Goal: Task Accomplishment & Management: Use online tool/utility

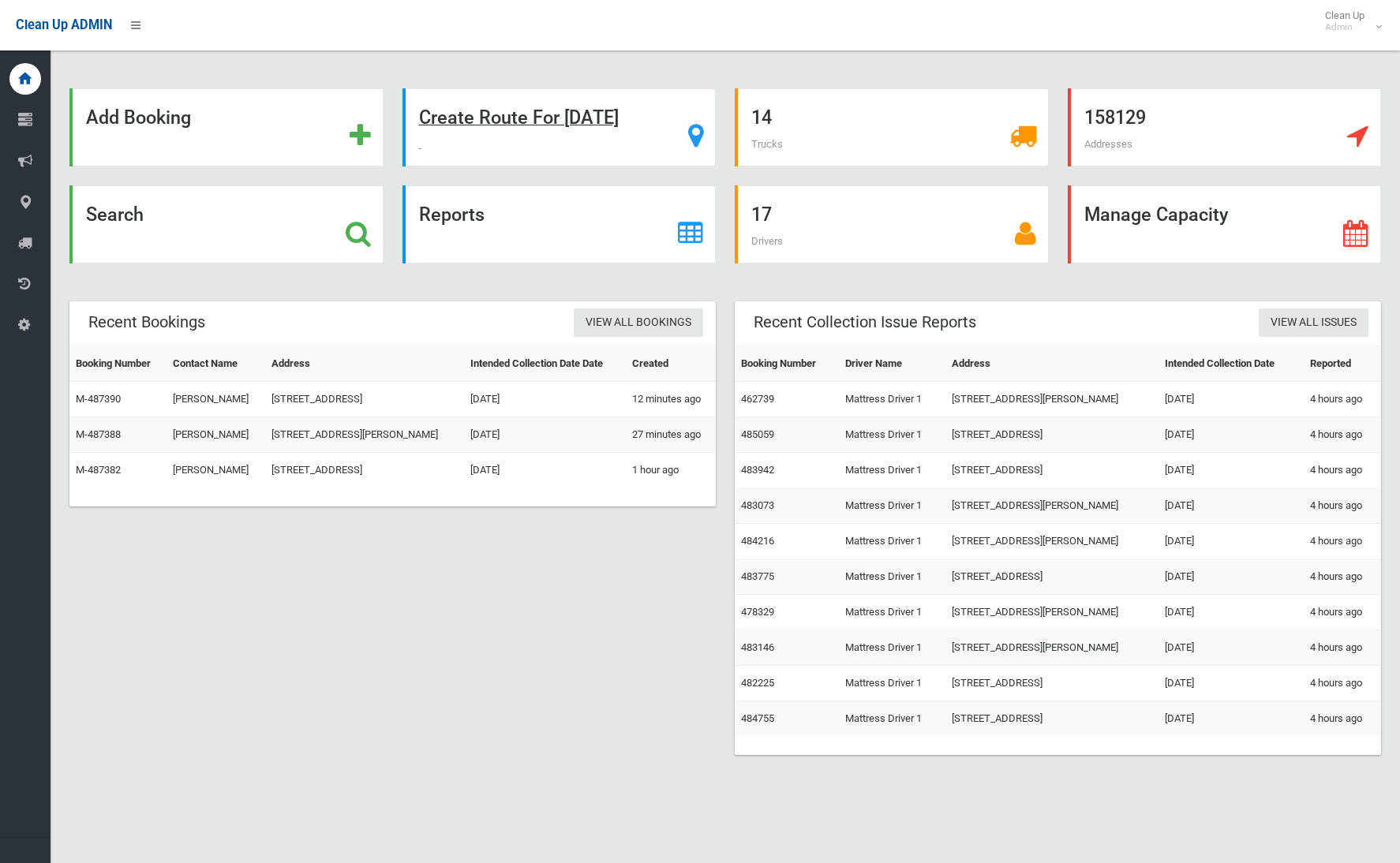
click at [524, 122] on strong "Create Route For [DATE]" at bounding box center [518, 117] width 199 height 22
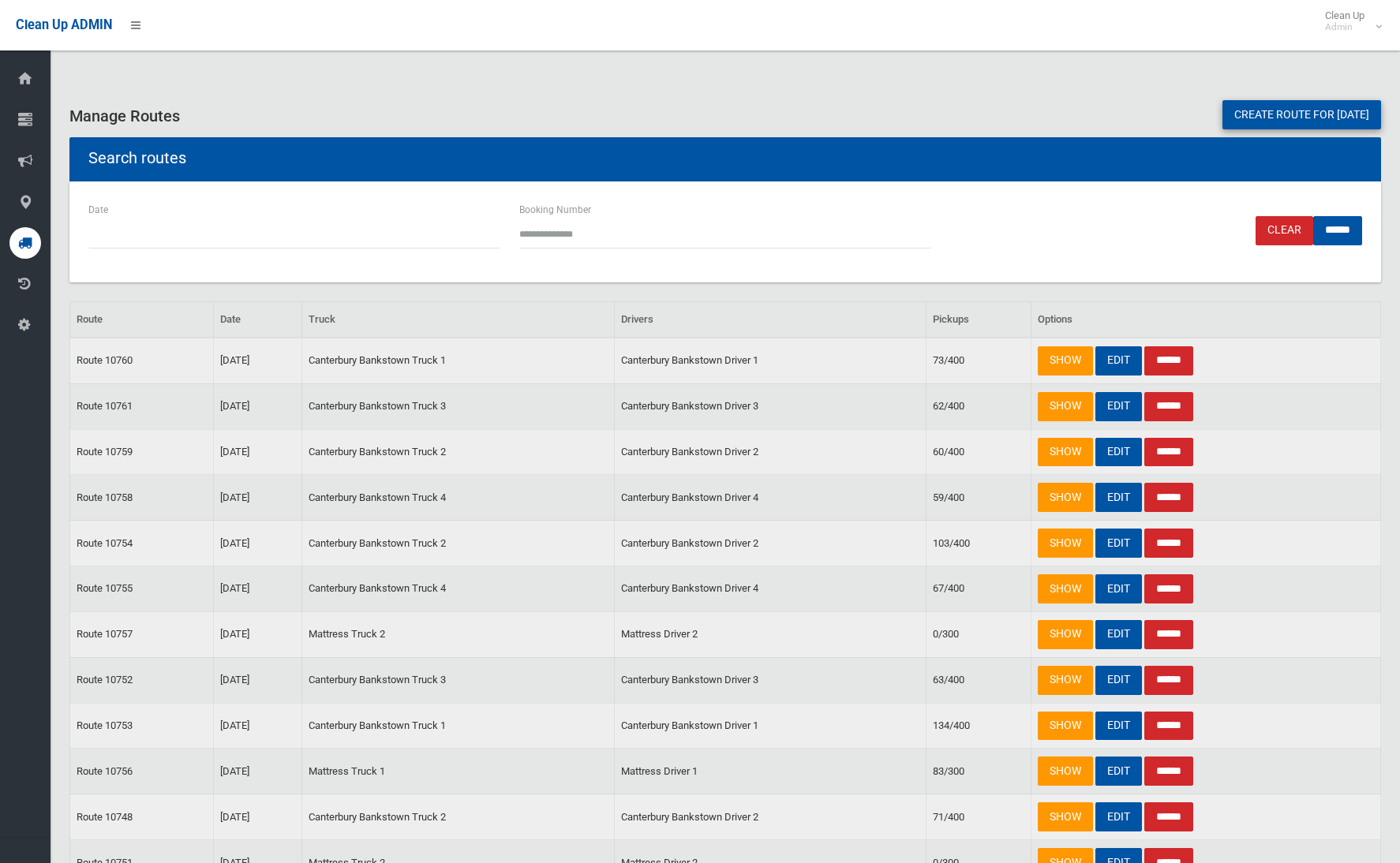
click at [1289, 116] on link "Create route for tomorrow" at bounding box center [1301, 114] width 159 height 29
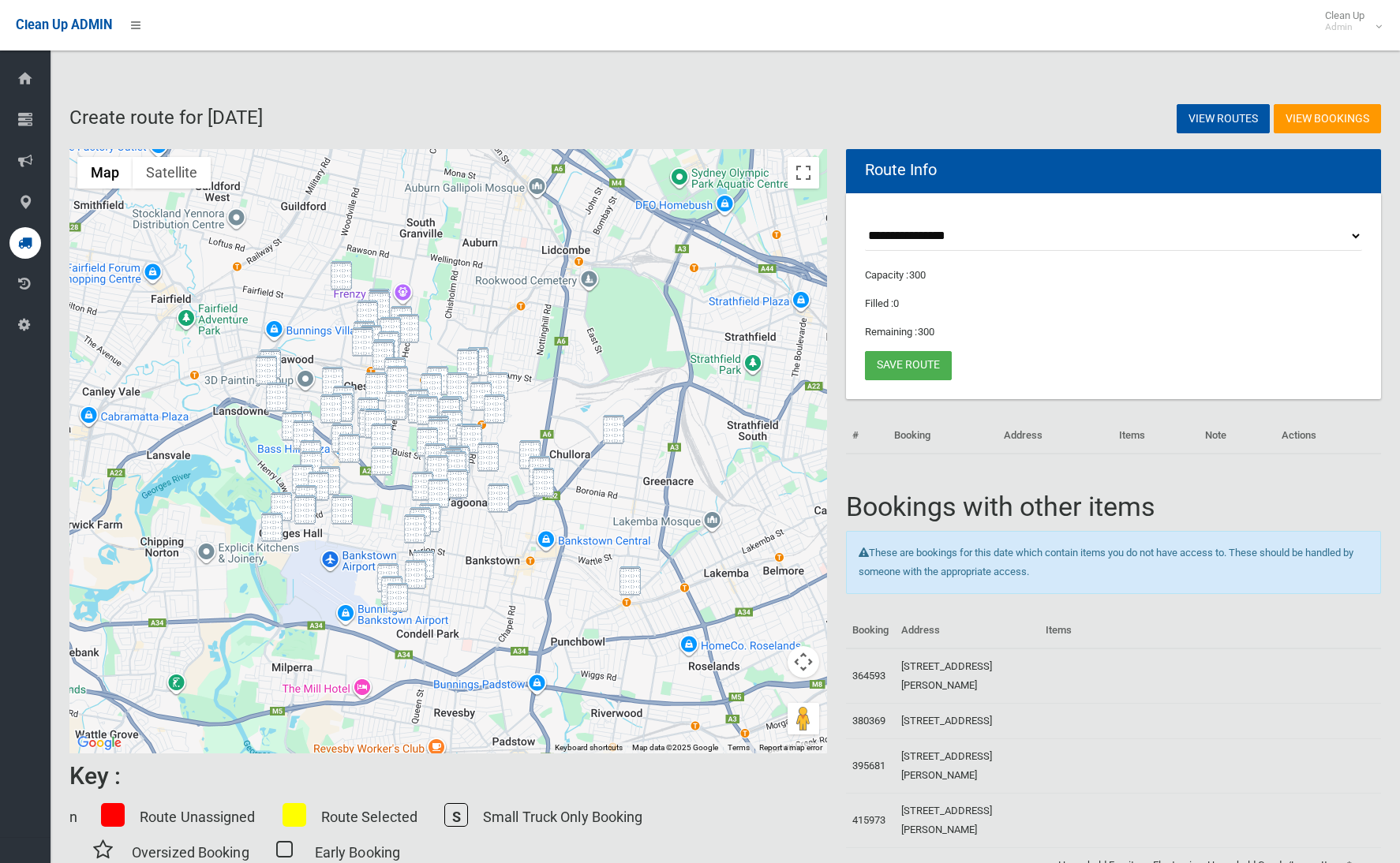
click at [348, 269] on img "10 Mountview Avenue, CHESTER HILL NSW 2162" at bounding box center [341, 275] width 21 height 29
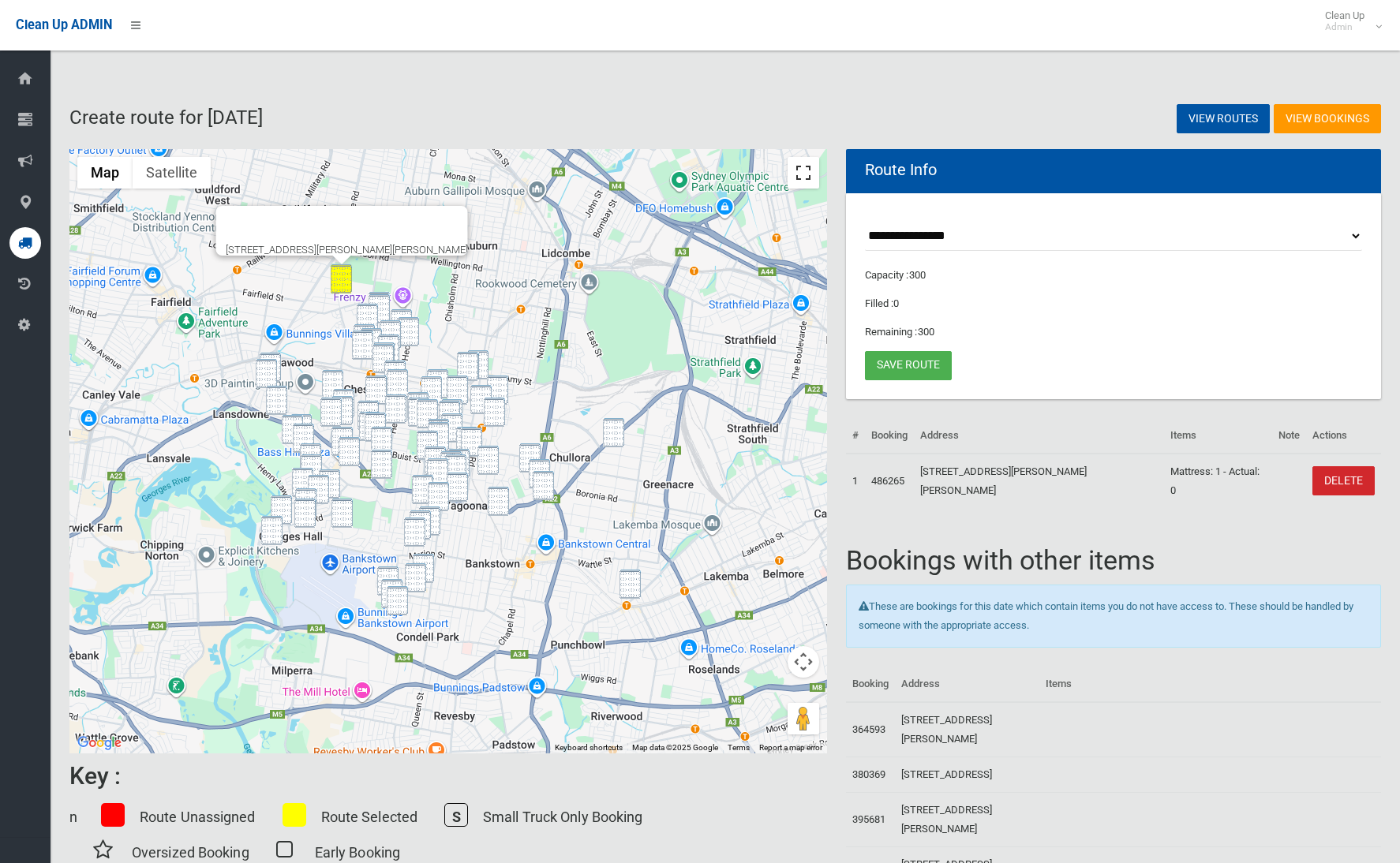
click at [801, 173] on button "Toggle fullscreen view" at bounding box center [803, 173] width 32 height 32
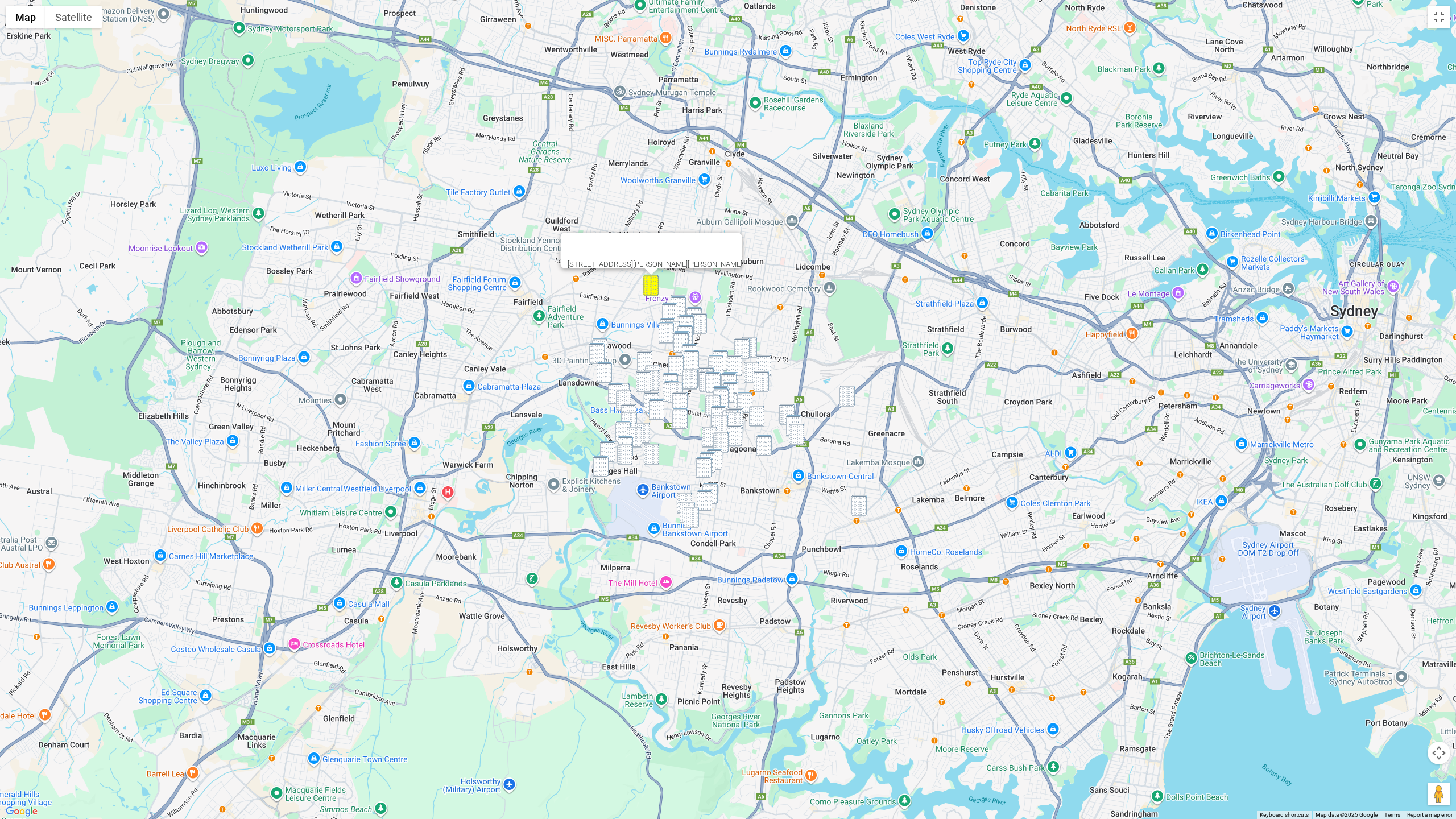
drag, startPoint x: 861, startPoint y: 504, endPoint x: 843, endPoint y: 444, distance: 62.6
click at [860, 504] on img "689 Punchbowl Road, PUNCHBOWL NSW 2196" at bounding box center [859, 505] width 15 height 21
click at [847, 398] on img "6 Peter Crescent, GREENACRE NSW 2190" at bounding box center [847, 396] width 15 height 21
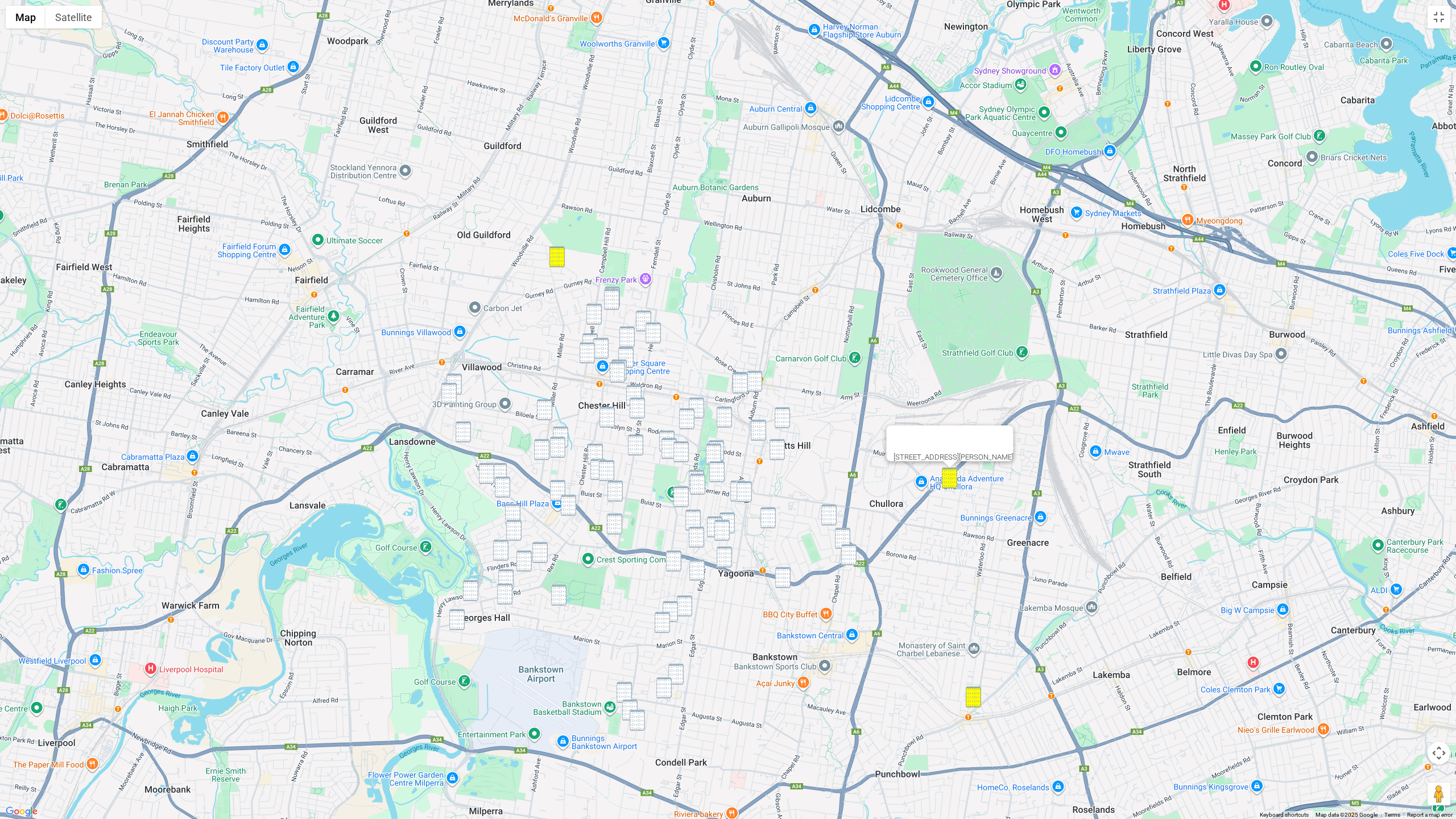
click at [615, 287] on img "6 Vista Crescent, CHESTER HILL NSW 2162" at bounding box center [612, 297] width 15 height 21
drag, startPoint x: 612, startPoint y: 297, endPoint x: 610, endPoint y: 304, distance: 7.3
click at [612, 297] on img "12 Vista Crescent, CHESTER HILL NSW 2162" at bounding box center [612, 299] width 15 height 21
drag, startPoint x: 596, startPoint y: 312, endPoint x: 660, endPoint y: 322, distance: 64.8
click at [596, 312] on img "49 Campbell Hill Road, CHESTER HILL NSW 2162" at bounding box center [594, 314] width 15 height 21
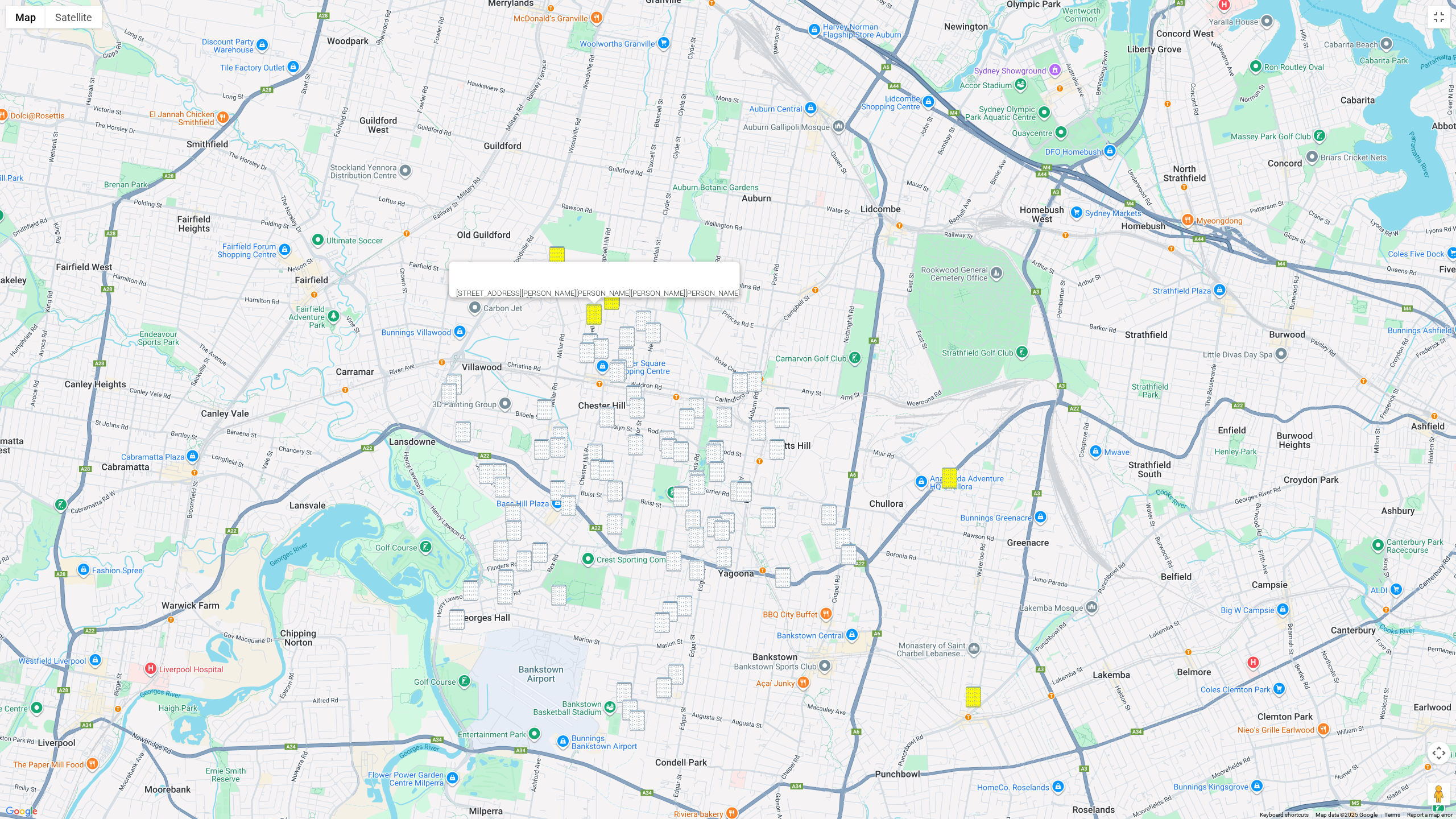
click at [644, 320] on img "2/12 Elliston Street, CHESTER HILL NSW 2162" at bounding box center [643, 320] width 15 height 21
click at [653, 332] on img "27 Hector Street, SEFTON NSW 2162" at bounding box center [653, 333] width 15 height 21
click at [628, 336] on img "6a Burton Avenue, CHESTER HILL NSW 2162" at bounding box center [627, 336] width 15 height 21
click at [587, 338] on img "97 Campbell Hill Road, CHESTER HILL NSW 2162" at bounding box center [590, 343] width 15 height 21
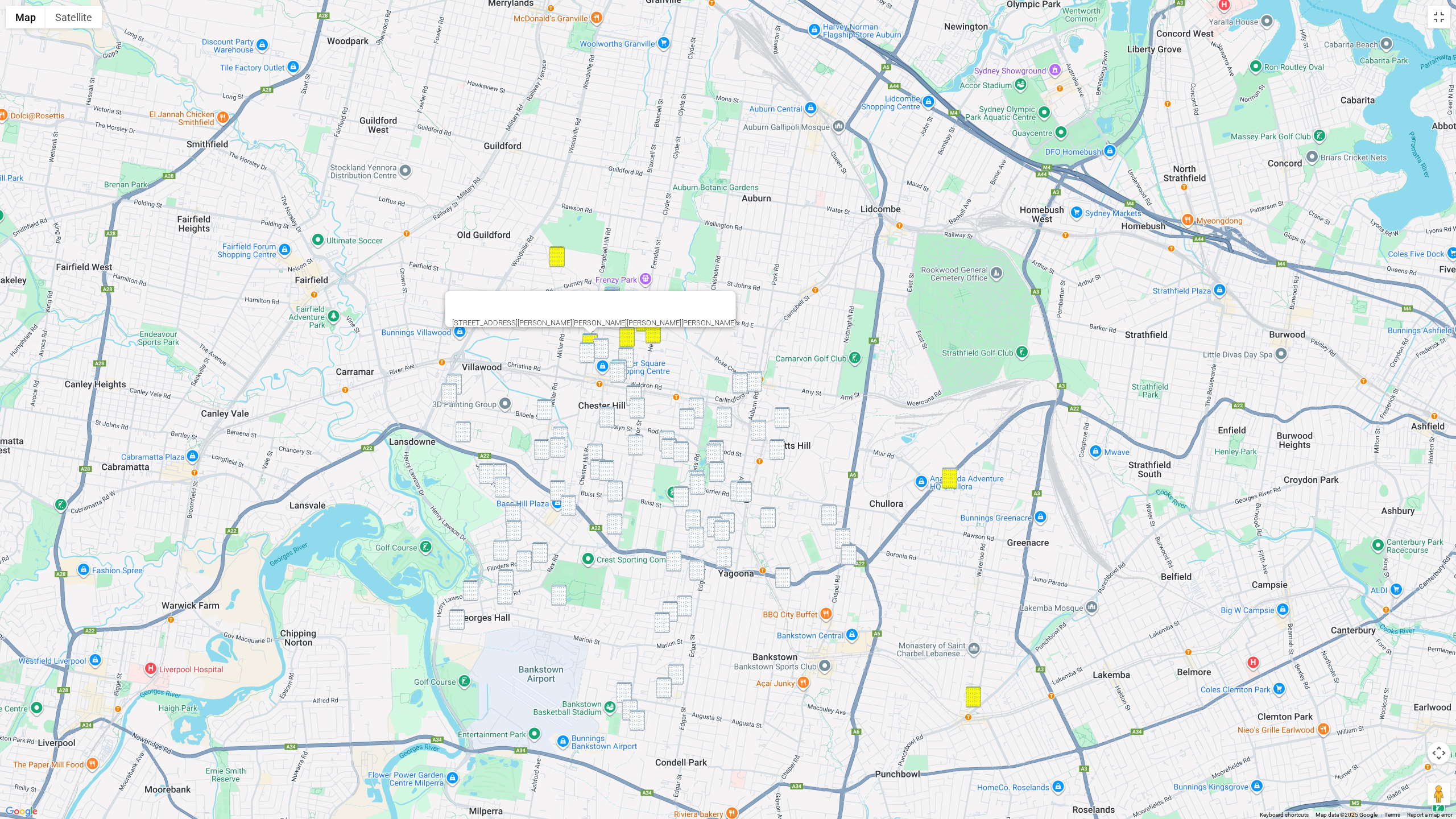
click at [601, 341] on img "1/146 Virgil Avenue, CHESTER HILL NSW 2162" at bounding box center [601, 348] width 15 height 21
drag, startPoint x: 592, startPoint y: 350, endPoint x: 603, endPoint y: 352, distance: 11.2
click at [592, 350] on img "103 Campbell Hill Road, CHESTER HILL NSW 2162" at bounding box center [587, 352] width 15 height 21
drag, startPoint x: 630, startPoint y: 352, endPoint x: 624, endPoint y: 357, distance: 7.8
click at [629, 352] on img "5 Grevillea Road, CHESTER HILL NSW 2162" at bounding box center [626, 357] width 15 height 21
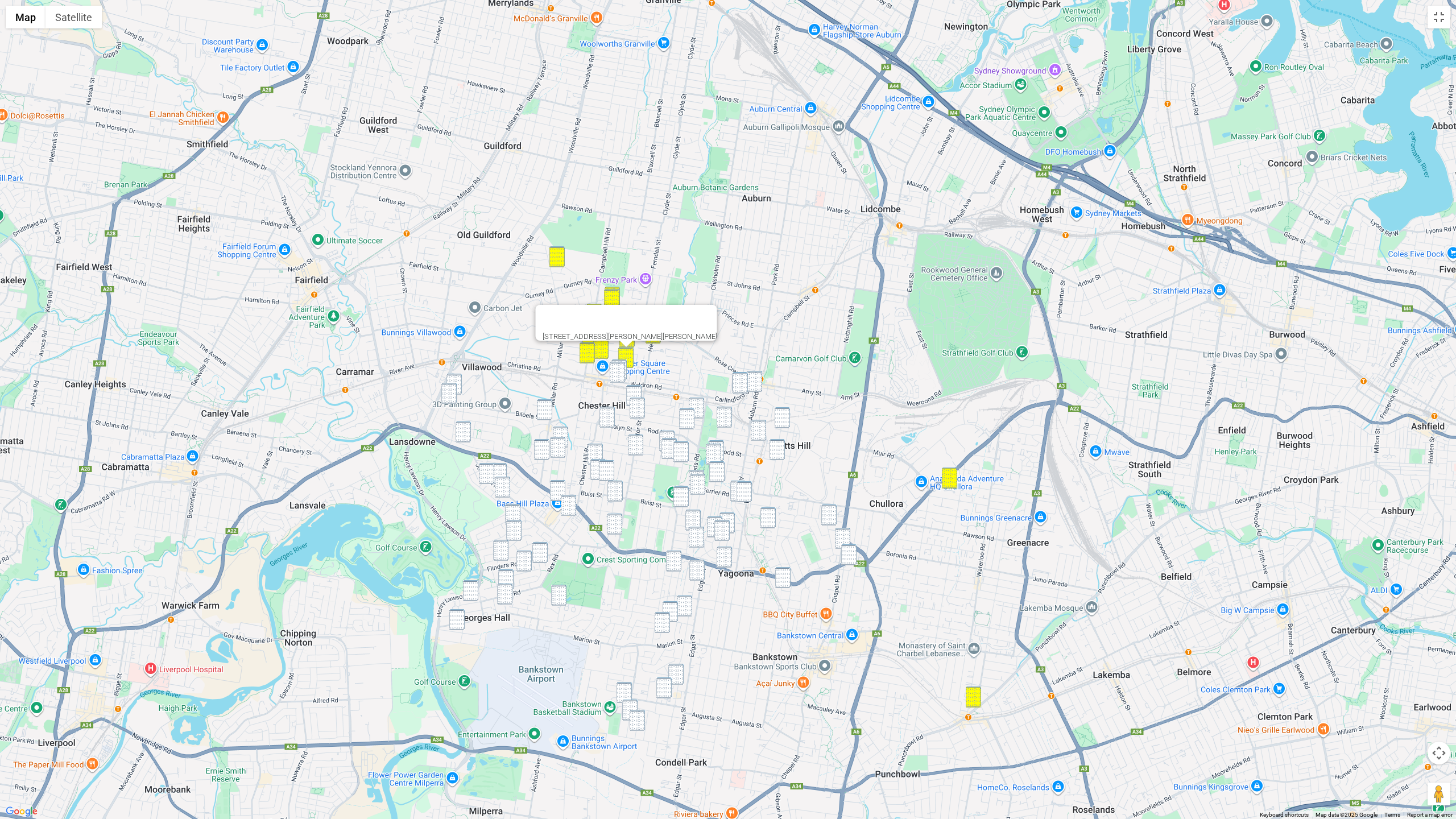
click at [624, 359] on img "104 Waldron Road, CHESTER HILL NSW 2162" at bounding box center [619, 370] width 15 height 21
click at [617, 366] on img "111 Waldron Road, CHESTER HILL NSW 2162" at bounding box center [617, 372] width 15 height 21
click at [742, 376] on img "8 Clapham Road, REGENTS PARK NSW 2143" at bounding box center [740, 383] width 15 height 21
drag, startPoint x: 753, startPoint y: 380, endPoint x: 765, endPoint y: 398, distance: 21.6
click at [753, 380] on img "6 Auburn Road, REGENTS PARK NSW 2143" at bounding box center [754, 381] width 15 height 21
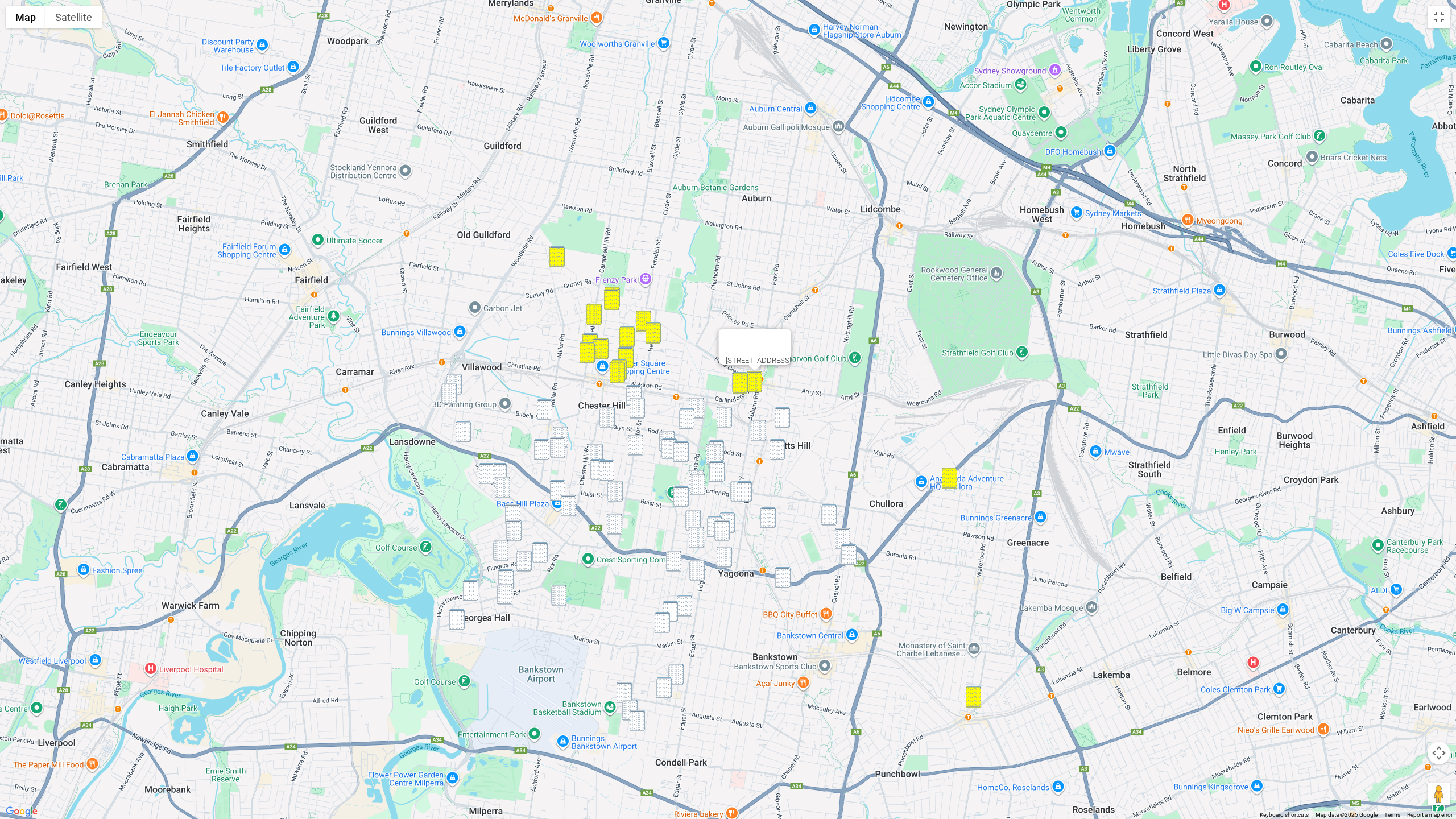
click at [785, 417] on img "31 Cooper Road, BIRRONG NSW 2143" at bounding box center [782, 417] width 15 height 21
click at [761, 430] on img "7 Neutral Avenue, BIRRONG NSW 2143" at bounding box center [758, 430] width 15 height 21
click at [782, 456] on img "87 Cooper Road, BIRRONG NSW 2143" at bounding box center [777, 449] width 15 height 21
click at [735, 484] on img "12 Fisher Street, YAGOONA NSW 2199" at bounding box center [738, 491] width 15 height 21
drag, startPoint x: 740, startPoint y: 490, endPoint x: 749, endPoint y: 497, distance: 11.4
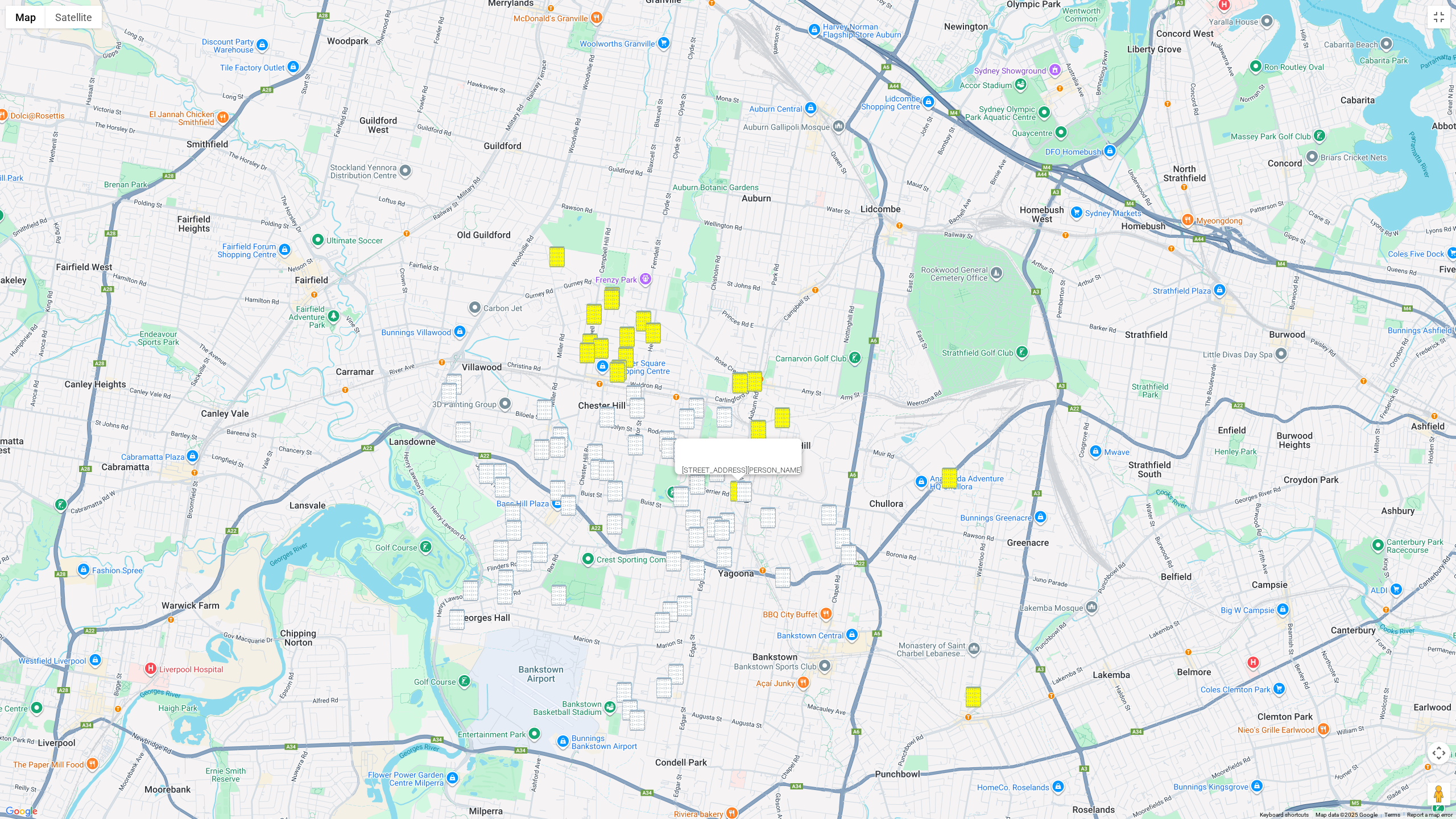
click at [742, 490] on img "204 Auburn Road, YAGOONA NSW 2199" at bounding box center [744, 492] width 15 height 21
click at [743, 499] on img "204 Auburn Road, YAGOONA NSW 2199" at bounding box center [744, 492] width 15 height 21
click at [769, 522] on img "1/217 Cooper Road, YAGOONA NSW 2199" at bounding box center [768, 518] width 15 height 21
drag, startPoint x: 825, startPoint y: 518, endPoint x: 843, endPoint y: 529, distance: 21.1
click at [825, 518] on img "27 Powell Street, YAGOONA NSW 2199" at bounding box center [829, 515] width 15 height 21
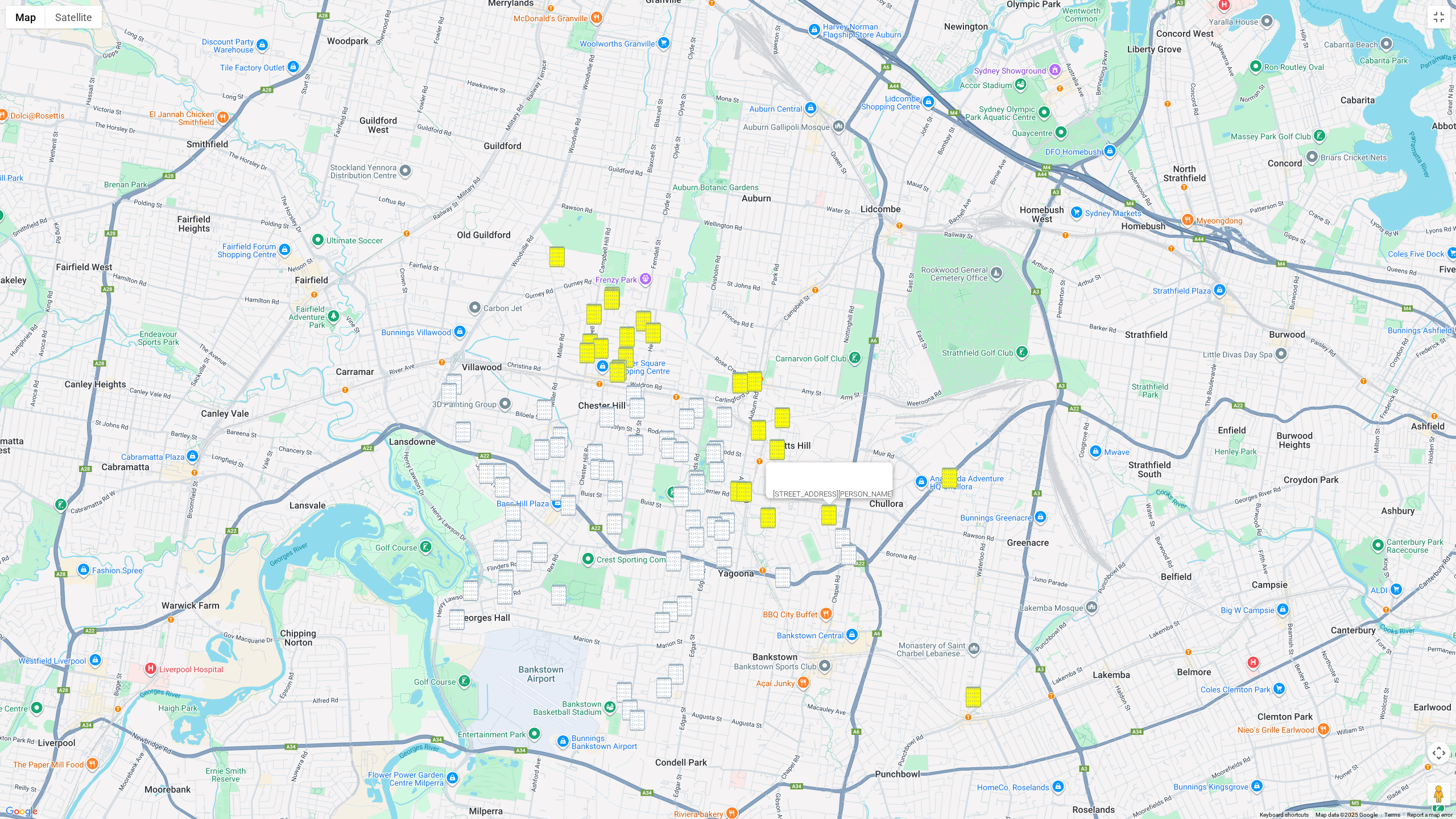
drag, startPoint x: 846, startPoint y: 534, endPoint x: 846, endPoint y: 550, distance: 16.0
click at [846, 534] on img "21 Rookwood Road, YAGOONA NSW 2199" at bounding box center [843, 538] width 15 height 21
drag, startPoint x: 847, startPoint y: 552, endPoint x: 841, endPoint y: 555, distance: 6.7
click at [847, 552] on img "335 Hume Highway, BANKSTOWN NSW 2200" at bounding box center [849, 555] width 15 height 21
click at [779, 582] on img "7 Mulla Road, YAGOONA NSW 2199" at bounding box center [783, 577] width 15 height 21
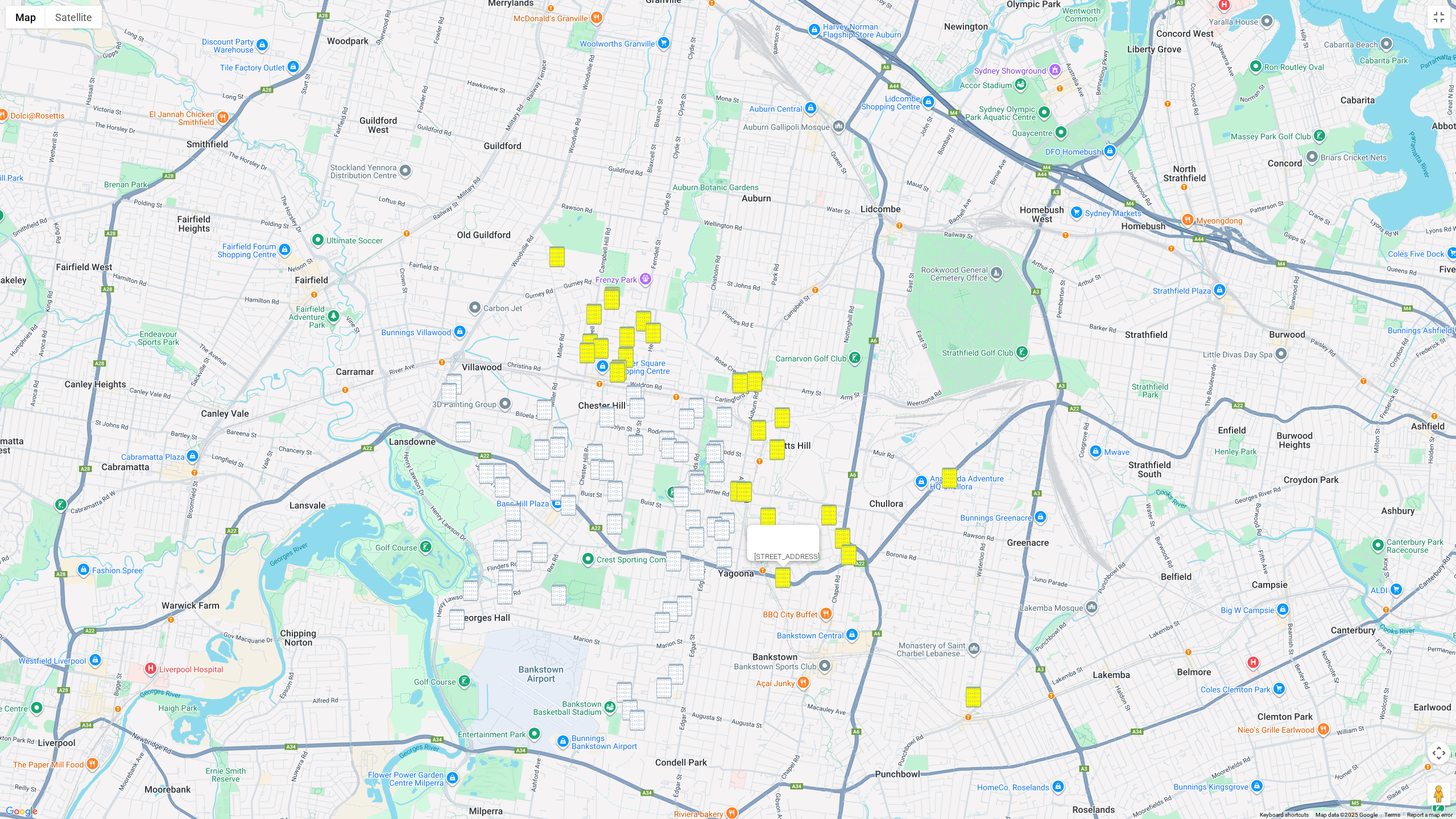
click at [699, 404] on img "9 Ernest Street, SEFTON NSW 2162" at bounding box center [696, 408] width 15 height 21
click at [686, 418] on img "1/42 Rose Street, SEFTON NSW 2162" at bounding box center [687, 419] width 15 height 21
click at [724, 415] on img "19 Royal Avenue, BIRRONG NSW 2143" at bounding box center [724, 417] width 15 height 21
drag, startPoint x: 718, startPoint y: 440, endPoint x: 716, endPoint y: 446, distance: 6.3
click at [718, 440] on img "4 Mc Crossin Avenue, BIRRONG NSW 2143" at bounding box center [716, 451] width 15 height 21
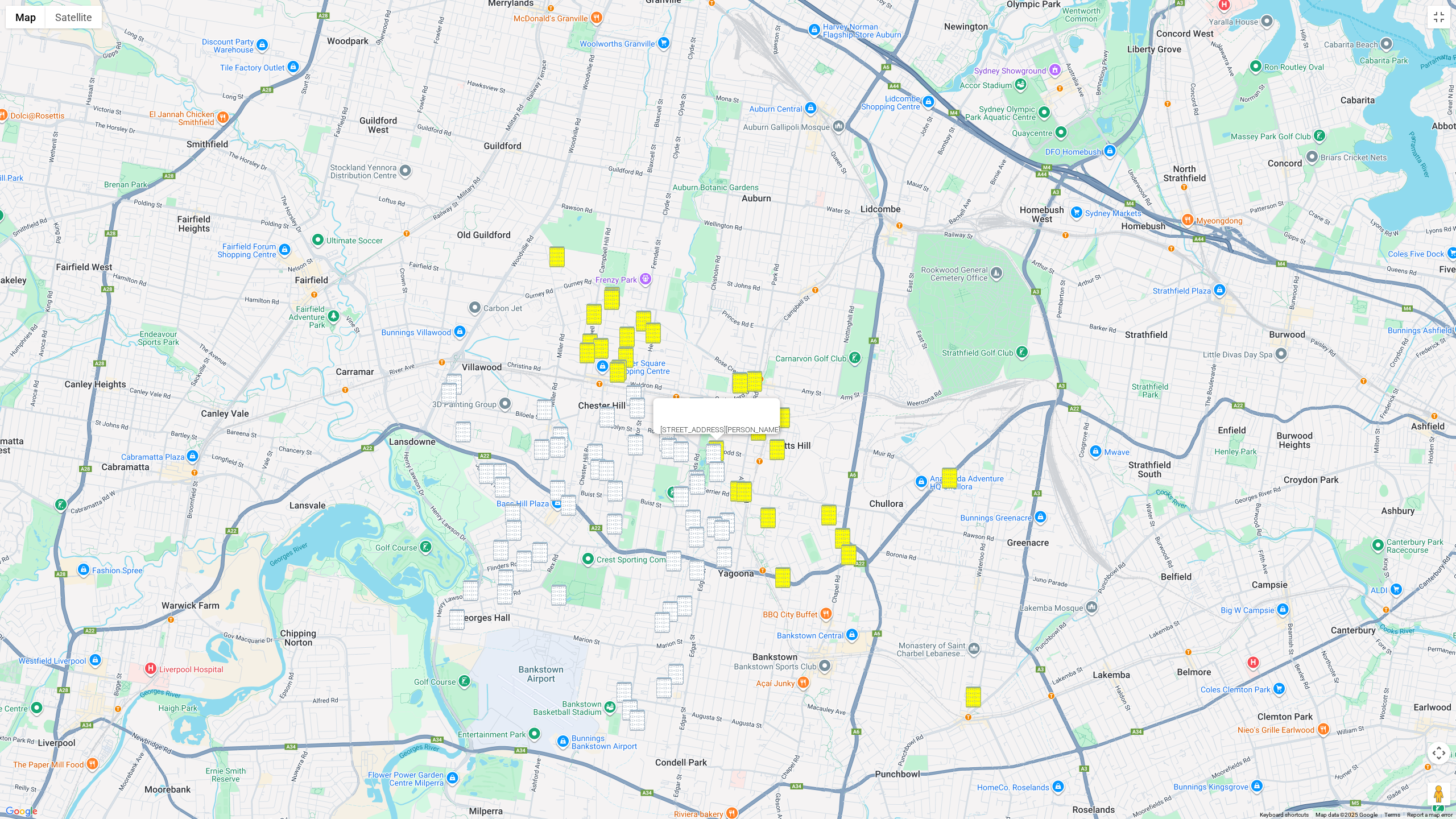
click at [714, 449] on img "81 Gascoigne Road, BIRRONG NSW 2143" at bounding box center [714, 454] width 15 height 21
click at [716, 470] on img "53 Mc Crossin Avenue, BIRRONG NSW 2143" at bounding box center [717, 472] width 15 height 21
click at [700, 472] on img "39 Ferrier Road, YAGOONA NSW 2199" at bounding box center [696, 480] width 15 height 21
click at [698, 480] on img "72 Wycombe Street, YAGOONA NSW 2199" at bounding box center [698, 484] width 15 height 21
click at [686, 492] on img "40 Rangers Road, YAGOONA NSW 2199" at bounding box center [681, 497] width 15 height 21
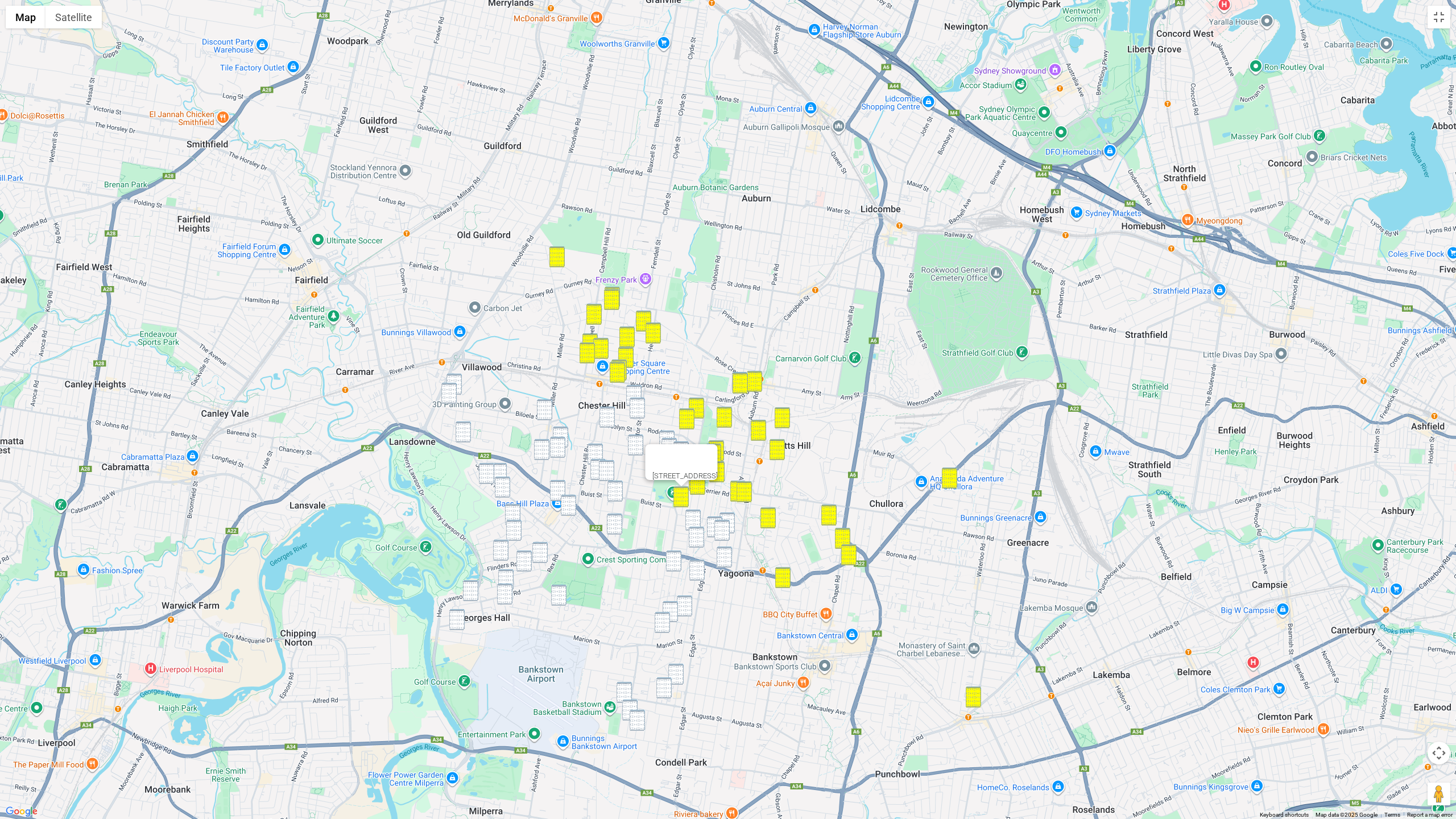
drag, startPoint x: 633, startPoint y: 391, endPoint x: 634, endPoint y: 398, distance: 7.1
click at [633, 391] on img "7 Judith Street, CHESTER HILL NSW 2162" at bounding box center [634, 395] width 15 height 21
drag, startPoint x: 634, startPoint y: 409, endPoint x: 629, endPoint y: 412, distance: 5.8
click at [634, 409] on img "160 Hector Street, CHESTER HILL NSW 2162" at bounding box center [637, 408] width 15 height 21
click at [613, 417] on img "53 Jocelyn Street, CHESTER HILL NSW 2162" at bounding box center [607, 417] width 15 height 21
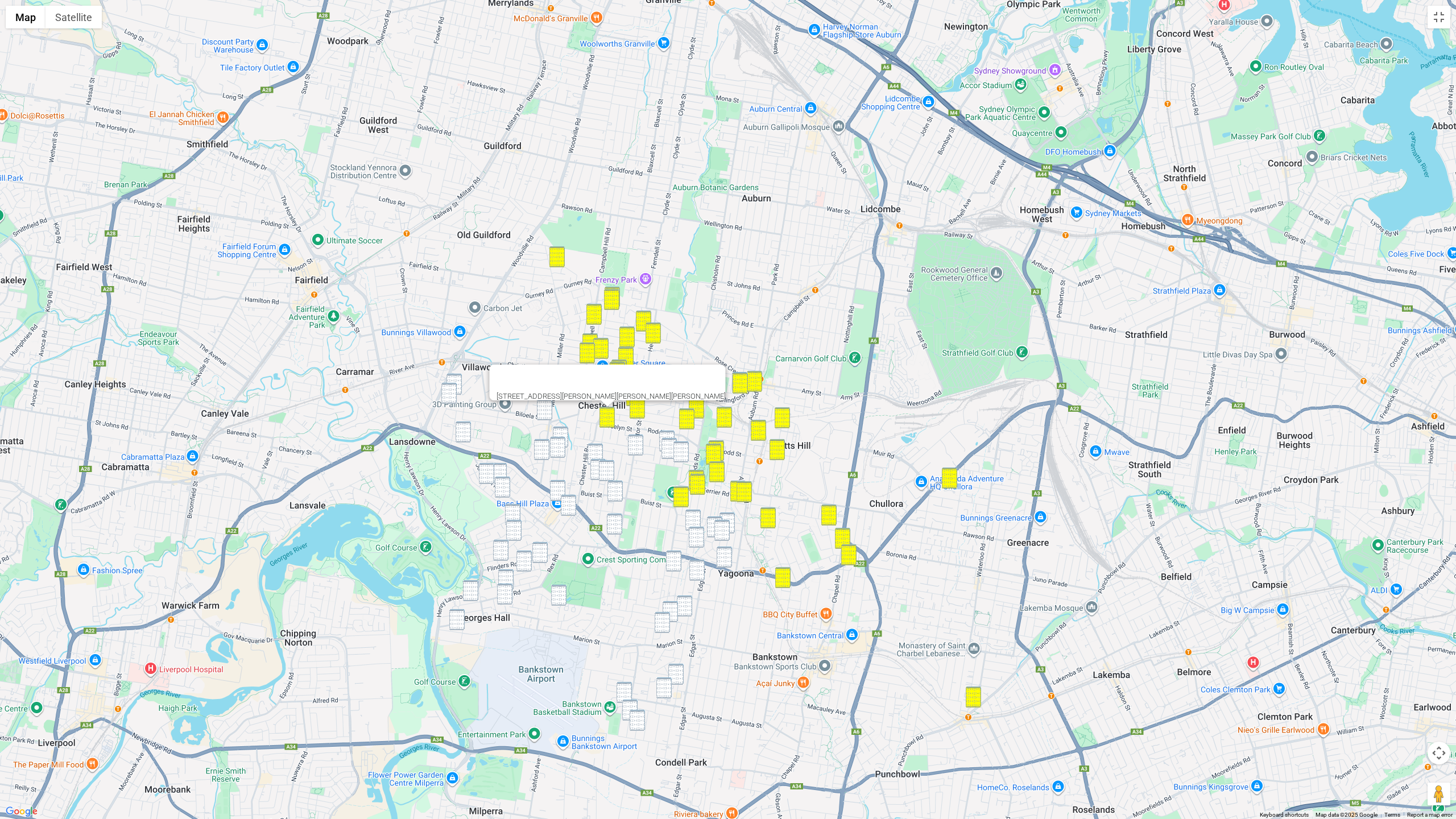
drag, startPoint x: 629, startPoint y: 446, endPoint x: 636, endPoint y: 446, distance: 7.0
click at [629, 447] on img "215 Hector Street, SEFTON NSW 2162" at bounding box center [636, 445] width 15 height 21
drag, startPoint x: 673, startPoint y: 434, endPoint x: 668, endPoint y: 442, distance: 9.4
click at [673, 434] on img "33 Batt Street, SEFTON NSW 2162" at bounding box center [667, 440] width 15 height 21
click at [668, 443] on img "11 Badger Avenue, SEFTON NSW 2162" at bounding box center [669, 448] width 15 height 21
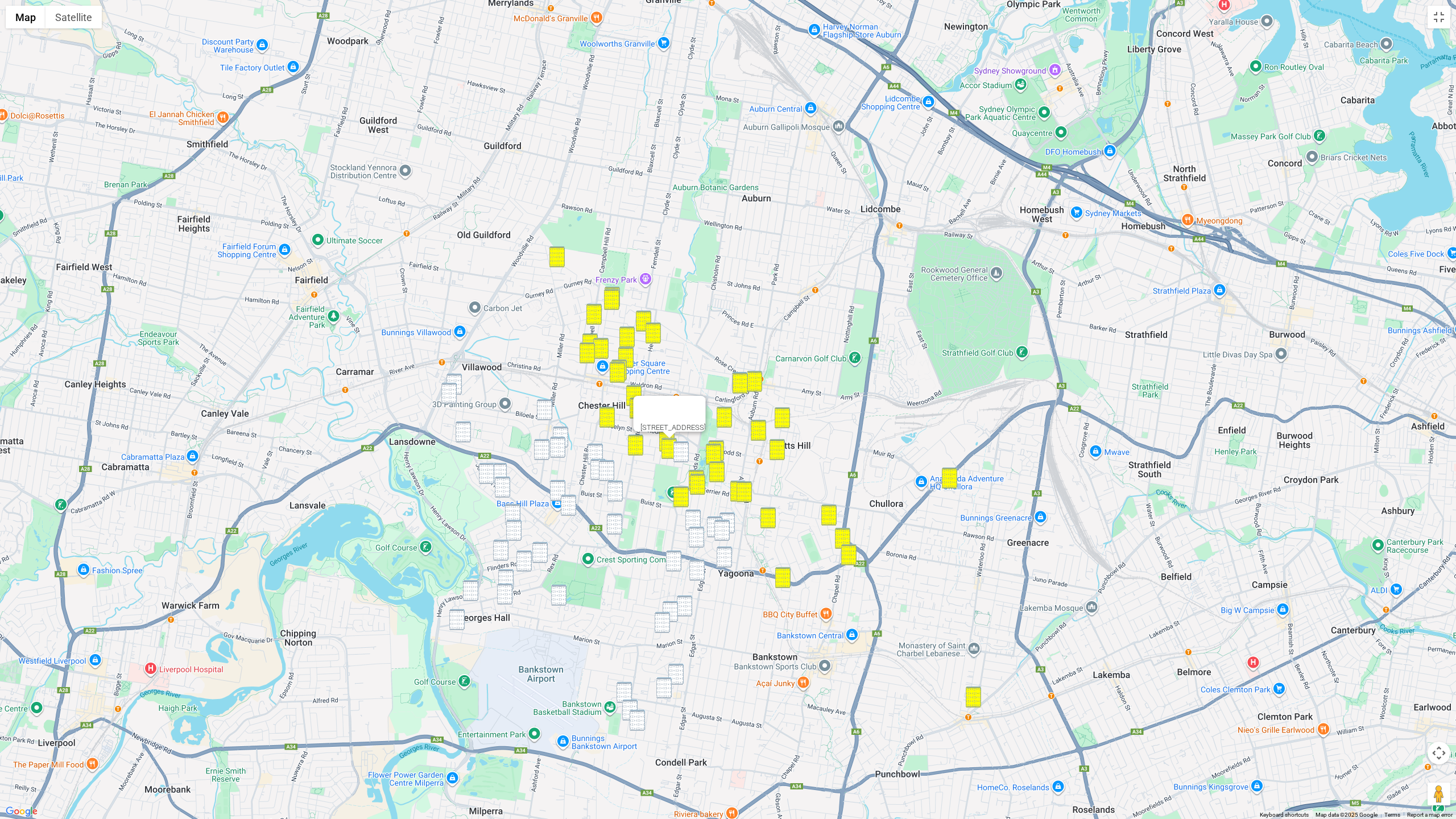
click at [675, 447] on img "92 Rose Street, SEFTON NSW 2162" at bounding box center [681, 451] width 15 height 21
click at [691, 512] on img "145 Wycombe Street, YAGOONA NSW 2199" at bounding box center [693, 520] width 15 height 21
drag, startPoint x: 712, startPoint y: 520, endPoint x: 721, endPoint y: 519, distance: 9.1
click at [712, 520] on img "8 Gray Crescent, YAGOONA NSW 2199" at bounding box center [714, 527] width 15 height 21
drag, startPoint x: 733, startPoint y: 517, endPoint x: 724, endPoint y: 520, distance: 9.5
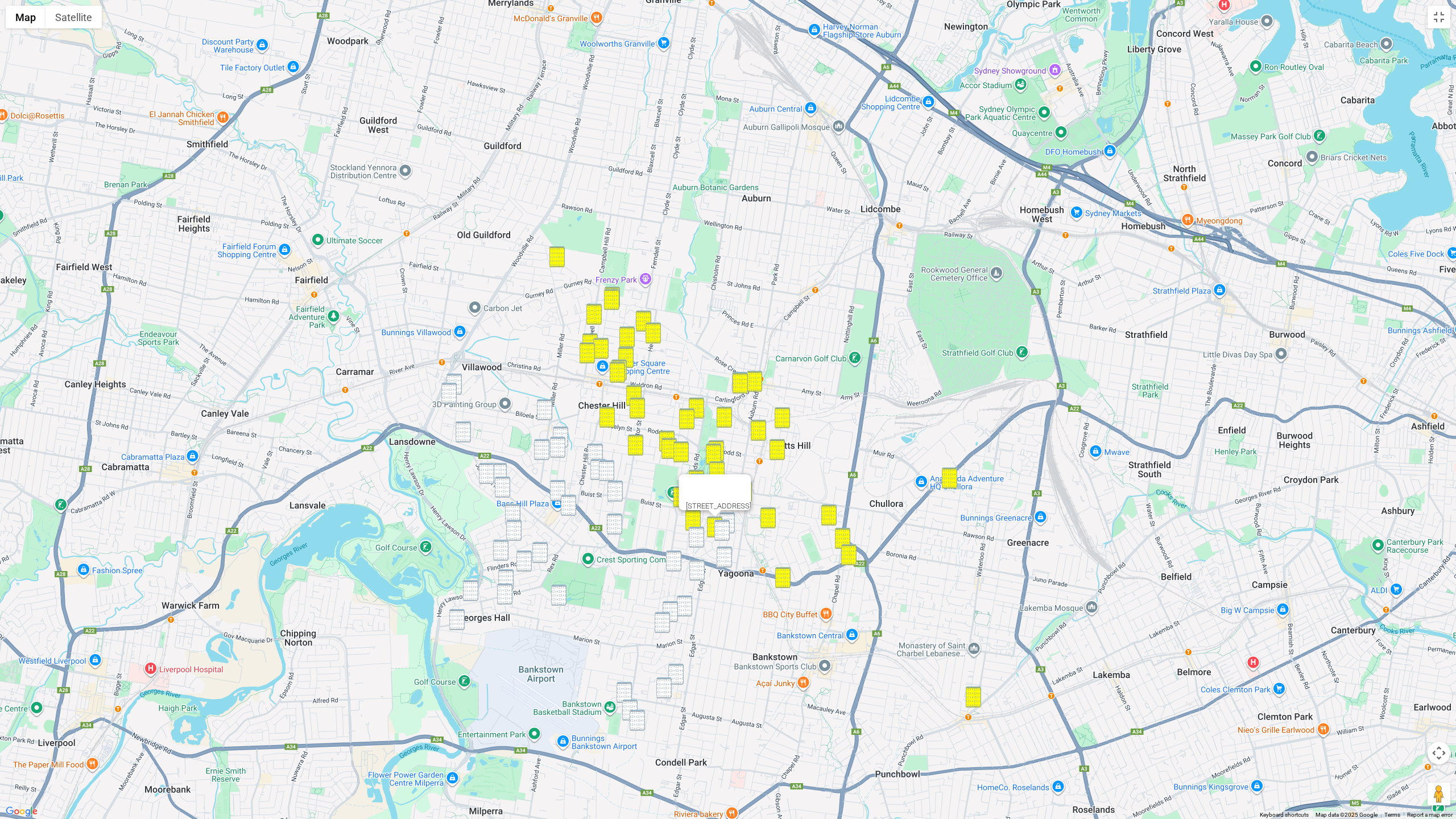
click at [733, 517] on img "44 Mc Mahon Road, YAGOONA NSW 2199" at bounding box center [727, 523] width 15 height 21
click at [723, 522] on img "1/95 Alan Street, YAGOONA NSW 2199" at bounding box center [722, 530] width 15 height 21
click at [696, 540] on img "3/1 Farah Place, YAGOONA NSW 2199" at bounding box center [696, 537] width 15 height 21
click at [724, 560] on img "628 Hume Highway, YAGOONA NSW 2199" at bounding box center [724, 557] width 15 height 21
click at [677, 560] on img "15 Dargan Street, YAGOONA NSW 2199" at bounding box center [673, 560] width 15 height 21
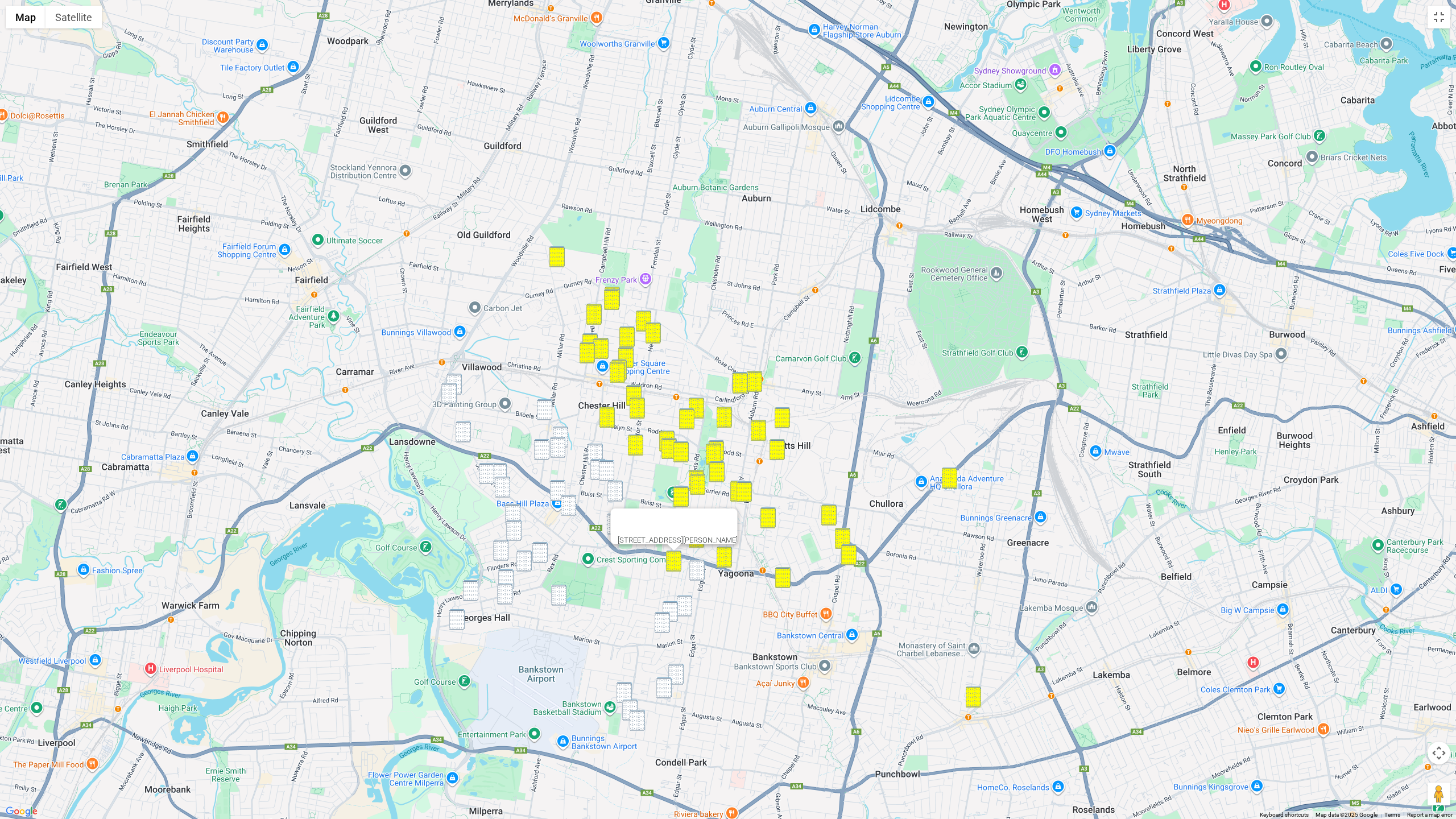
drag, startPoint x: 698, startPoint y: 578, endPoint x: 687, endPoint y: 605, distance: 29.2
click at [698, 578] on img "25a The Avenue, YAGOONA NSW 2199" at bounding box center [697, 570] width 15 height 21
drag, startPoint x: 686, startPoint y: 610, endPoint x: 677, endPoint y: 610, distance: 9.0
click at [686, 610] on img "94 The Avenue, BANKSTOWN NSW 2200" at bounding box center [684, 606] width 15 height 21
drag, startPoint x: 677, startPoint y: 610, endPoint x: 670, endPoint y: 618, distance: 10.6
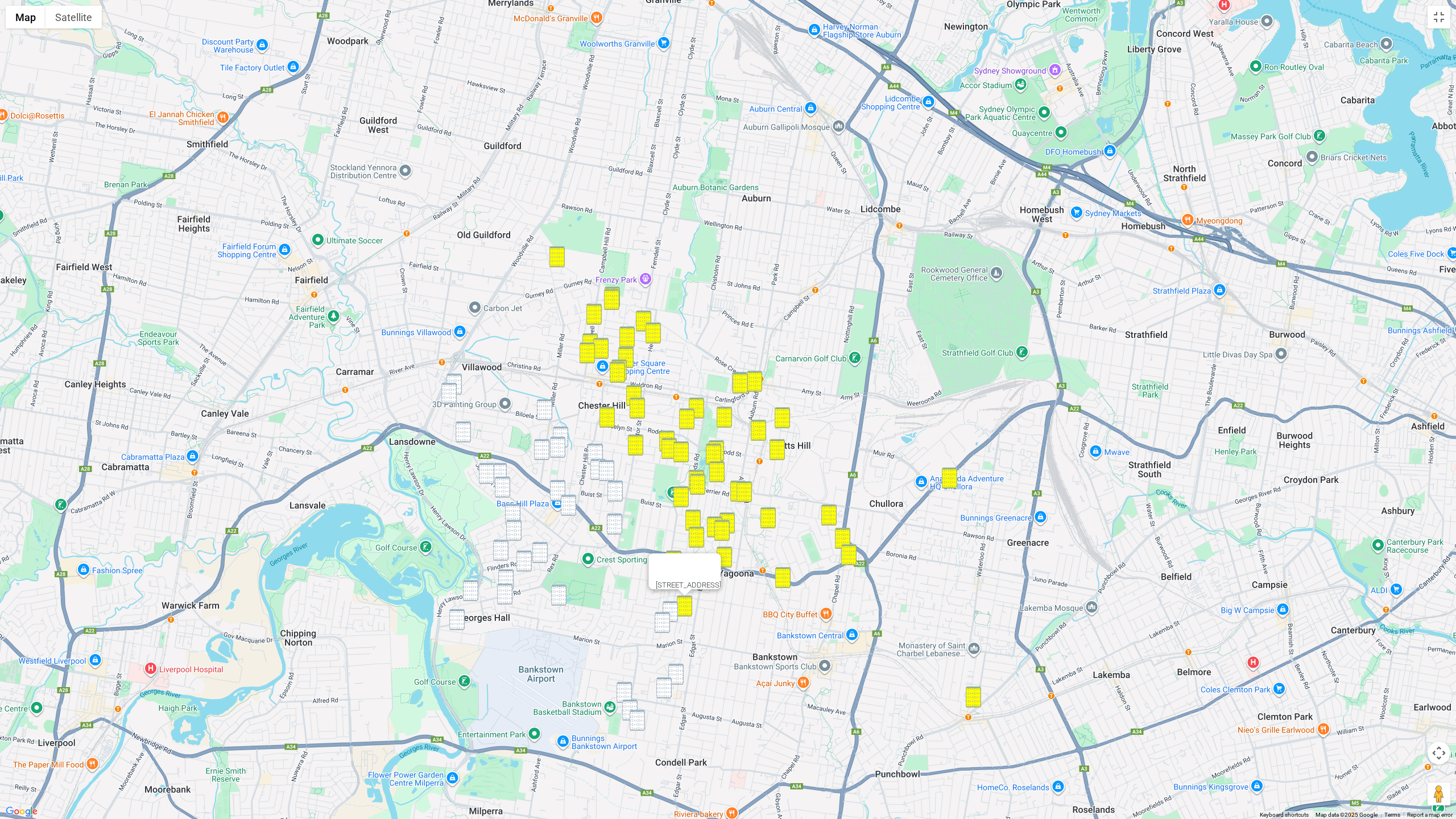
click at [676, 611] on img "31 Waruda Street, YAGOONA NSW 2199" at bounding box center [670, 612] width 15 height 21
drag, startPoint x: 666, startPoint y: 621, endPoint x: 679, endPoint y: 680, distance: 60.4
click at [666, 621] on img "22 Collins Crescent, YAGOONA NSW 2199" at bounding box center [663, 622] width 15 height 21
drag, startPoint x: 679, startPoint y: 679, endPoint x: 672, endPoint y: 683, distance: 8.1
click at [678, 622] on img "36 Simmat Avenue, CONDELL PARK NSW 2200" at bounding box center [676, 674] width 15 height 21
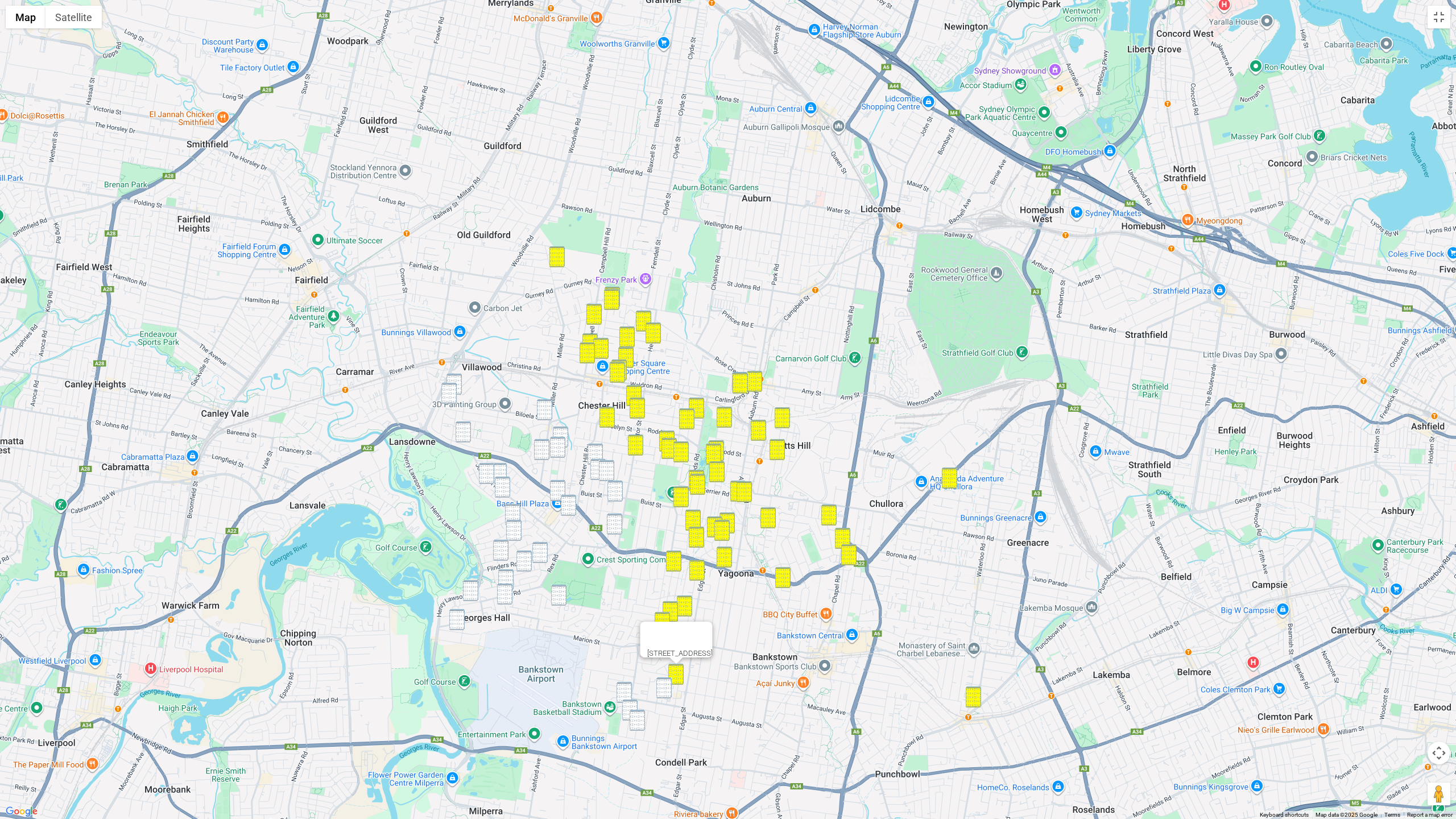
drag, startPoint x: 669, startPoint y: 686, endPoint x: 661, endPoint y: 686, distance: 8.0
click at [668, 622] on img "1/2 Lee Street, CONDELL PARK NSW 2200" at bounding box center [664, 688] width 15 height 21
click at [627, 622] on img "94 Railway Parade, CONDELL PARK NSW 2200" at bounding box center [624, 692] width 15 height 21
click at [630, 622] on img "20 Fourth Avenue, CONDELL PARK NSW 2200" at bounding box center [630, 710] width 15 height 21
click at [639, 622] on img "27 Fifth Avenue, CONDELL PARK NSW 2200" at bounding box center [637, 720] width 15 height 21
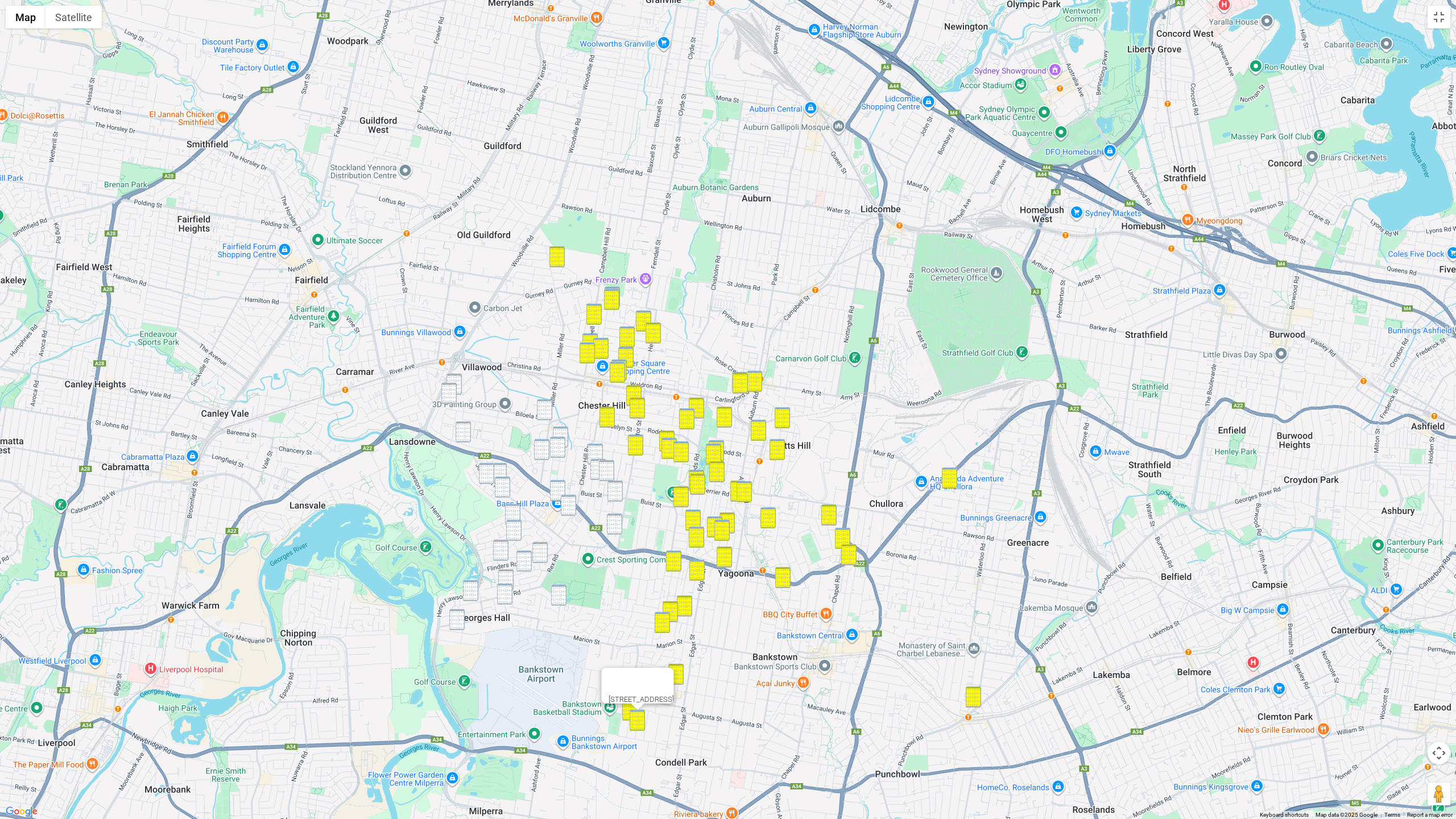
drag, startPoint x: 475, startPoint y: 590, endPoint x: 488, endPoint y: 592, distance: 13.2
click at [477, 590] on img "160 Rex Road, GEORGES HALL NSW 2198" at bounding box center [470, 590] width 15 height 21
click at [507, 578] on img "43 Amaroo Avenue, GEORGES HALL NSW 2198" at bounding box center [506, 580] width 15 height 21
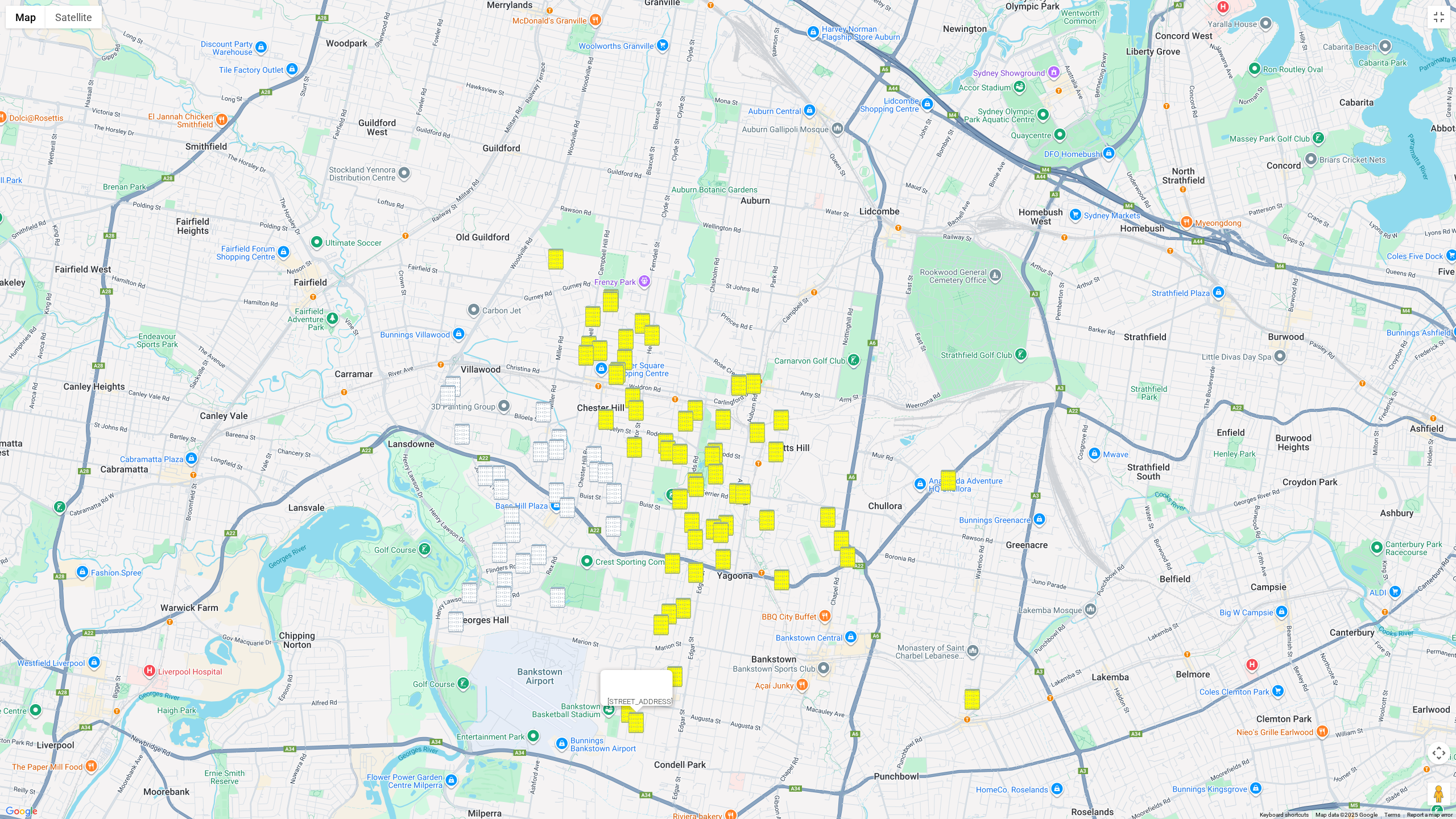
click at [504, 589] on img "184 Birdwood Road, GEORGES HALL NSW 2198" at bounding box center [504, 596] width 15 height 21
drag, startPoint x: 476, startPoint y: 595, endPoint x: 465, endPoint y: 612, distance: 20.2
click at [476, 596] on img "160 Rex Road, GEORGES HALL NSW 2198" at bounding box center [469, 592] width 15 height 21
drag, startPoint x: 460, startPoint y: 619, endPoint x: 476, endPoint y: 617, distance: 16.1
click at [461, 619] on img "38 Endeavour Road, GEORGES HALL NSW 2198" at bounding box center [456, 622] width 15 height 21
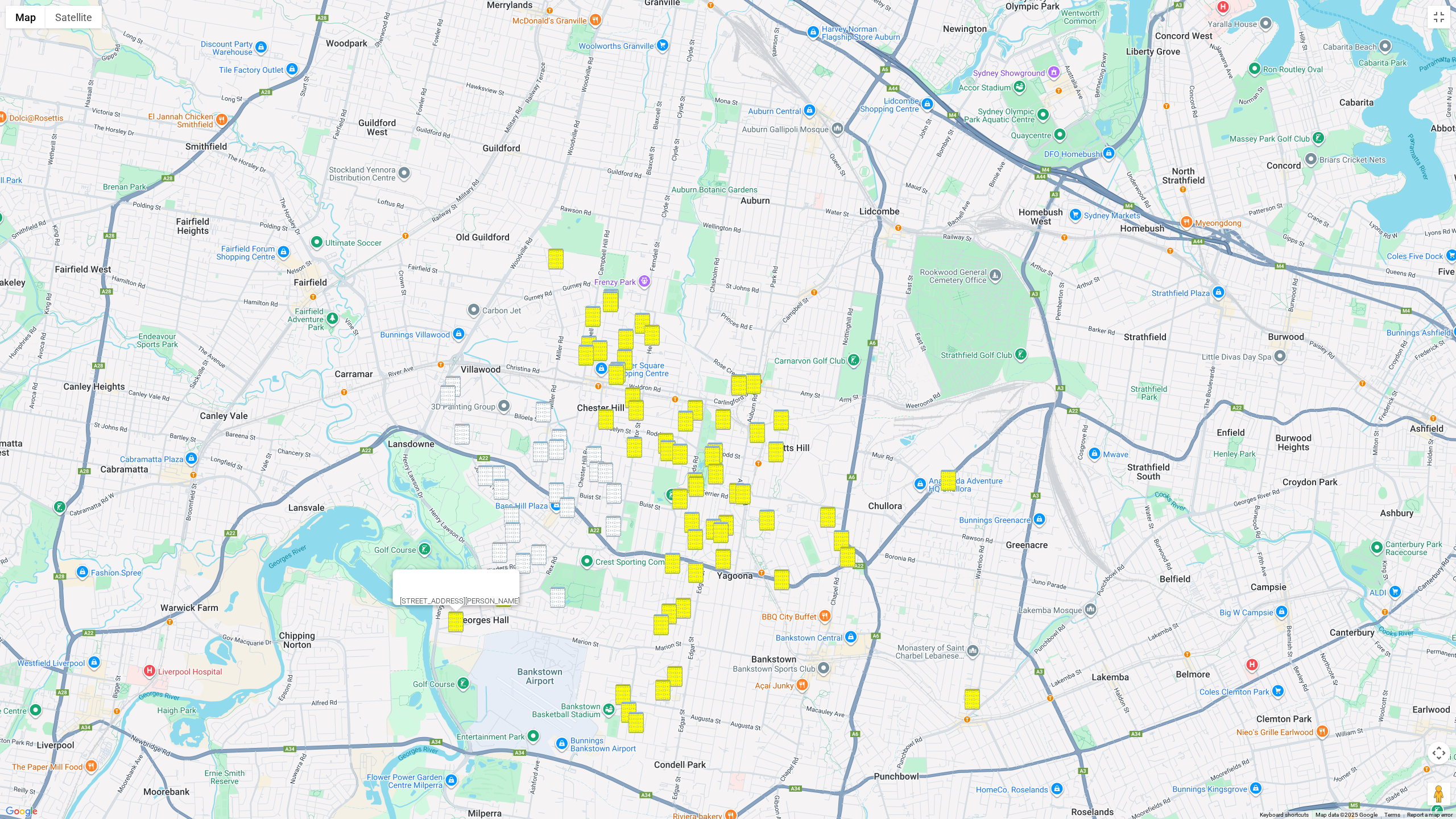
drag, startPoint x: 559, startPoint y: 601, endPoint x: 550, endPoint y: 587, distance: 16.6
click at [559, 601] on img "105 Bellevue Avenue, GEORGES HALL NSW 2198" at bounding box center [558, 597] width 15 height 21
click at [484, 474] on img "5 Kirrily Place, BASS HILL NSW 2197" at bounding box center [485, 476] width 15 height 21
click at [502, 474] on img "5 Henville Place, BASS HILL NSW 2197" at bounding box center [498, 476] width 15 height 21
click at [502, 491] on img "5 Brooke Street, BASS HILL NSW 2197" at bounding box center [501, 489] width 15 height 21
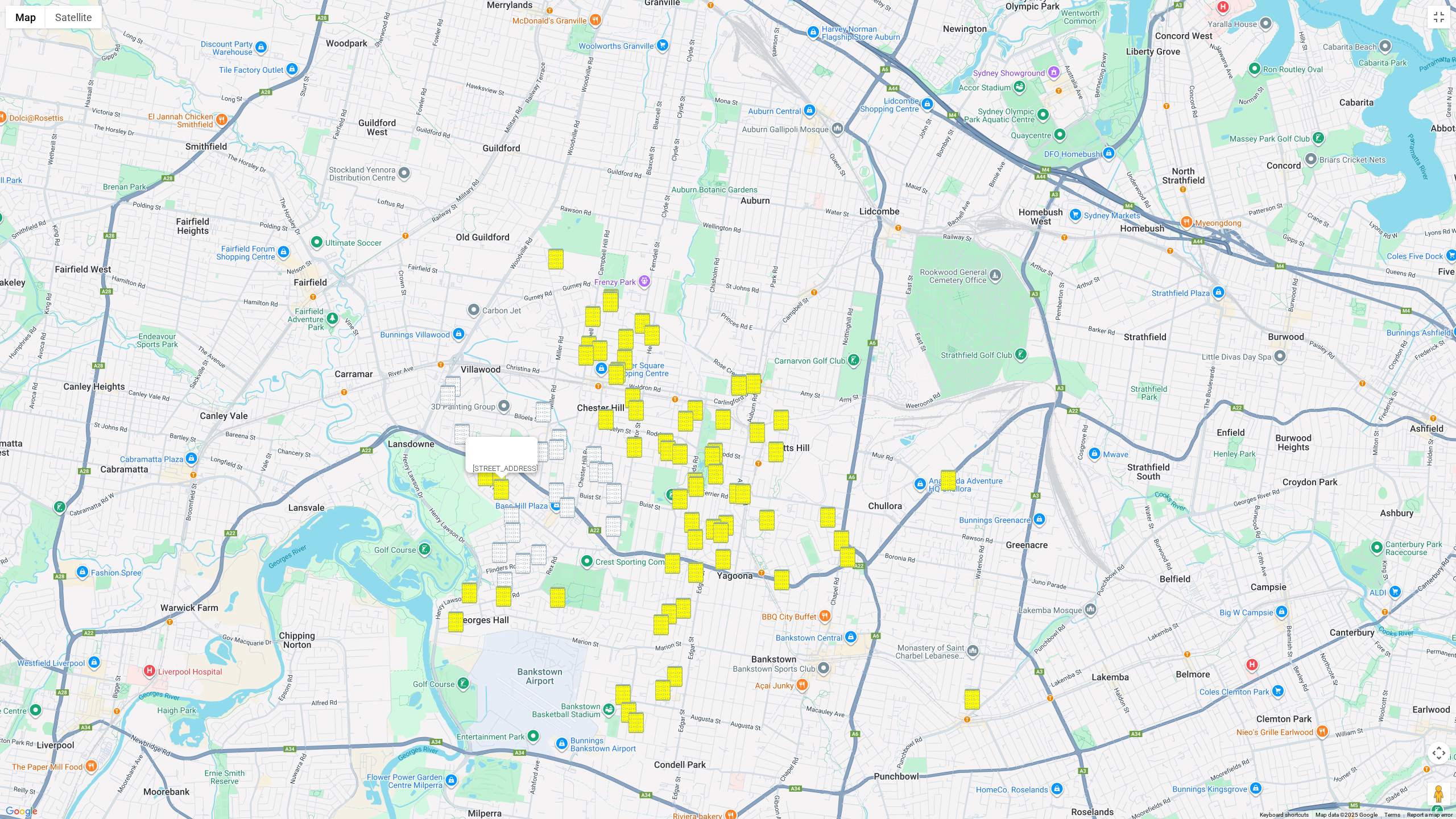
drag, startPoint x: 514, startPoint y: 520, endPoint x: 513, endPoint y: 527, distance: 7.1
click at [514, 520] on img "28 Caroline Crescent, GEORGES HALL NSW 2198" at bounding box center [511, 516] width 15 height 21
drag, startPoint x: 513, startPoint y: 529, endPoint x: 500, endPoint y: 544, distance: 19.8
click at [513, 529] on img "59 Jacaranda Drive, GEORGES HALL NSW 2198" at bounding box center [513, 532] width 15 height 21
click at [497, 551] on img "25 Oak Drive, GEORGES HALL NSW 2198" at bounding box center [500, 552] width 15 height 21
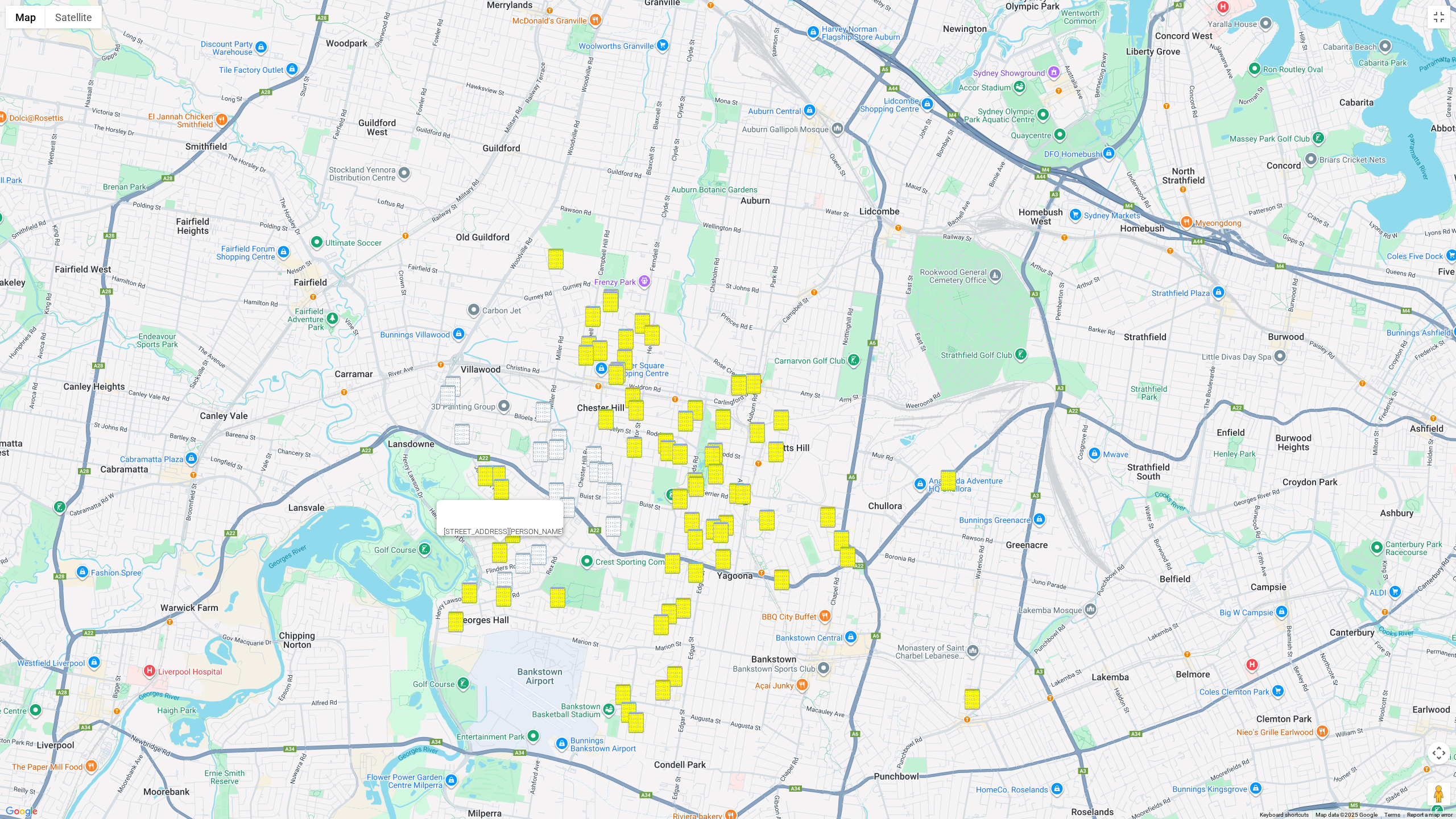
click at [520, 564] on img "61 Universal Avenue, GEORGES HALL NSW 2198" at bounding box center [523, 563] width 15 height 21
click at [500, 573] on img "43 Amaroo Avenue, GEORGES HALL NSW 2198" at bounding box center [505, 582] width 15 height 21
click at [557, 435] on img "9 Kyogle Road, BASS HILL NSW 2197" at bounding box center [559, 439] width 15 height 21
click at [555, 445] on img "45 Adeline Street, BASS HILL NSW 2197" at bounding box center [557, 449] width 15 height 21
click at [544, 450] on img "332A Miller Road, VILLAWOOD NSW 2163" at bounding box center [541, 451] width 15 height 21
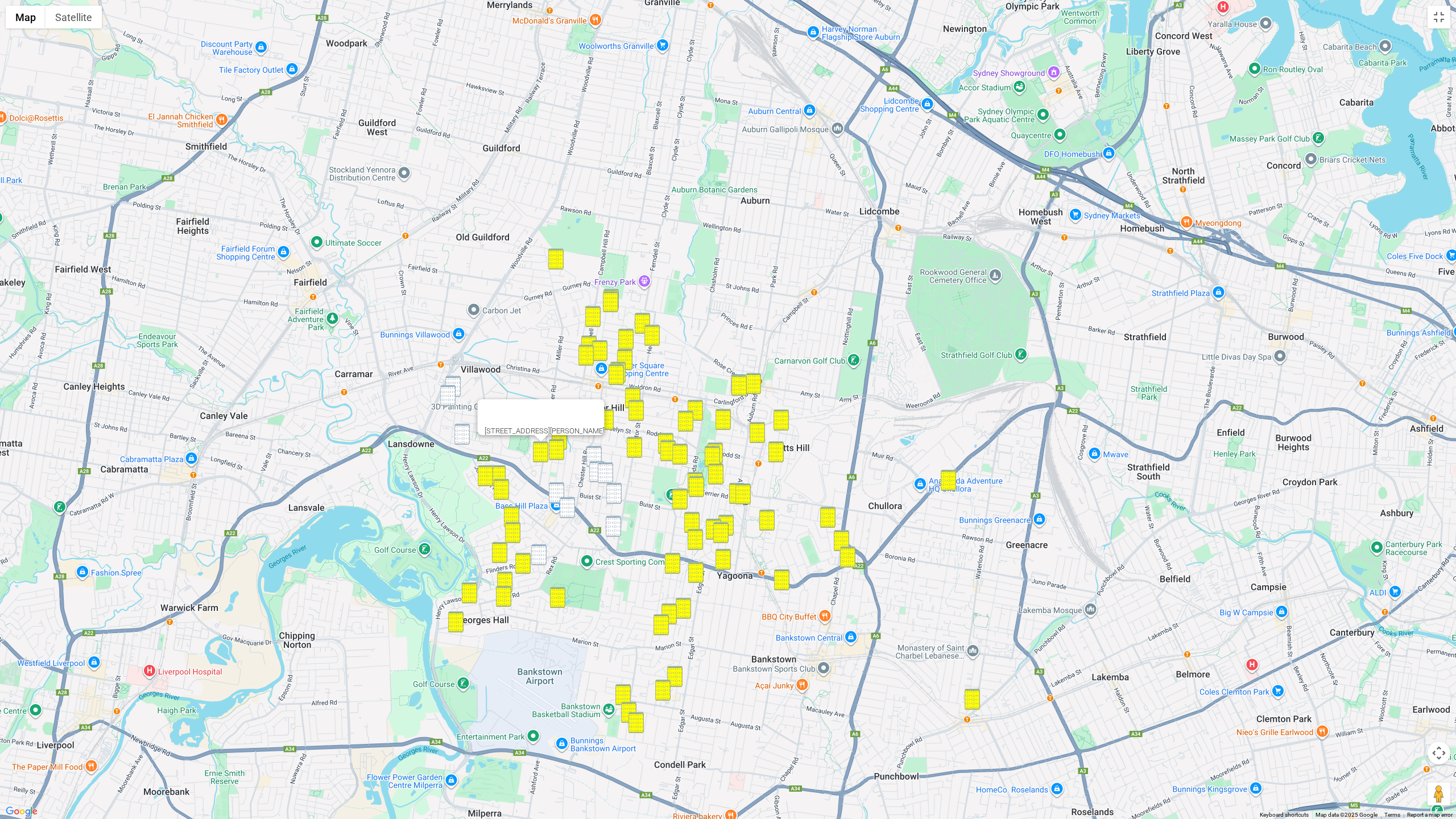
click at [555, 483] on img "22A Wynyard Avenue, BASS HILL NSW 2197" at bounding box center [557, 493] width 15 height 21
drag, startPoint x: 566, startPoint y: 511, endPoint x: 548, endPoint y: 536, distance: 30.8
click at [566, 512] on img "31 Carey Street, BASS HILL NSW 2197" at bounding box center [567, 507] width 15 height 21
click at [539, 551] on img "125 Amaroo Avenue, GEORGES HALL NSW 2198" at bounding box center [539, 555] width 15 height 21
click at [453, 380] on img "21 Binna Burra Street, VILLAWOOD NSW 2163" at bounding box center [453, 386] width 15 height 21
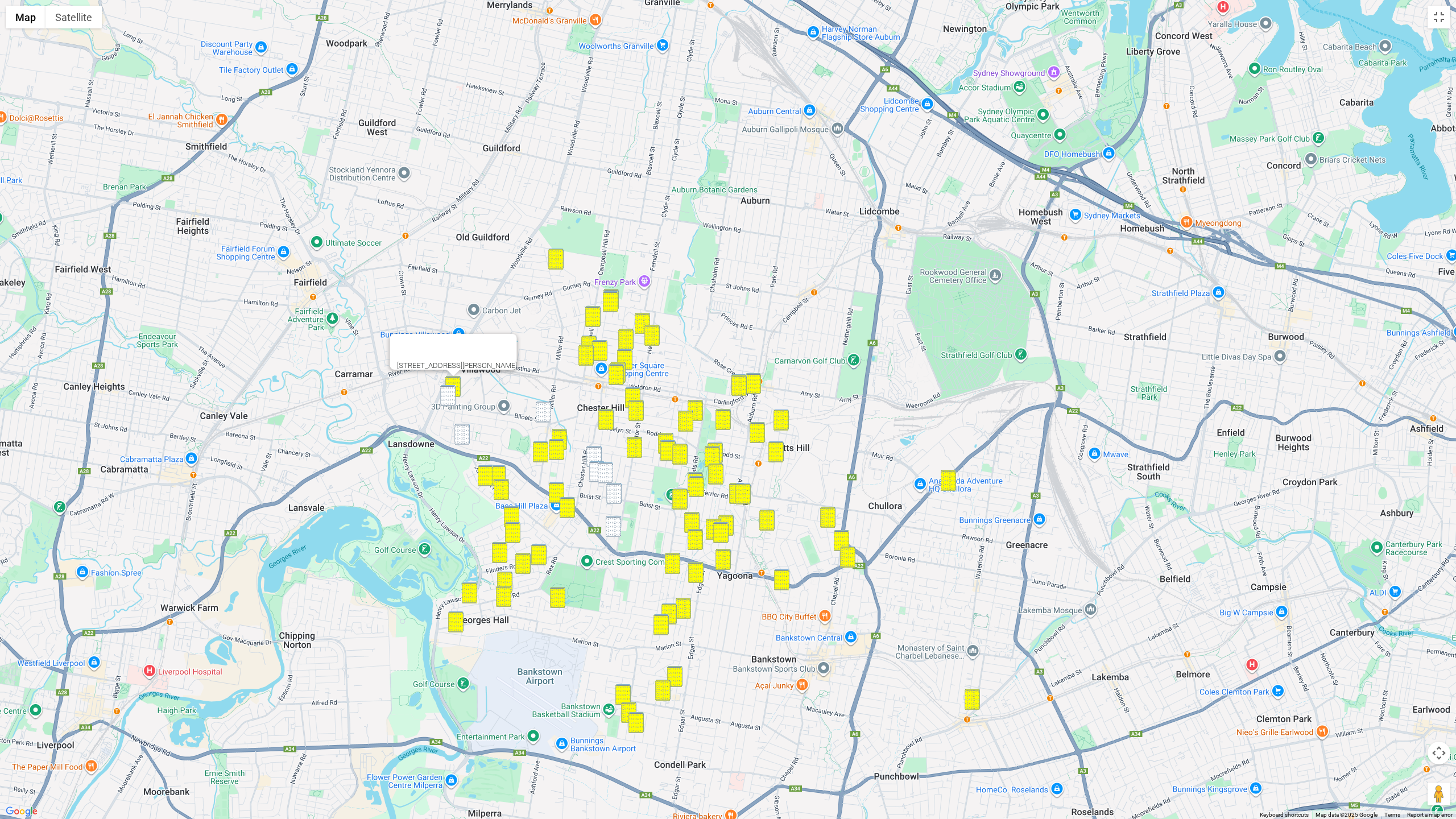
drag
click at [450, 400] on img "40 Binna Burra Street, VILLAWOOD NSW 2163" at bounding box center [448, 395] width 15 height 21
click at [462, 435] on img "77 Belar Avenue, VILLAWOOD NSW 2163" at bounding box center [462, 434] width 15 height 21
click at [550, 409] on img "5A Biloela Street, VILLAWOOD NSW 2163" at bounding box center [543, 412] width 15 height 21
click at [595, 455] on img "17A Cann Street, BASS HILL NSW 2197" at bounding box center [594, 456] width 15 height 21
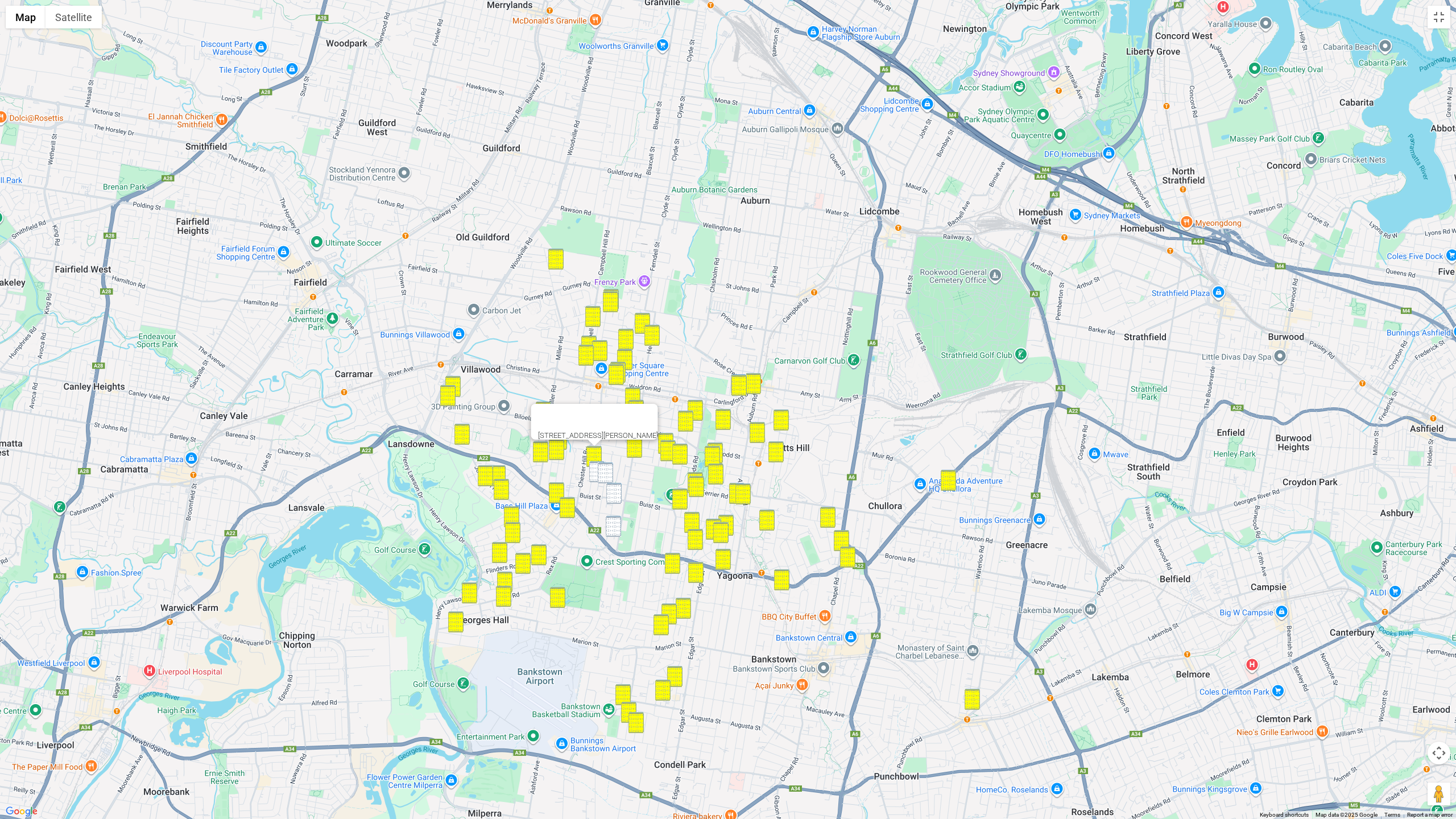
click at [597, 471] on img "10 Hitter Avenue, BASS HILL NSW 2197" at bounding box center [597, 472] width 15 height 21
click at [604, 473] on img "25 Doust Street, BASS HILL NSW 2197" at bounding box center [605, 472] width 15 height 21
click at [613, 493] on img "65 Robertson Road, BASS HILL NSW 2197" at bounding box center [614, 493] width 15 height 21
click at [618, 527] on img "1/3 Miriam Street, BASS HILL NSW 2197" at bounding box center [613, 526] width 15 height 21
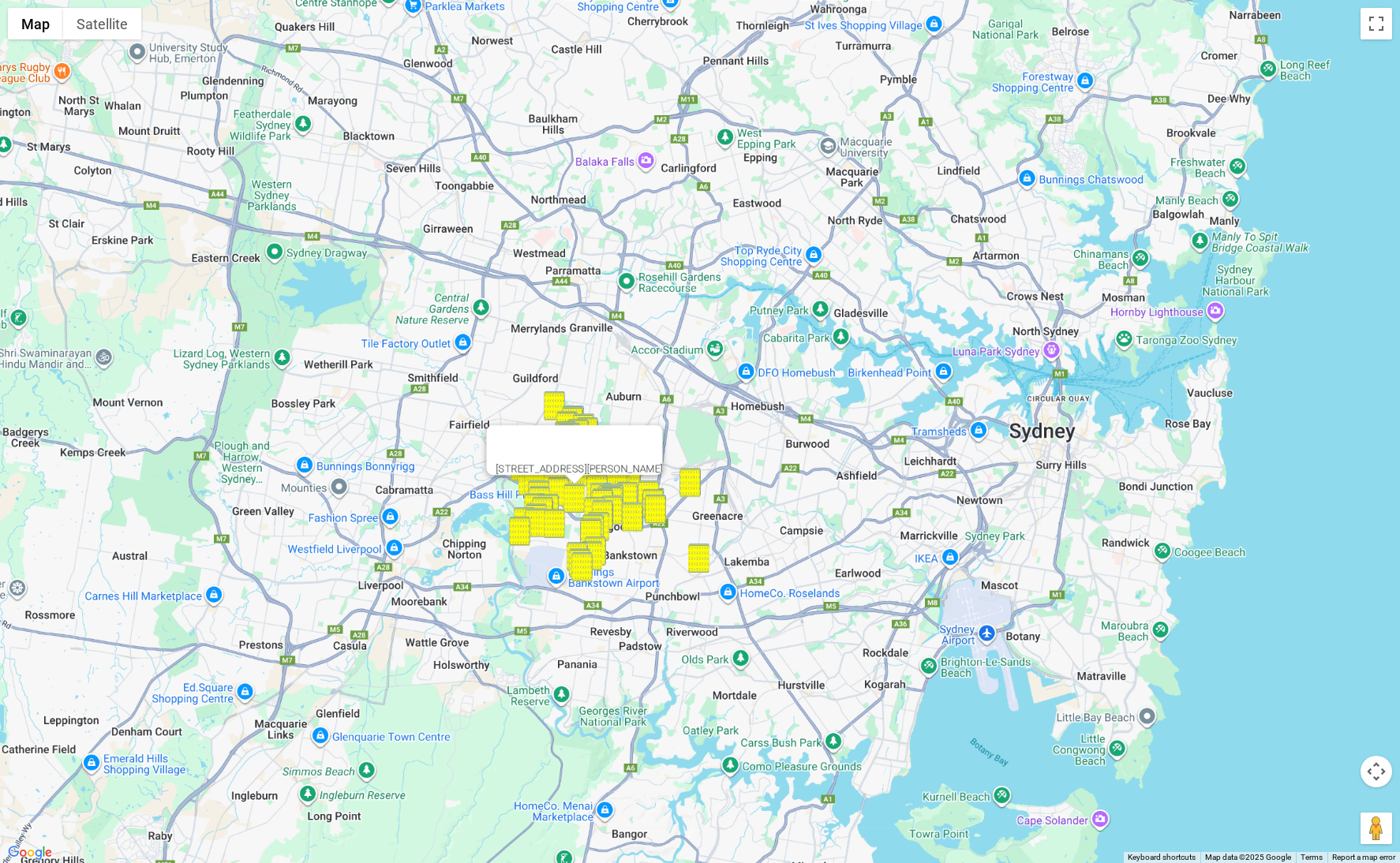
click at [496, 463] on div at bounding box center [560, 443] width 128 height 38
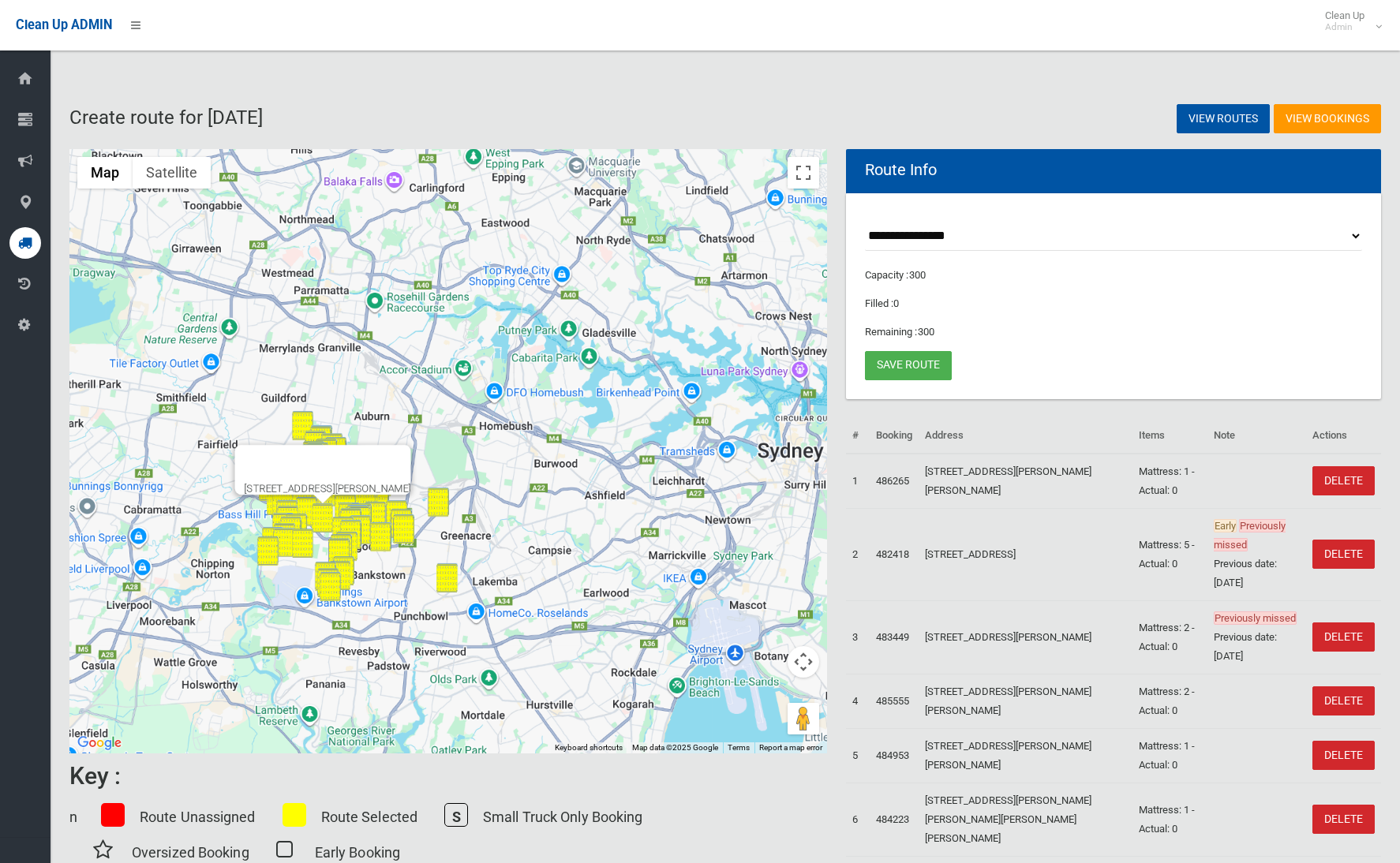
click at [410, 457] on button "Close" at bounding box center [391, 464] width 38 height 38
click at [800, 666] on button "Map camera controls" at bounding box center [803, 662] width 32 height 32
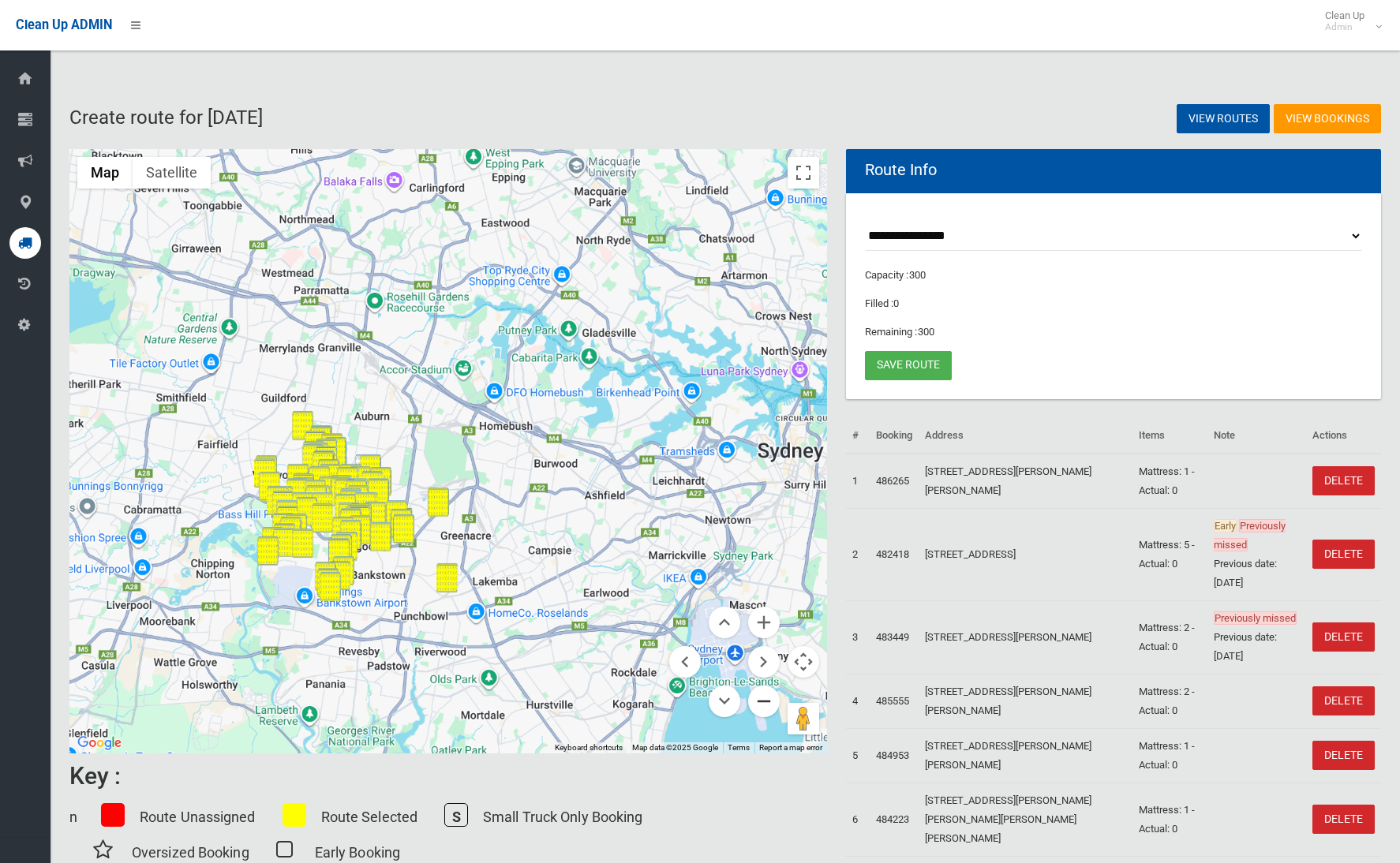
click at [763, 700] on button "Zoom out" at bounding box center [764, 701] width 32 height 32
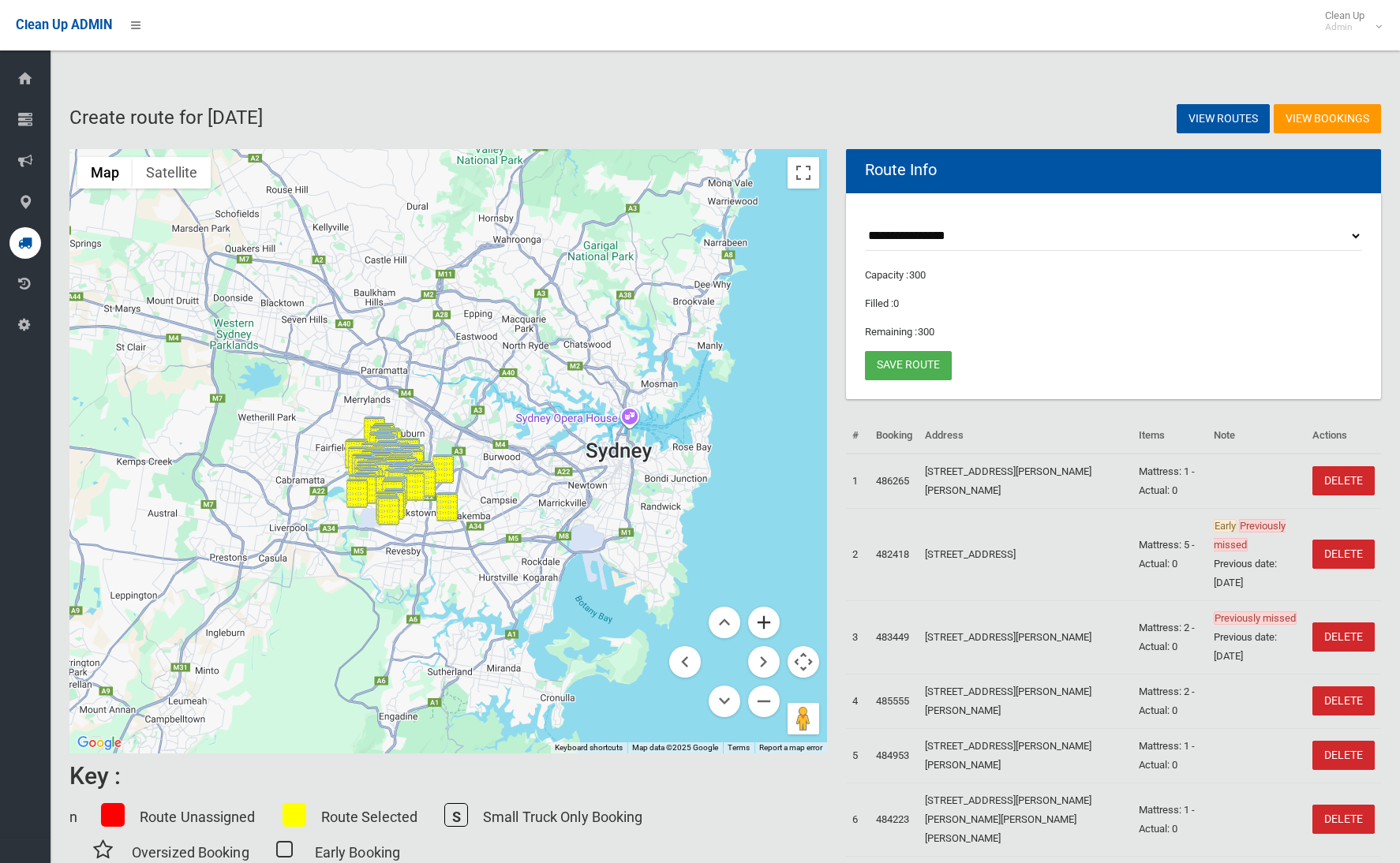
click at [765, 615] on button "Zoom in" at bounding box center [764, 622] width 32 height 32
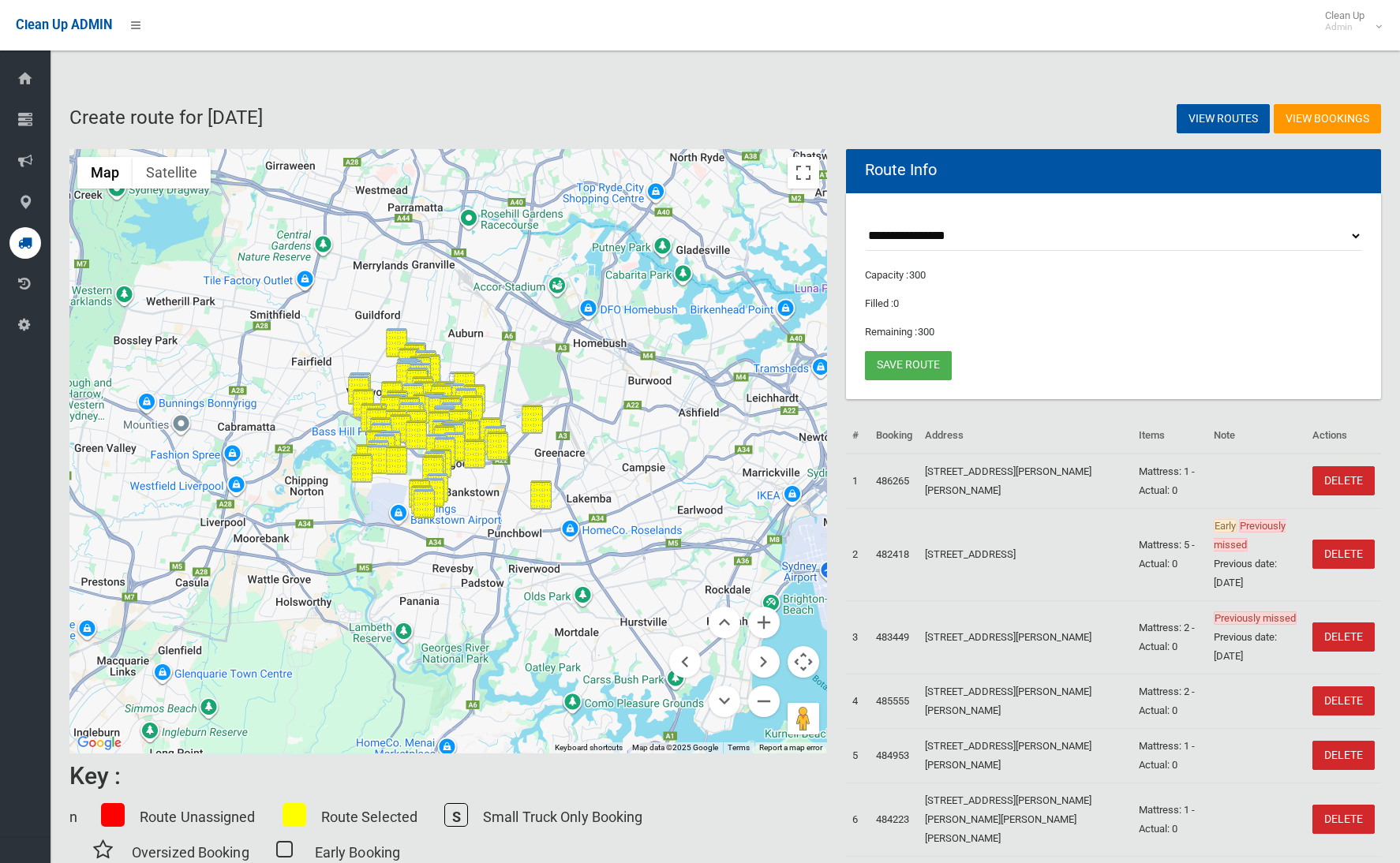
click at [723, 485] on div at bounding box center [447, 451] width 757 height 604
click at [770, 632] on button "Zoom in" at bounding box center [764, 622] width 32 height 32
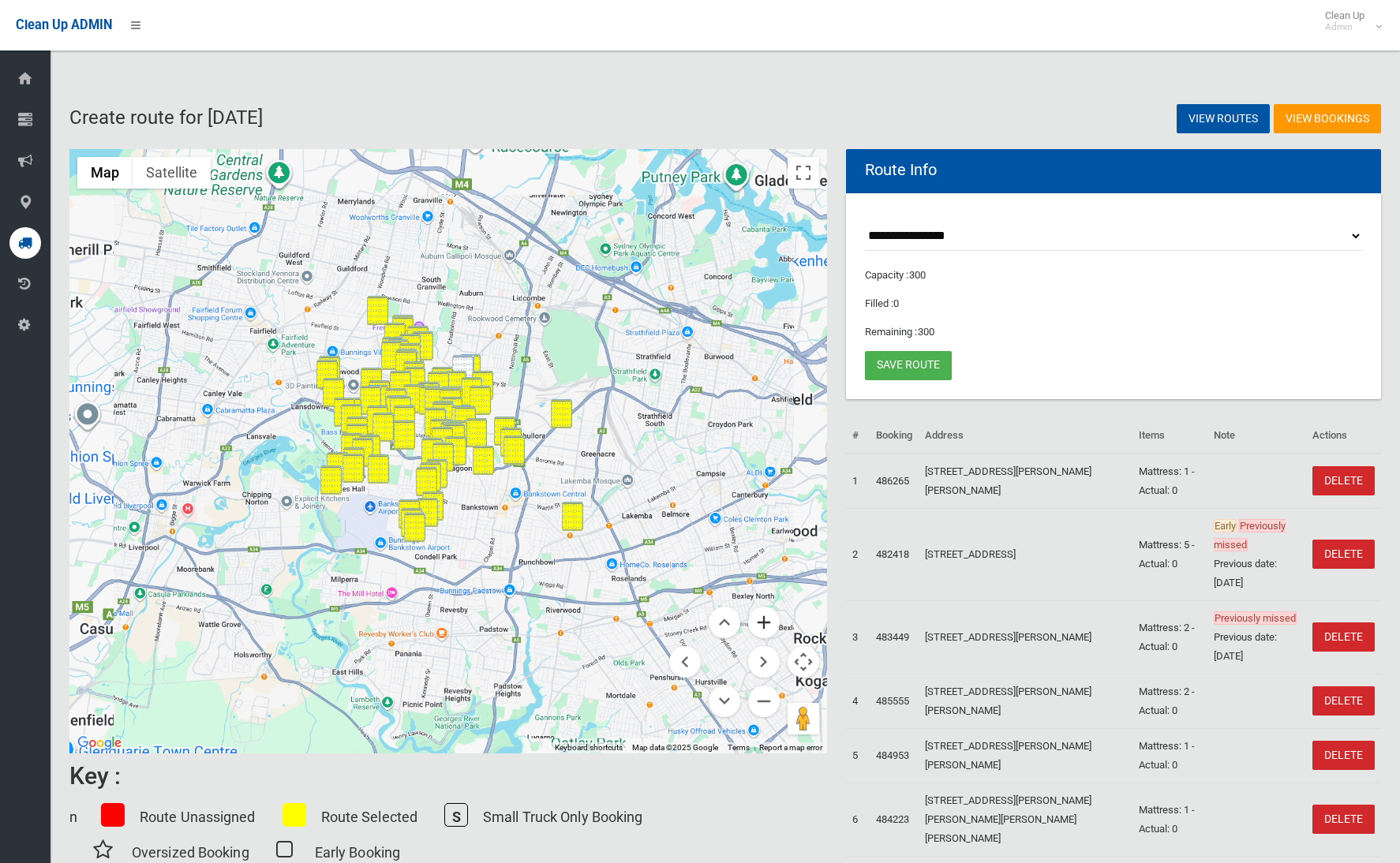
click at [770, 632] on button "Zoom in" at bounding box center [764, 622] width 32 height 32
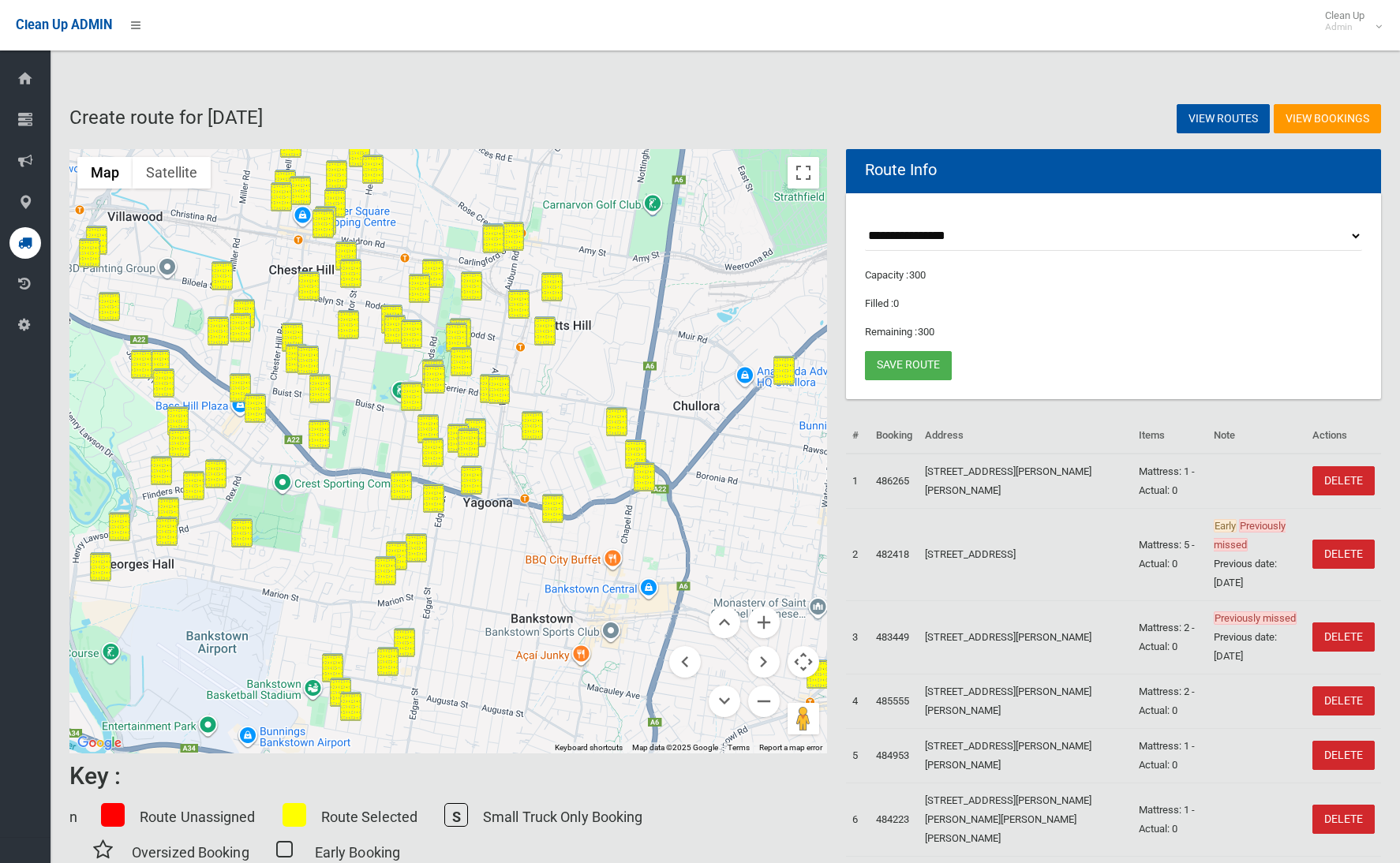
click at [764, 619] on button "Zoom in" at bounding box center [764, 622] width 32 height 32
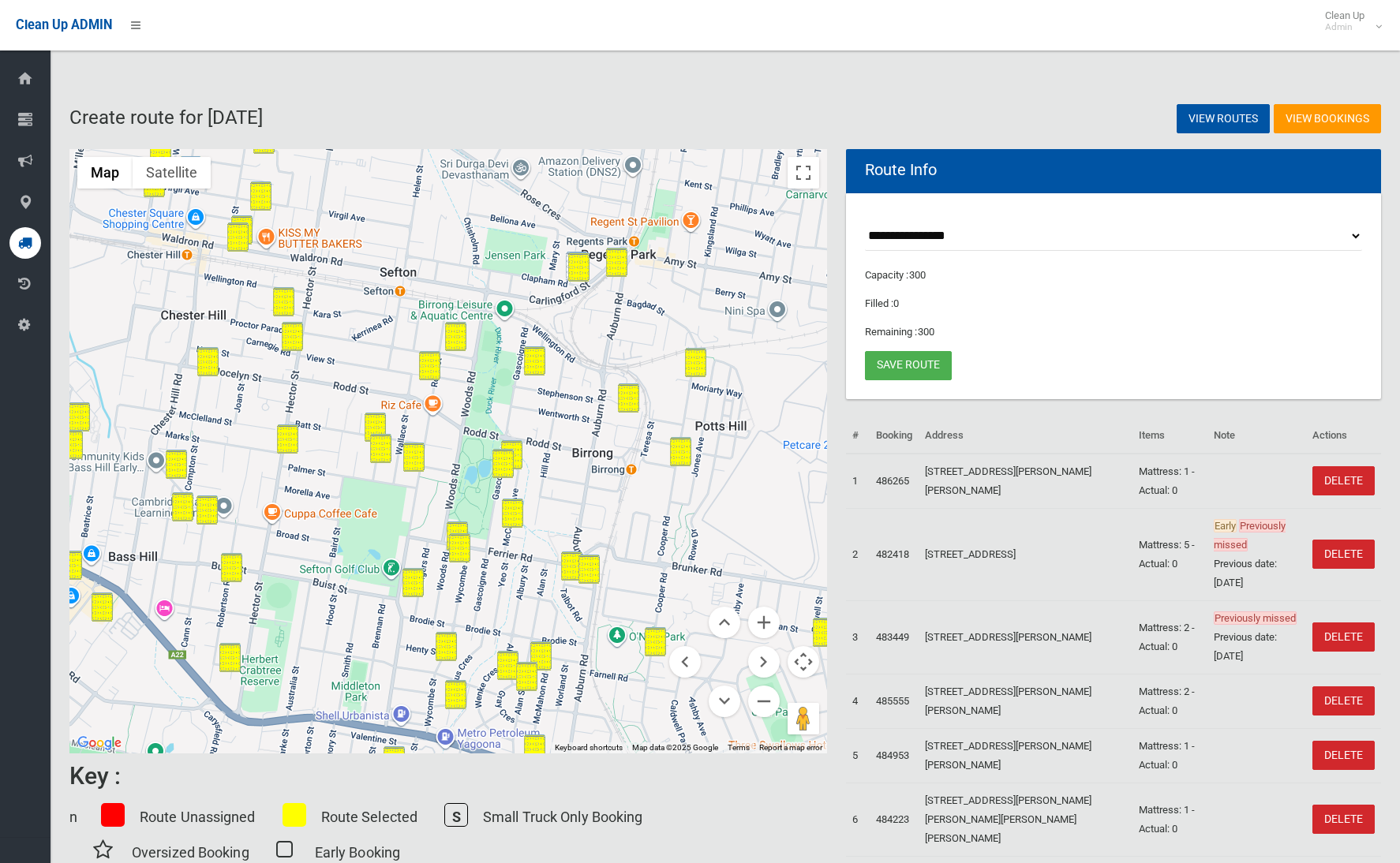
click at [734, 548] on div at bounding box center [447, 451] width 757 height 604
click at [760, 613] on button "Zoom in" at bounding box center [764, 622] width 32 height 32
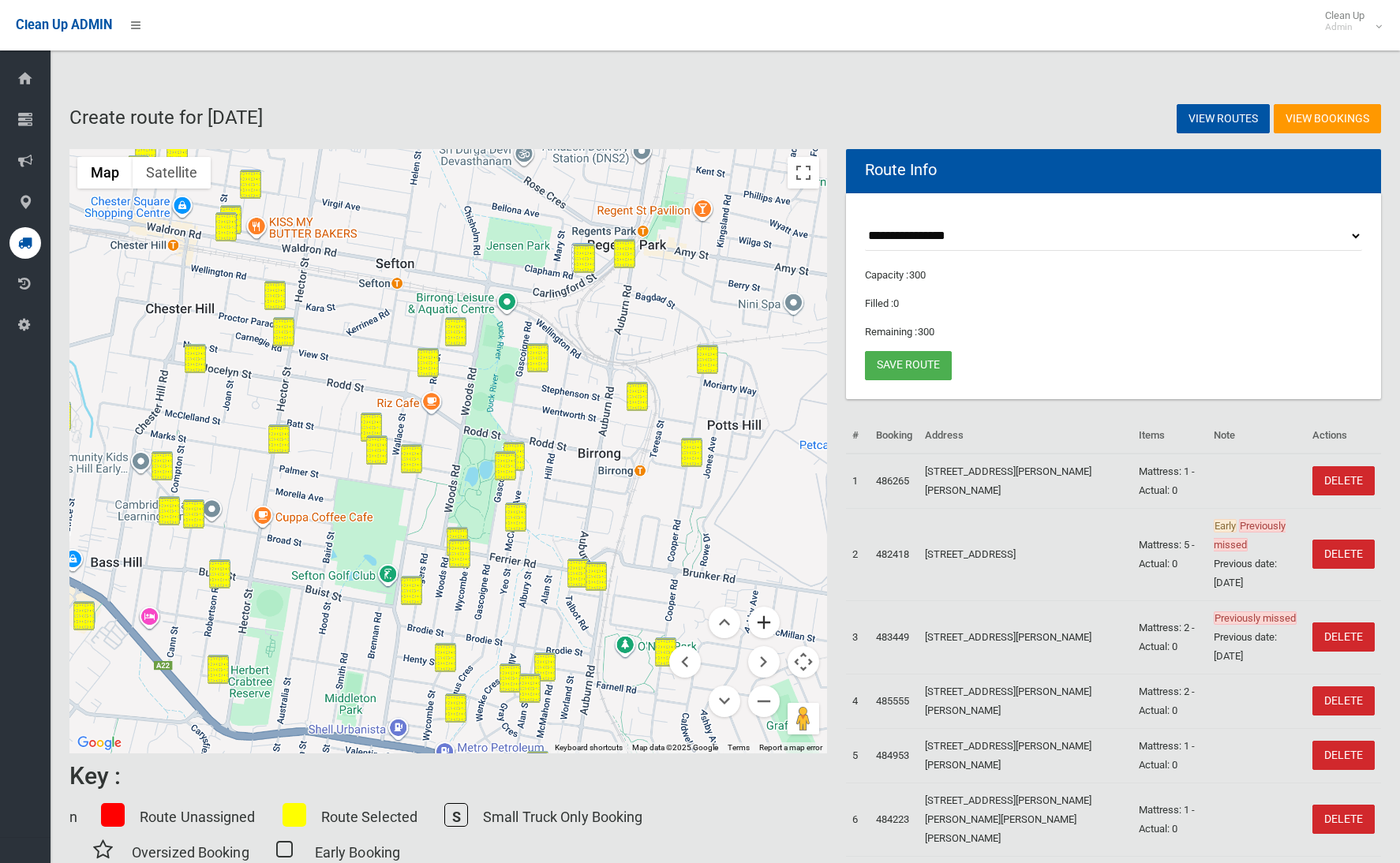
click at [760, 613] on button "Zoom in" at bounding box center [764, 622] width 32 height 32
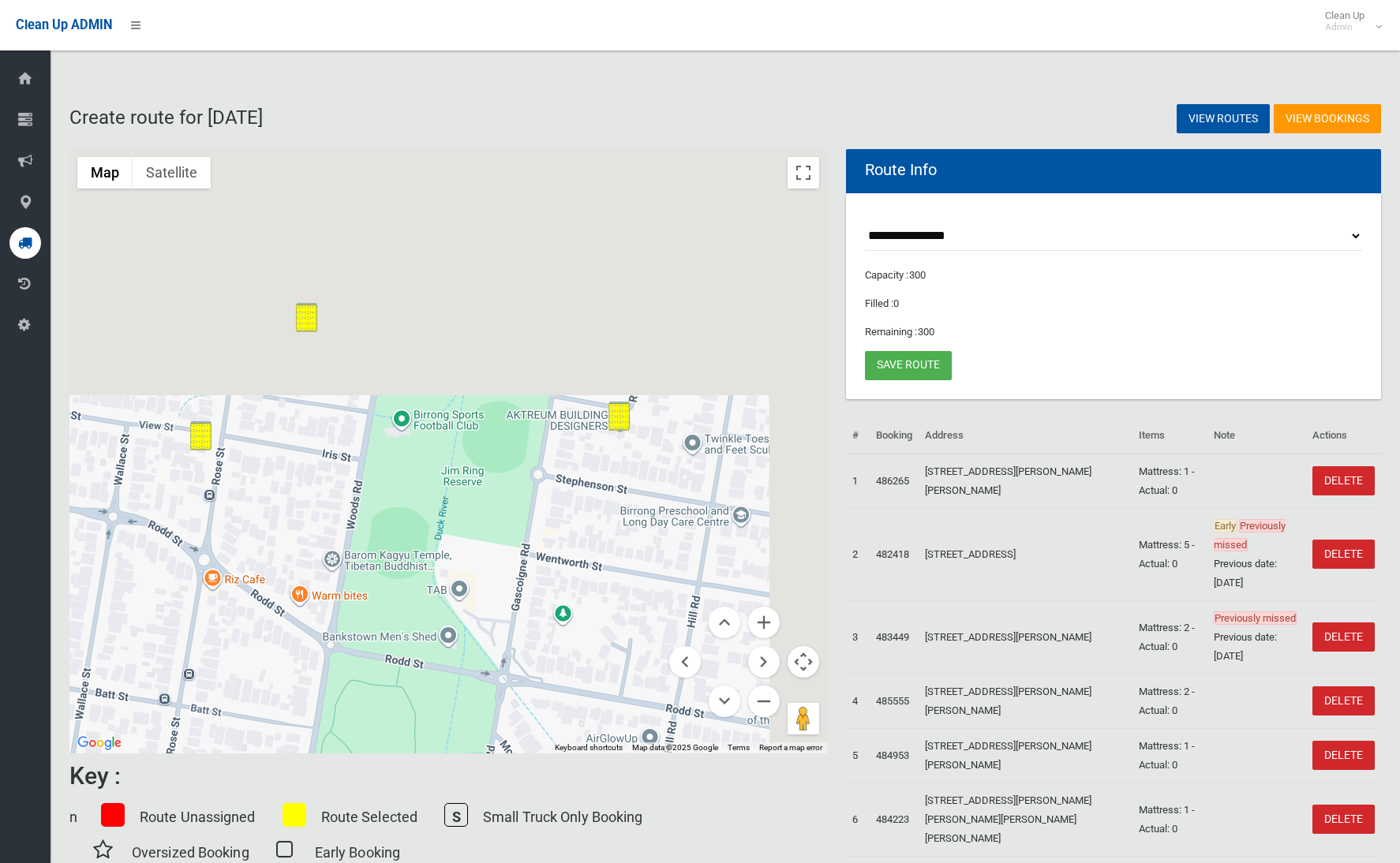
click at [507, 693] on div at bounding box center [447, 451] width 757 height 604
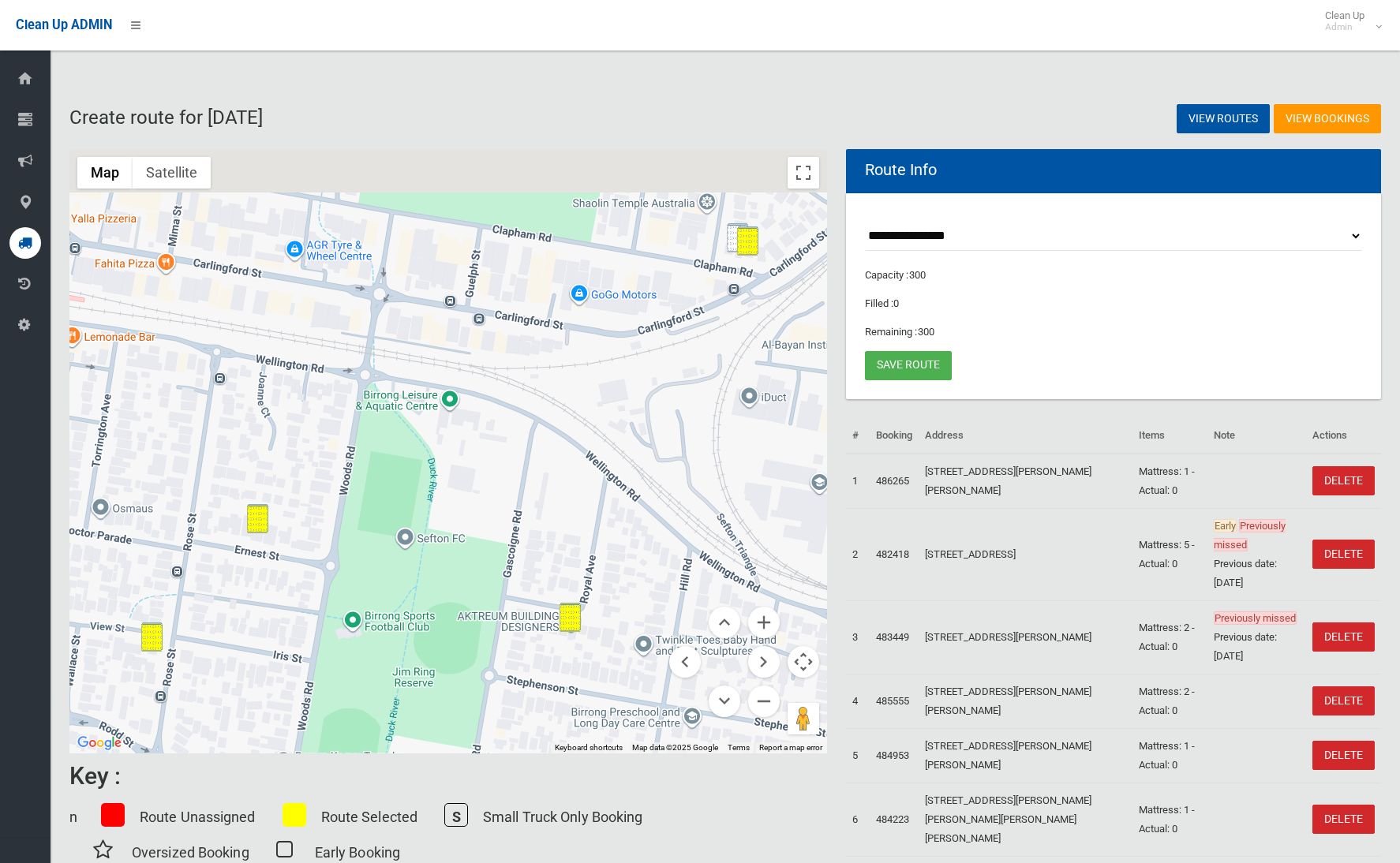
click at [538, 648] on div at bounding box center [447, 451] width 757 height 604
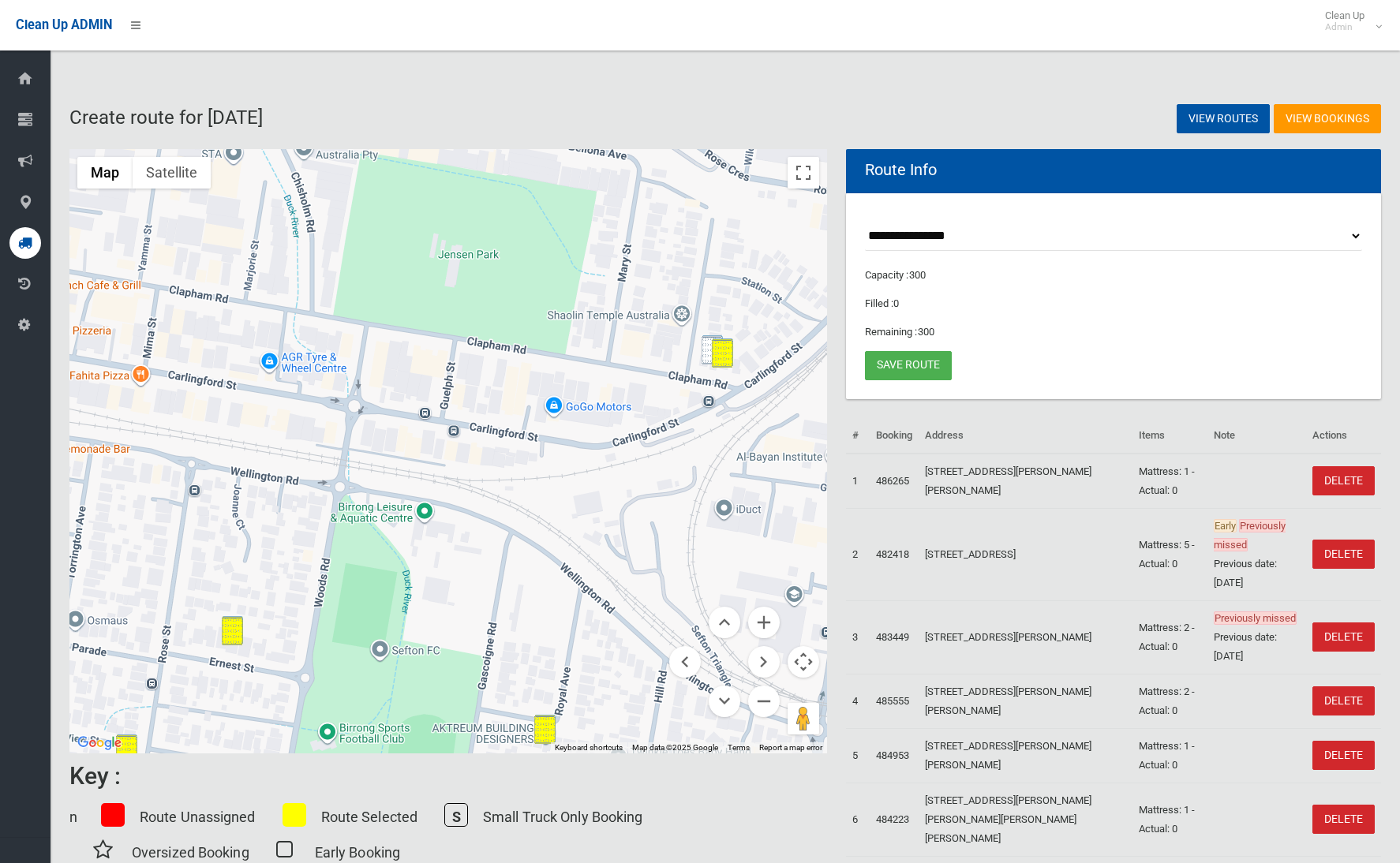
click at [610, 574] on div at bounding box center [447, 451] width 757 height 604
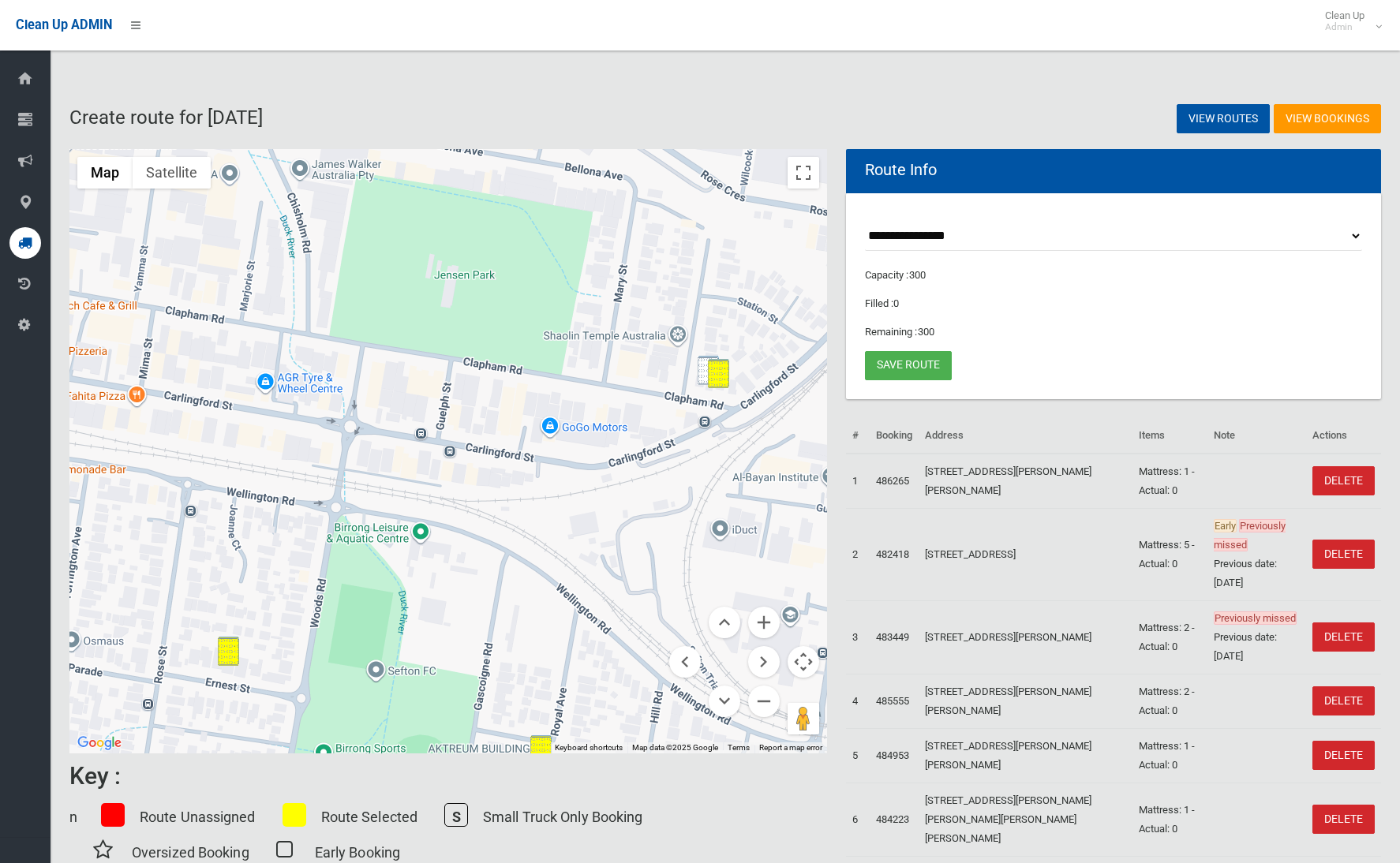
click at [697, 379] on div at bounding box center [447, 451] width 757 height 604
click at [702, 378] on img "10 Clapham Road, REGENTS PARK NSW 2143" at bounding box center [708, 370] width 21 height 29
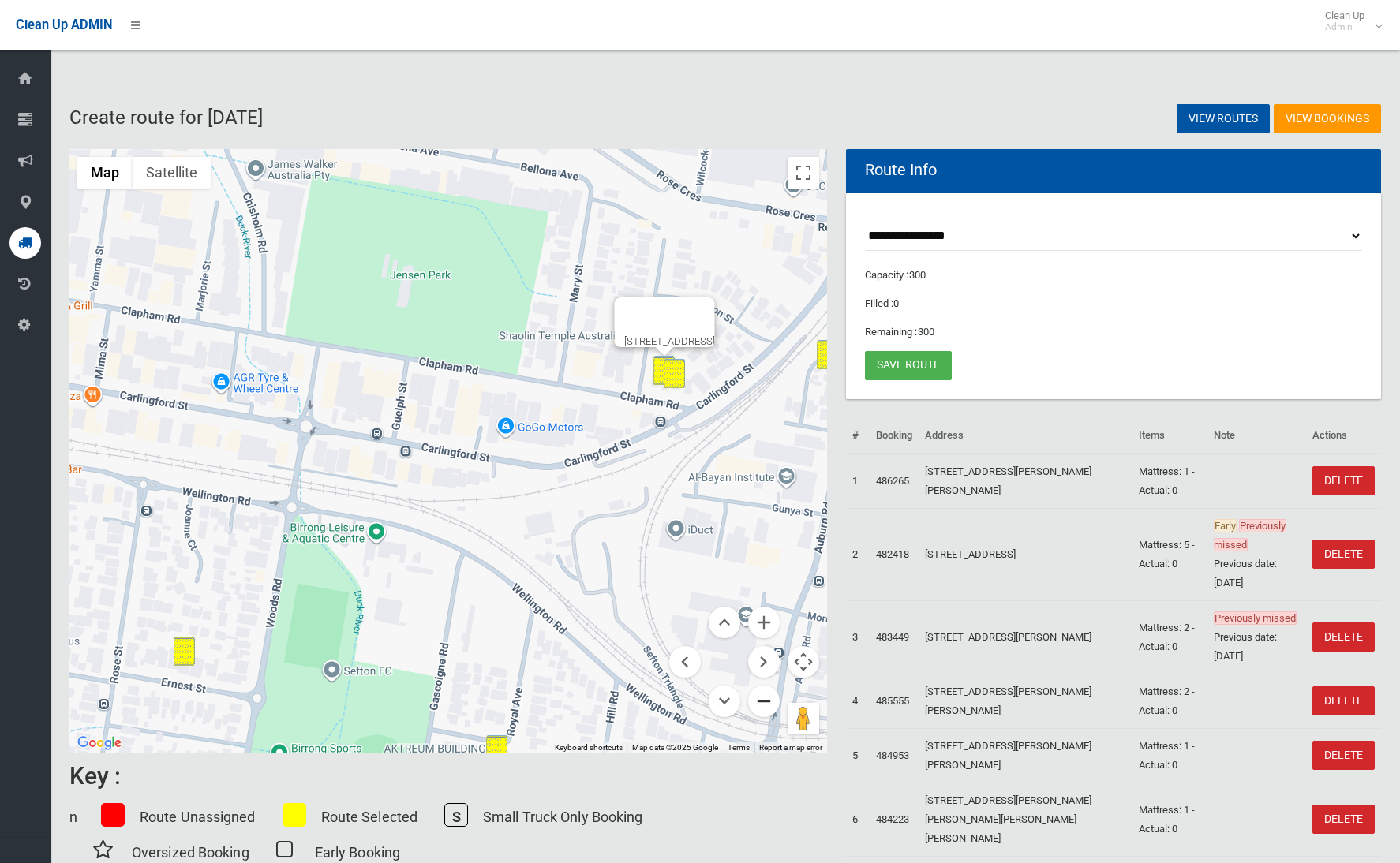
click at [772, 708] on button "Zoom out" at bounding box center [764, 701] width 32 height 32
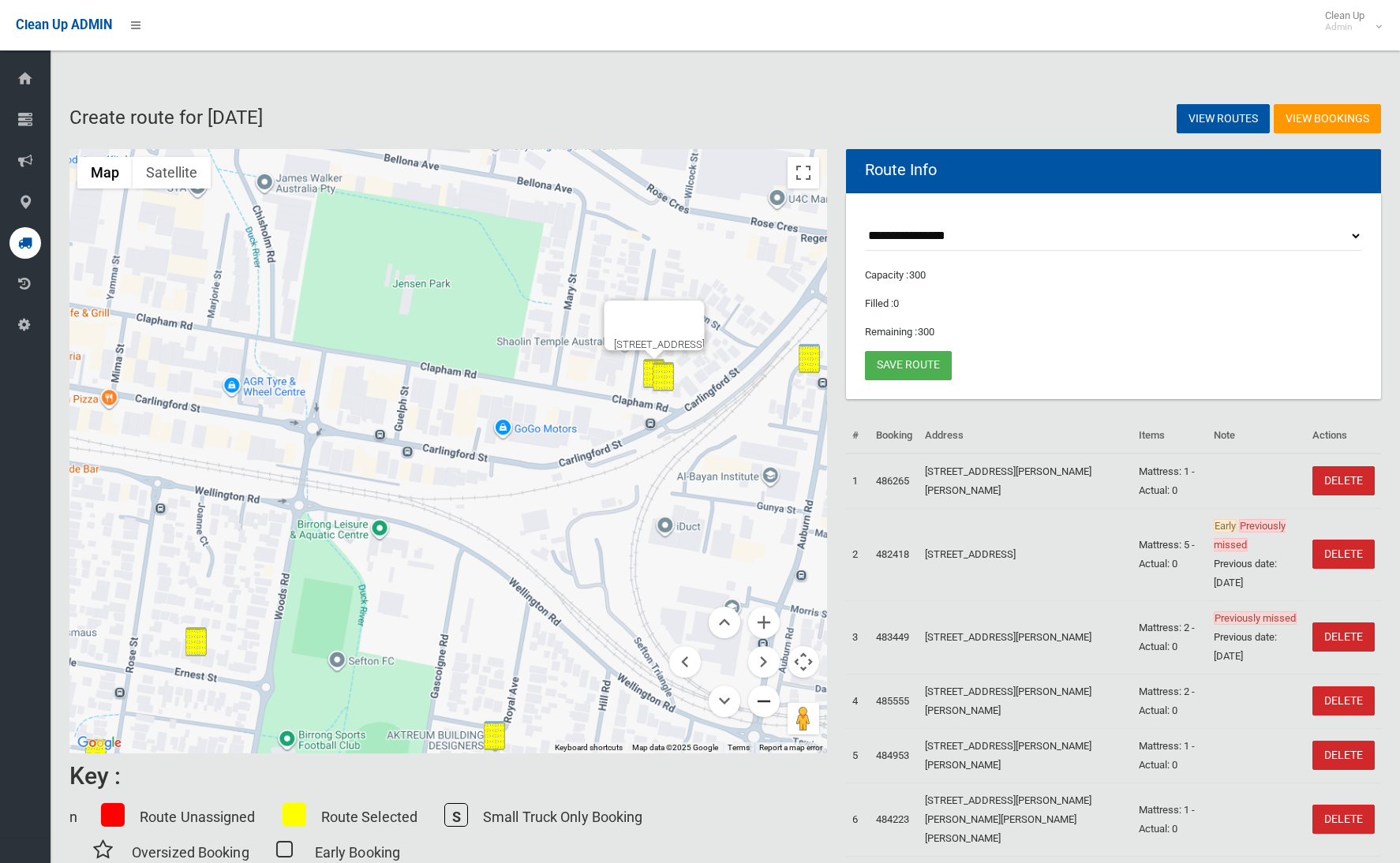
click at [772, 707] on button "Zoom out" at bounding box center [764, 701] width 32 height 32
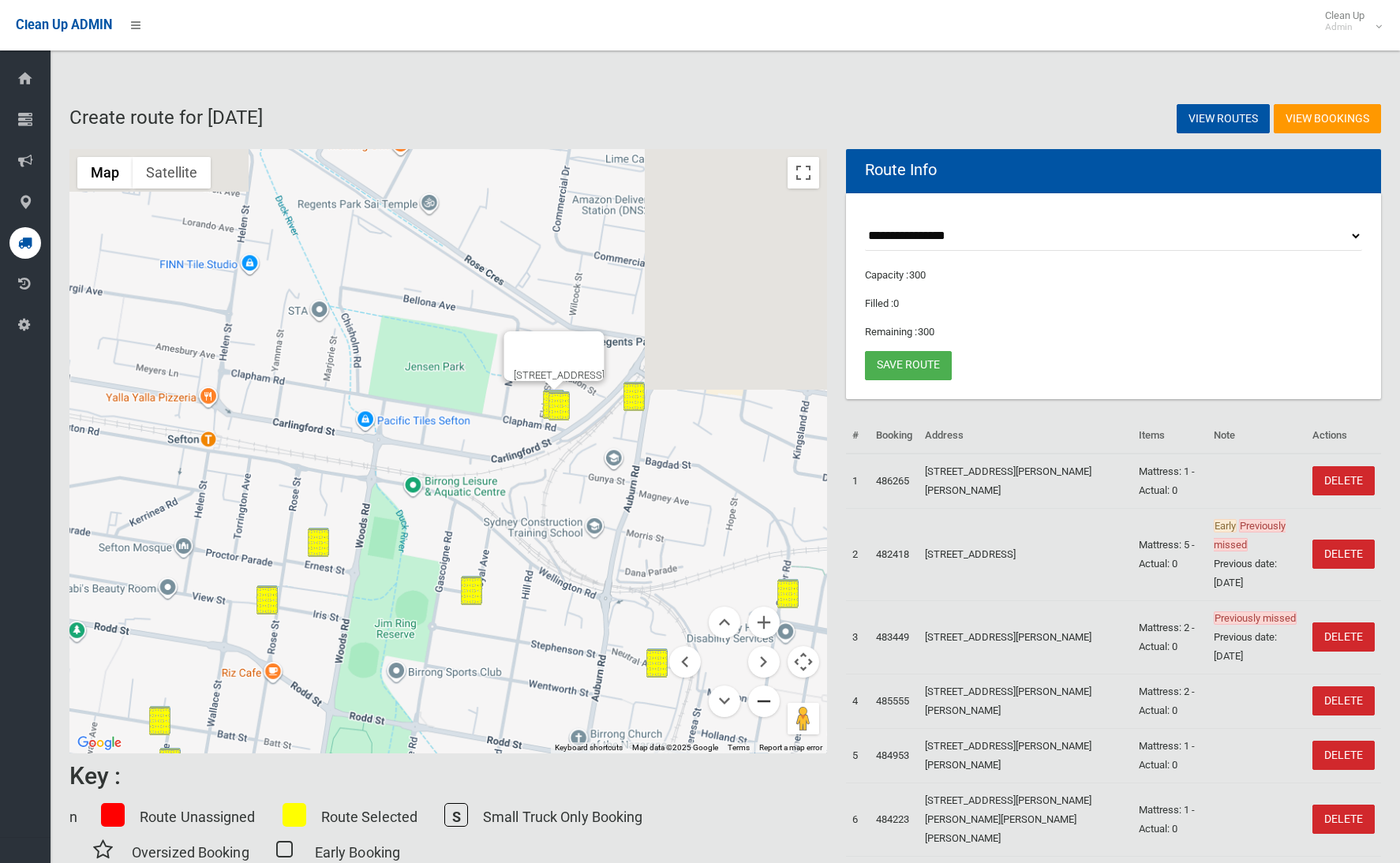
click at [772, 707] on button "Zoom out" at bounding box center [764, 701] width 32 height 32
click at [772, 708] on button "Zoom out" at bounding box center [764, 701] width 32 height 32
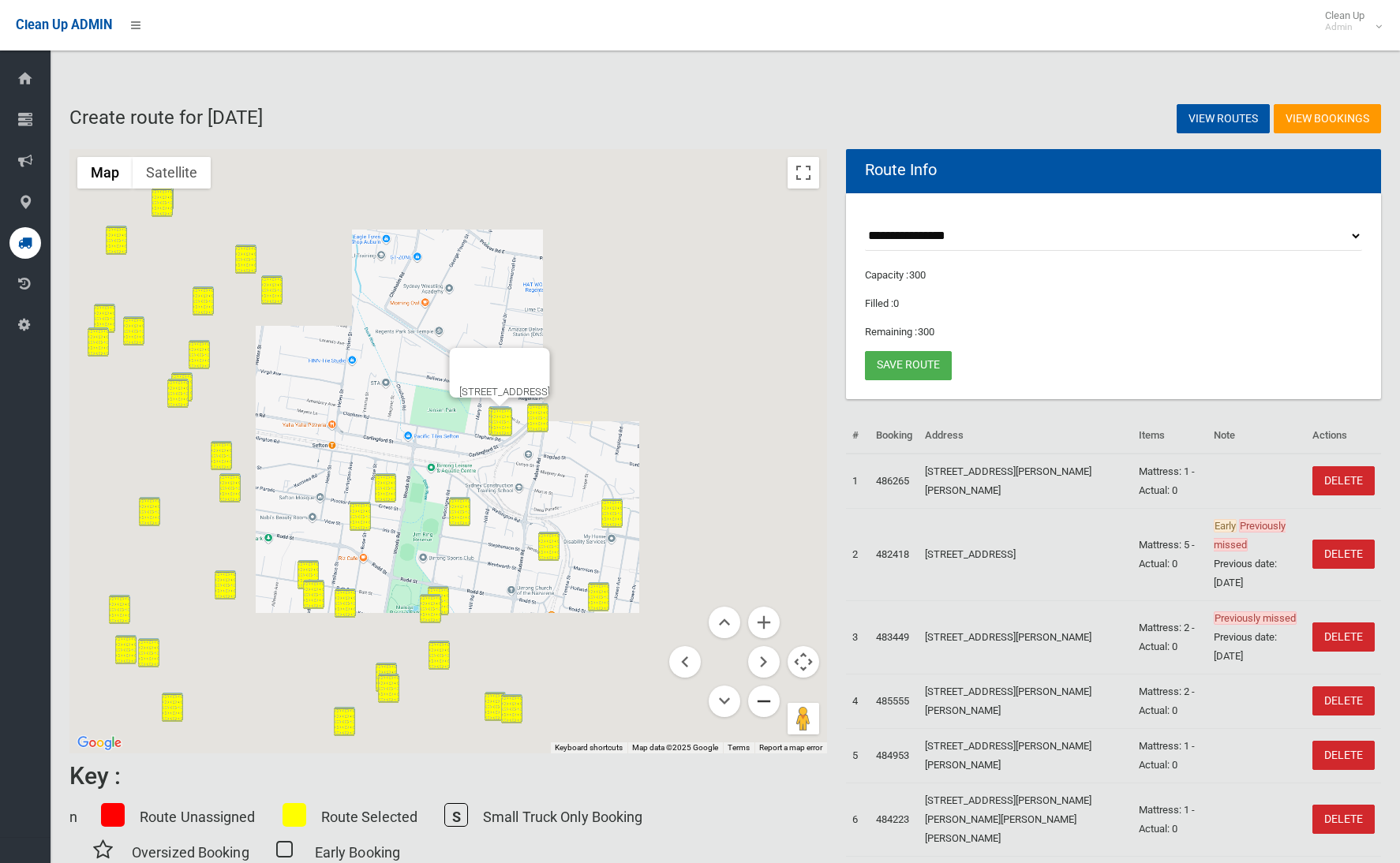
click at [772, 708] on button "Zoom out" at bounding box center [764, 701] width 32 height 32
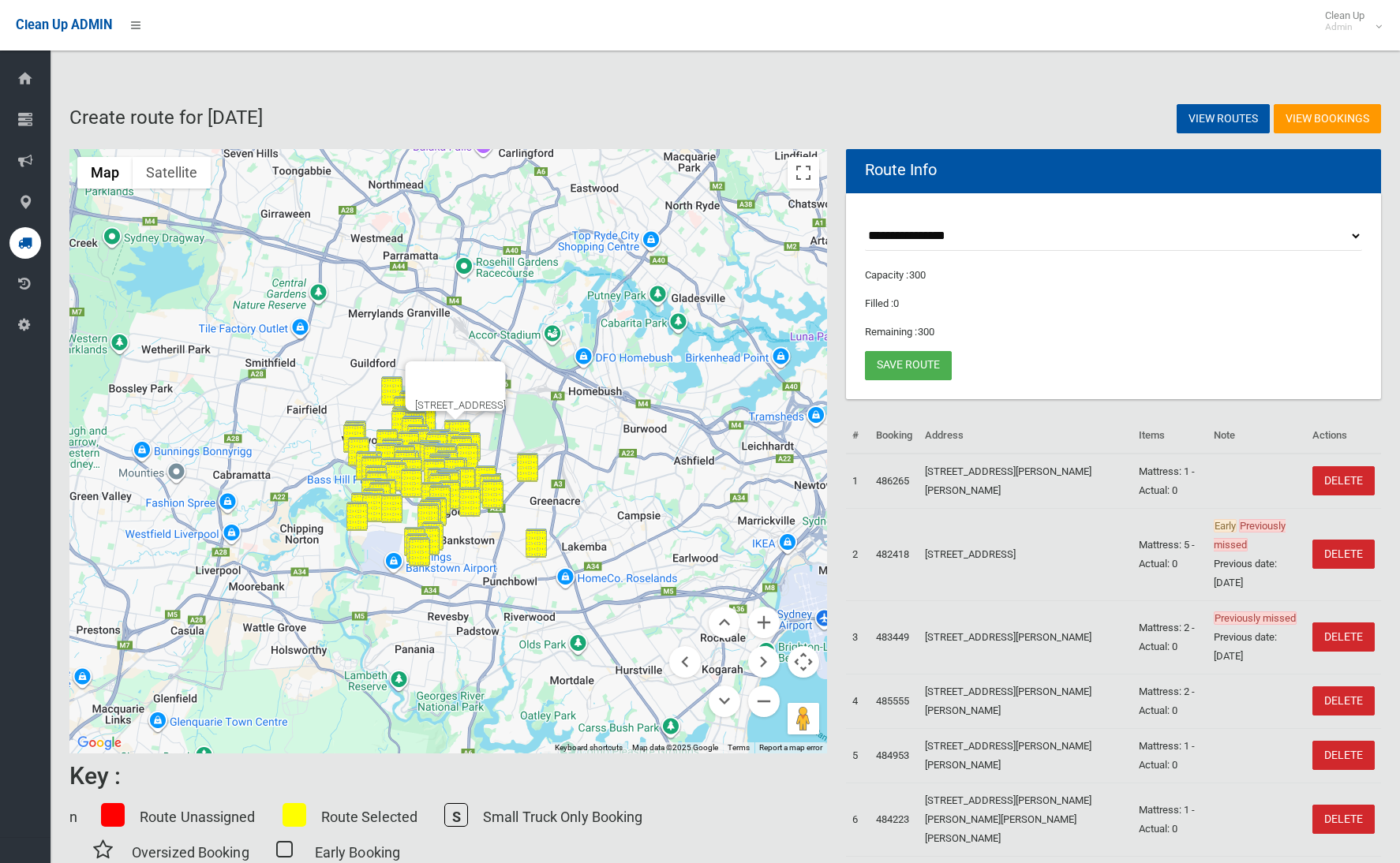
click at [505, 366] on button "Close" at bounding box center [485, 380] width 38 height 38
click at [642, 409] on div "To navigate, press the arrow keys." at bounding box center [447, 451] width 757 height 604
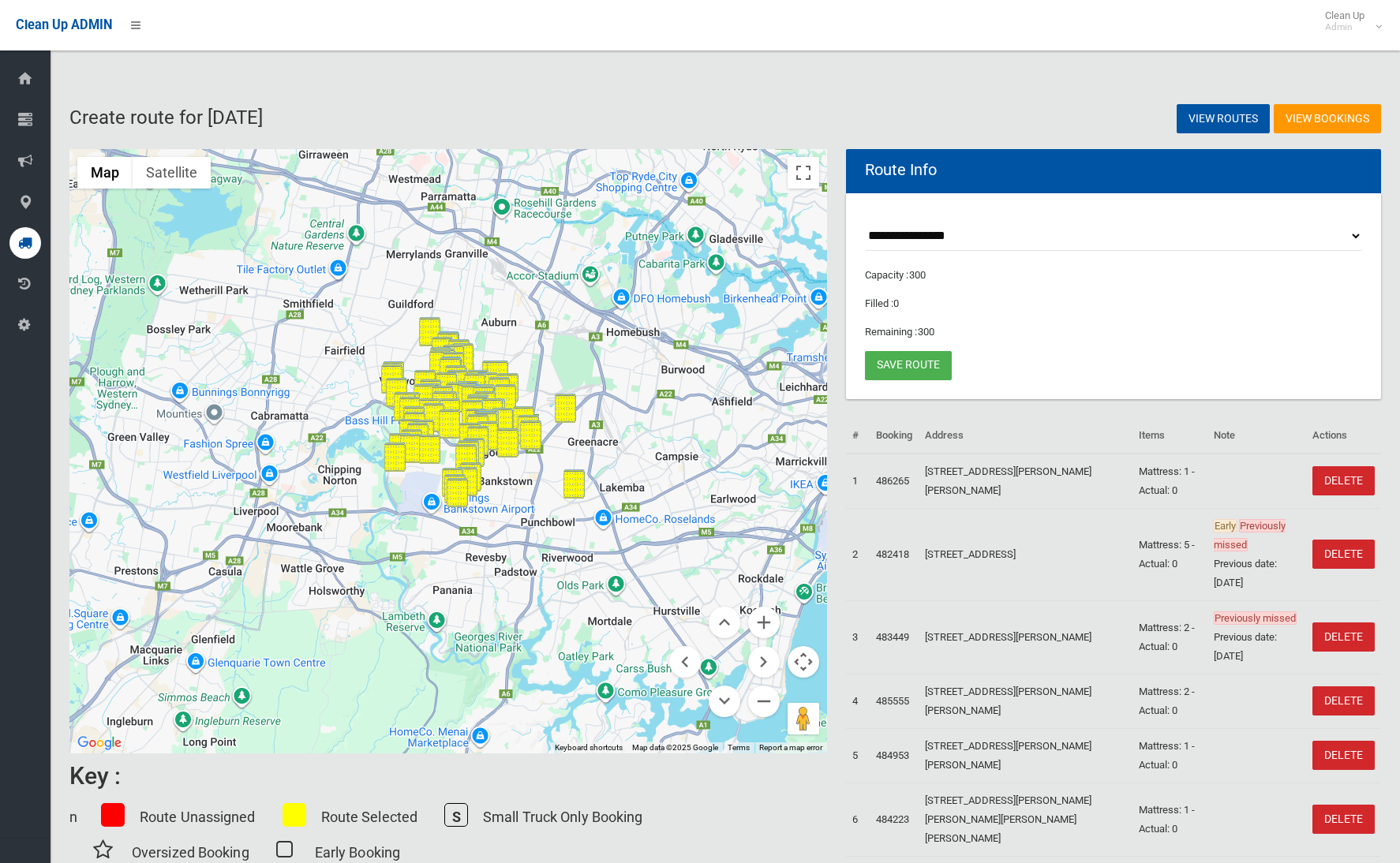
click at [669, 351] on div at bounding box center [447, 451] width 757 height 604
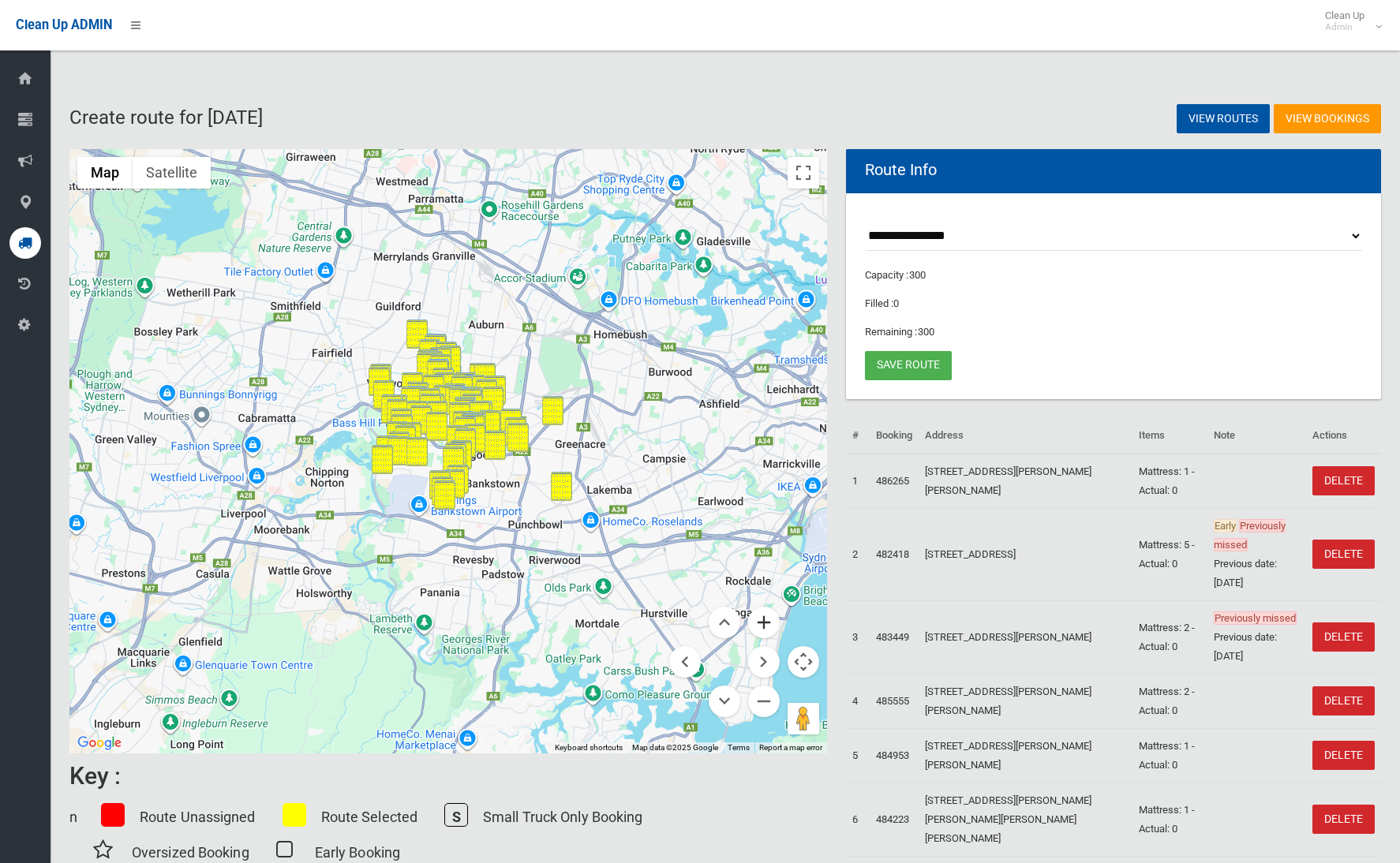
click at [768, 624] on button "Zoom in" at bounding box center [764, 622] width 32 height 32
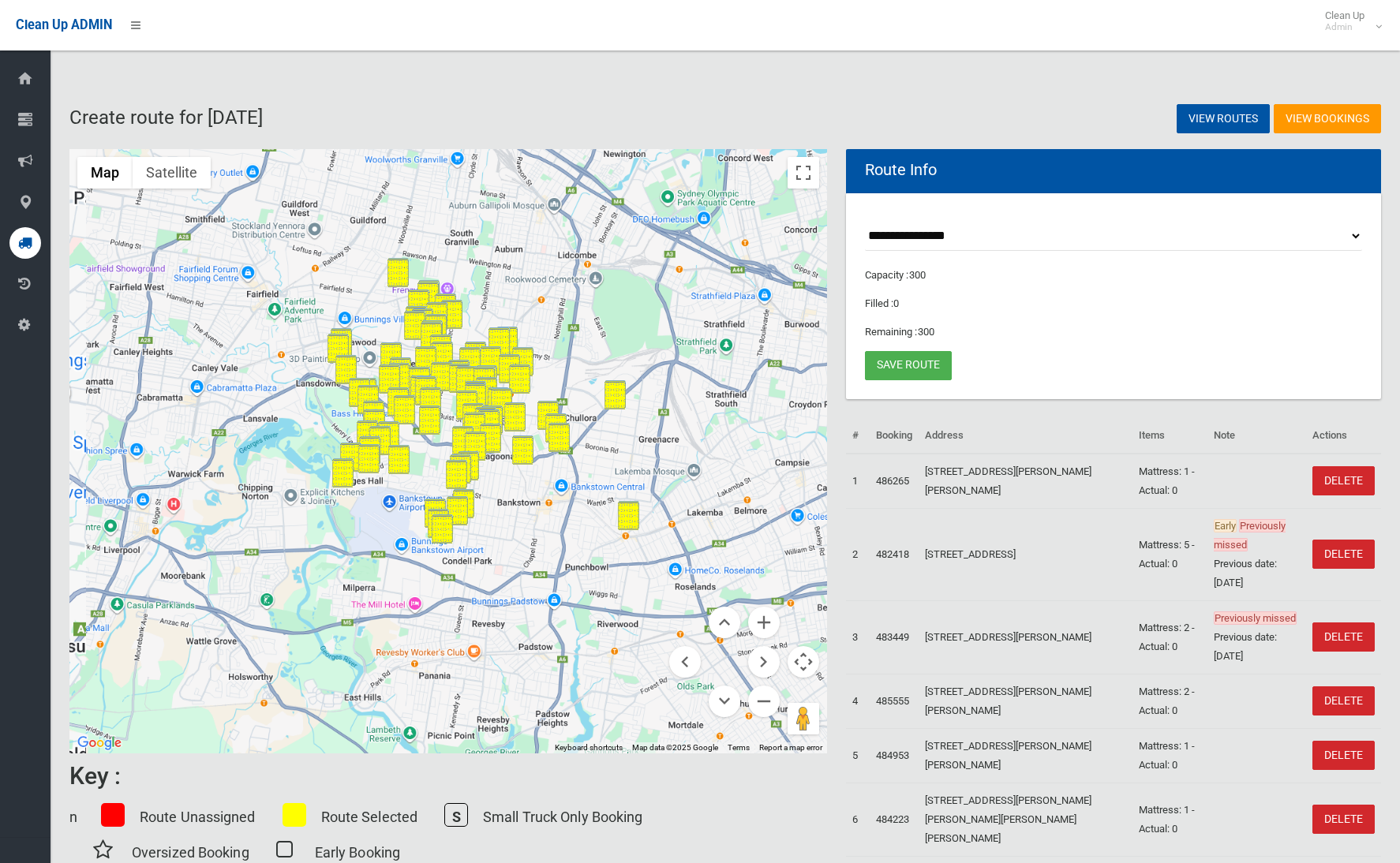
click at [768, 624] on button "Zoom in" at bounding box center [764, 622] width 32 height 32
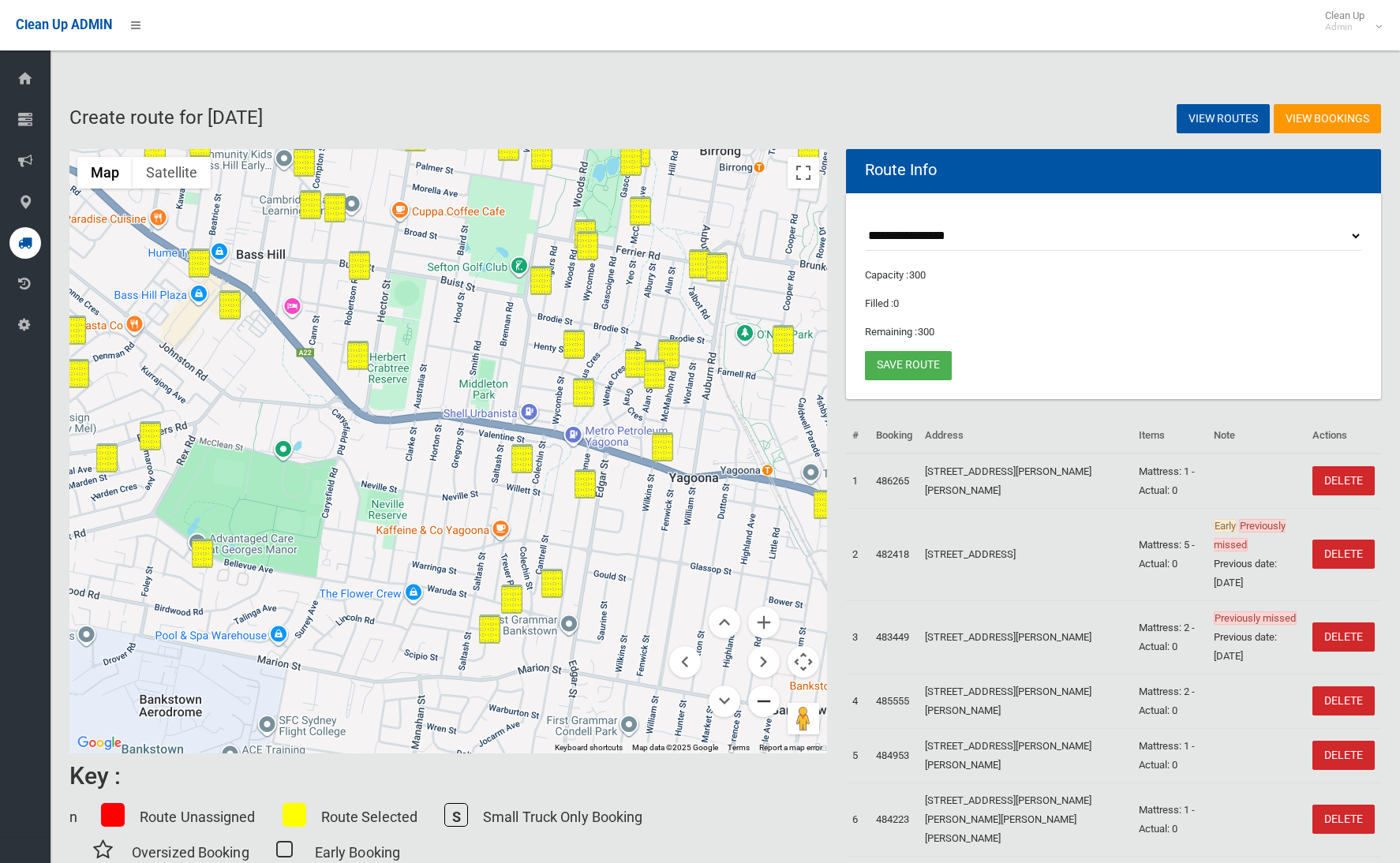
click at [773, 705] on button "Zoom out" at bounding box center [764, 701] width 32 height 32
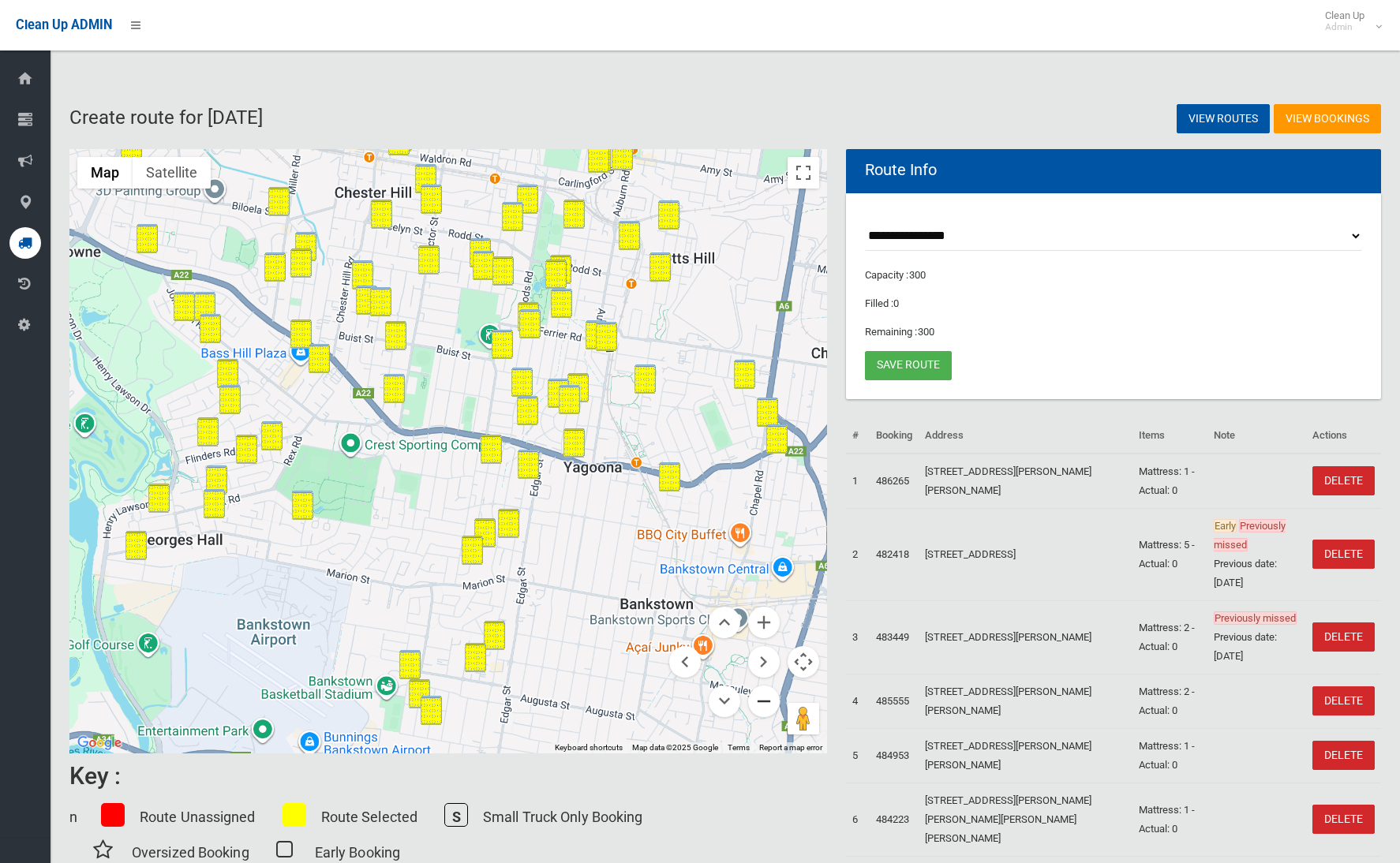
click at [773, 705] on button "Zoom out" at bounding box center [764, 701] width 32 height 32
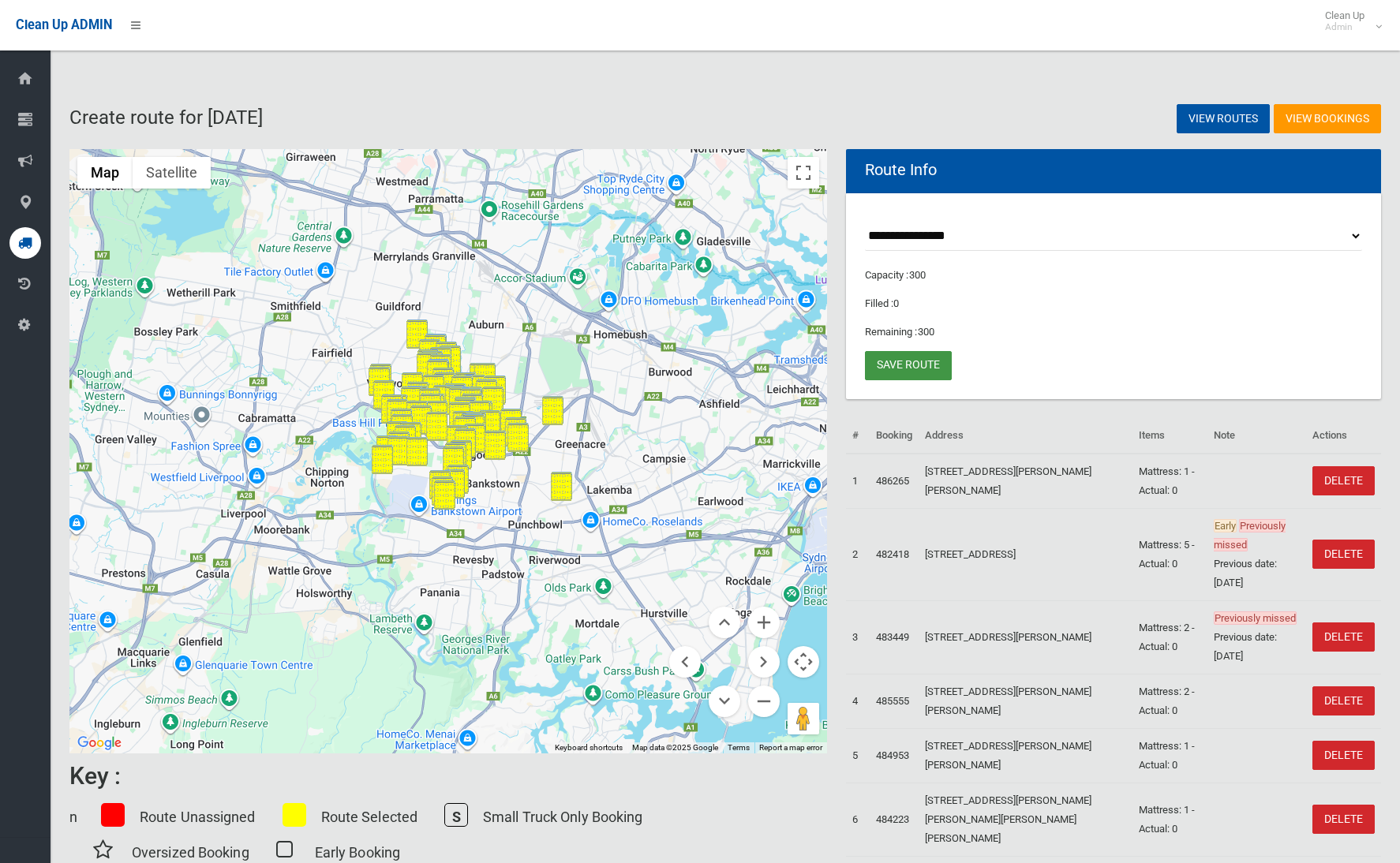
click at [874, 363] on link "Save route" at bounding box center [908, 365] width 87 height 29
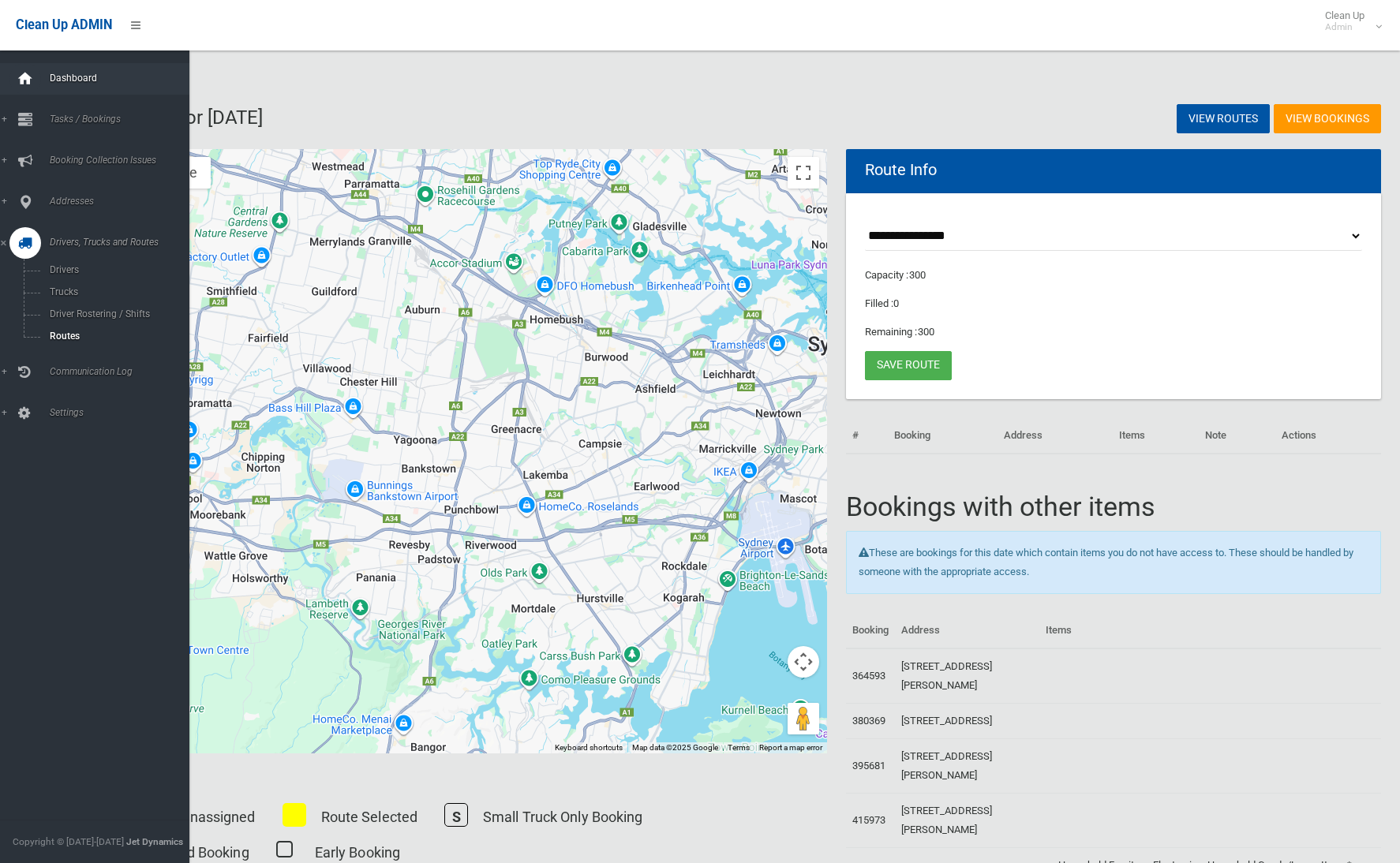
click at [35, 80] on div at bounding box center [26, 79] width 32 height 32
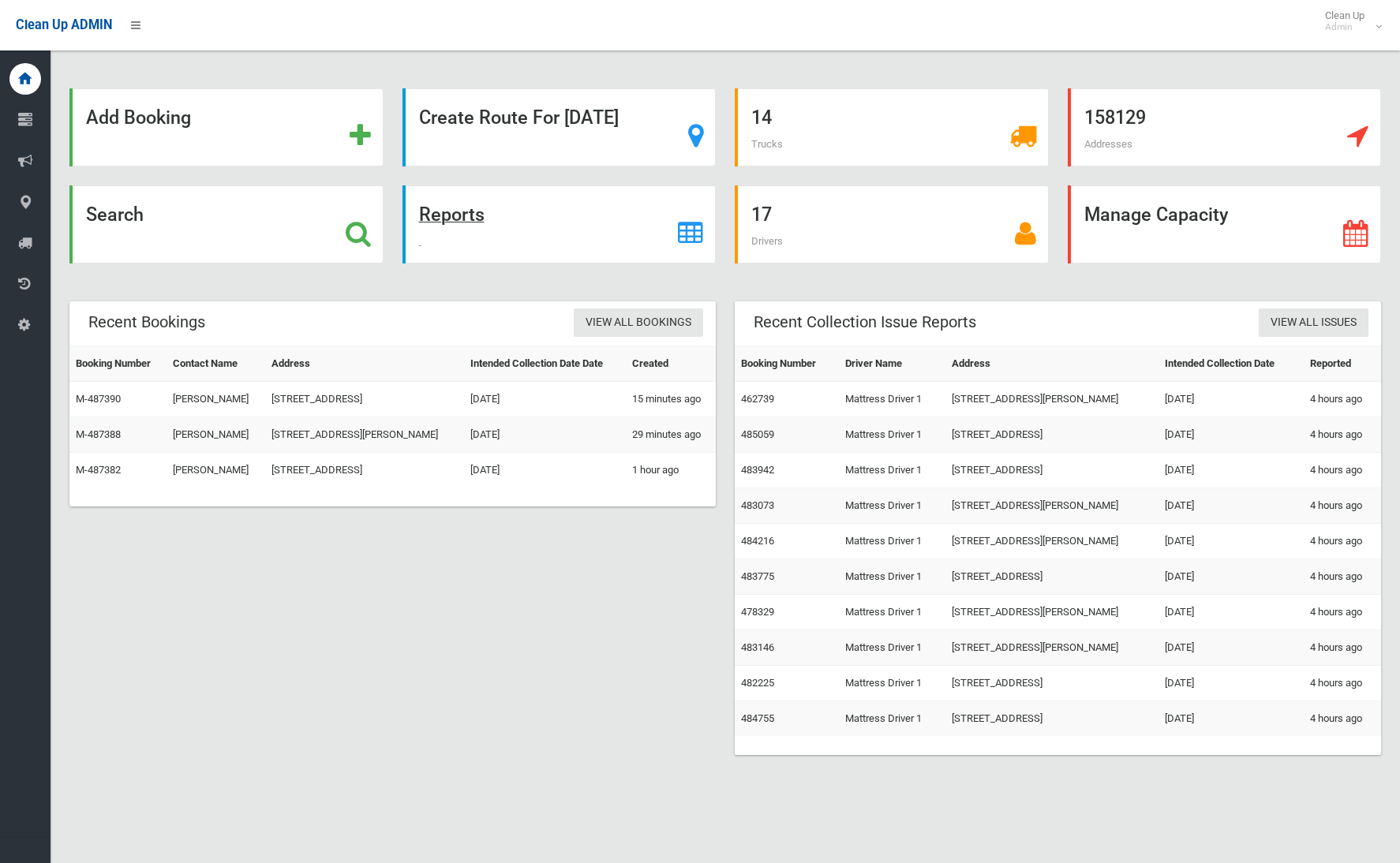
click at [472, 227] on div "Reports" at bounding box center [559, 224] width 314 height 78
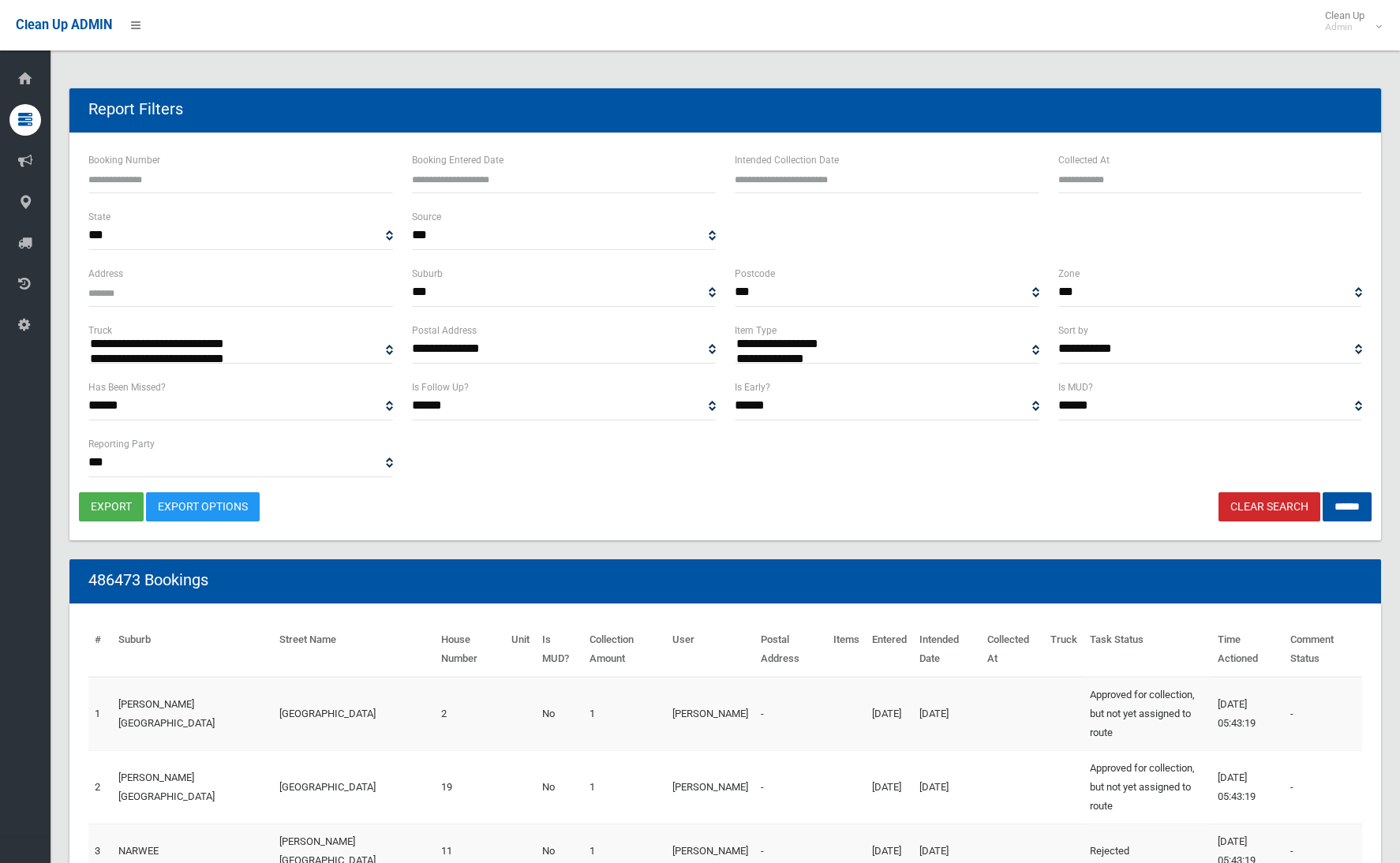
select select
type input "**********"
click at [1202, 184] on input "Collected At" at bounding box center [1210, 178] width 305 height 29
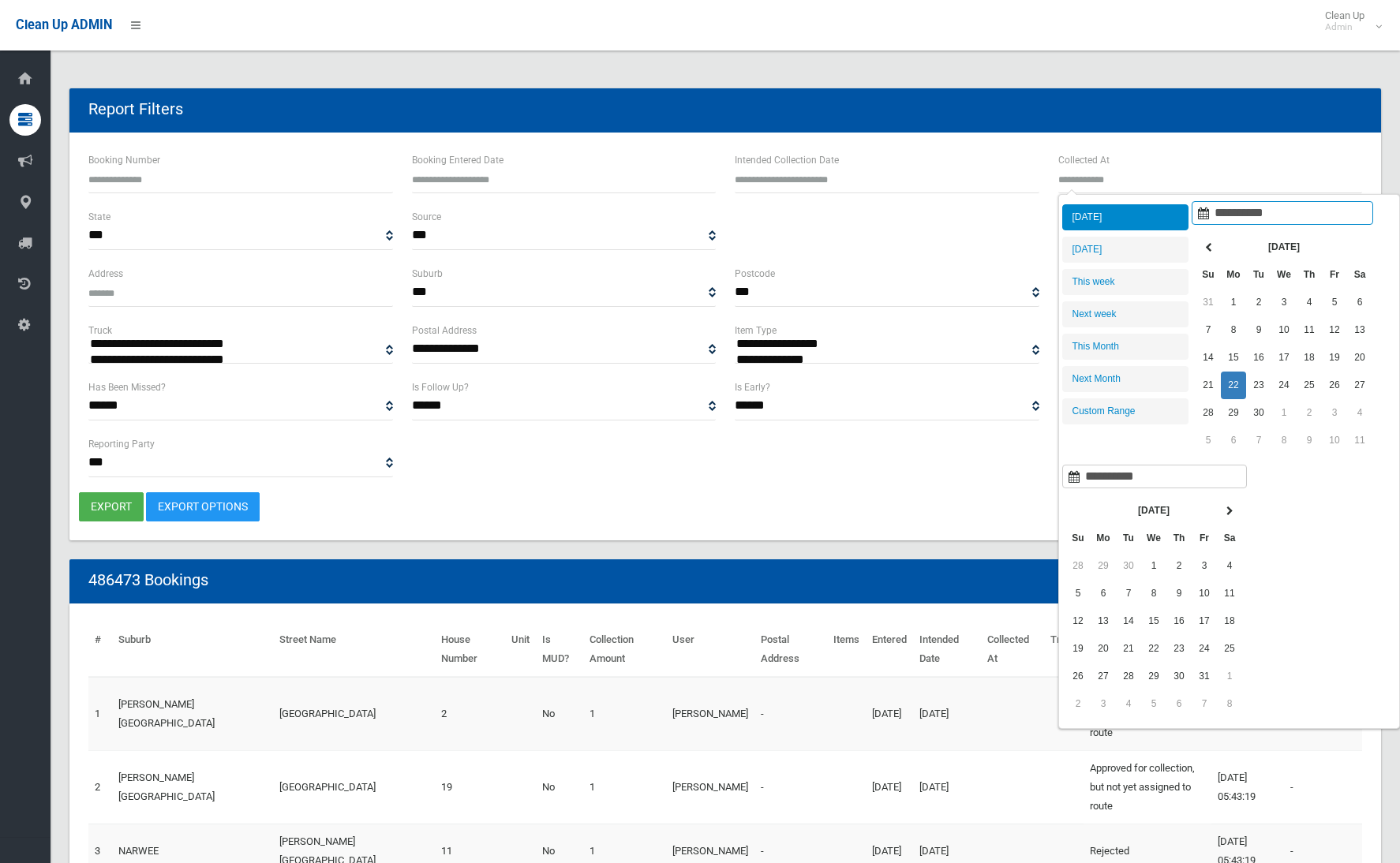
click at [1145, 212] on li "[DATE]" at bounding box center [1125, 217] width 127 height 26
type input "**********"
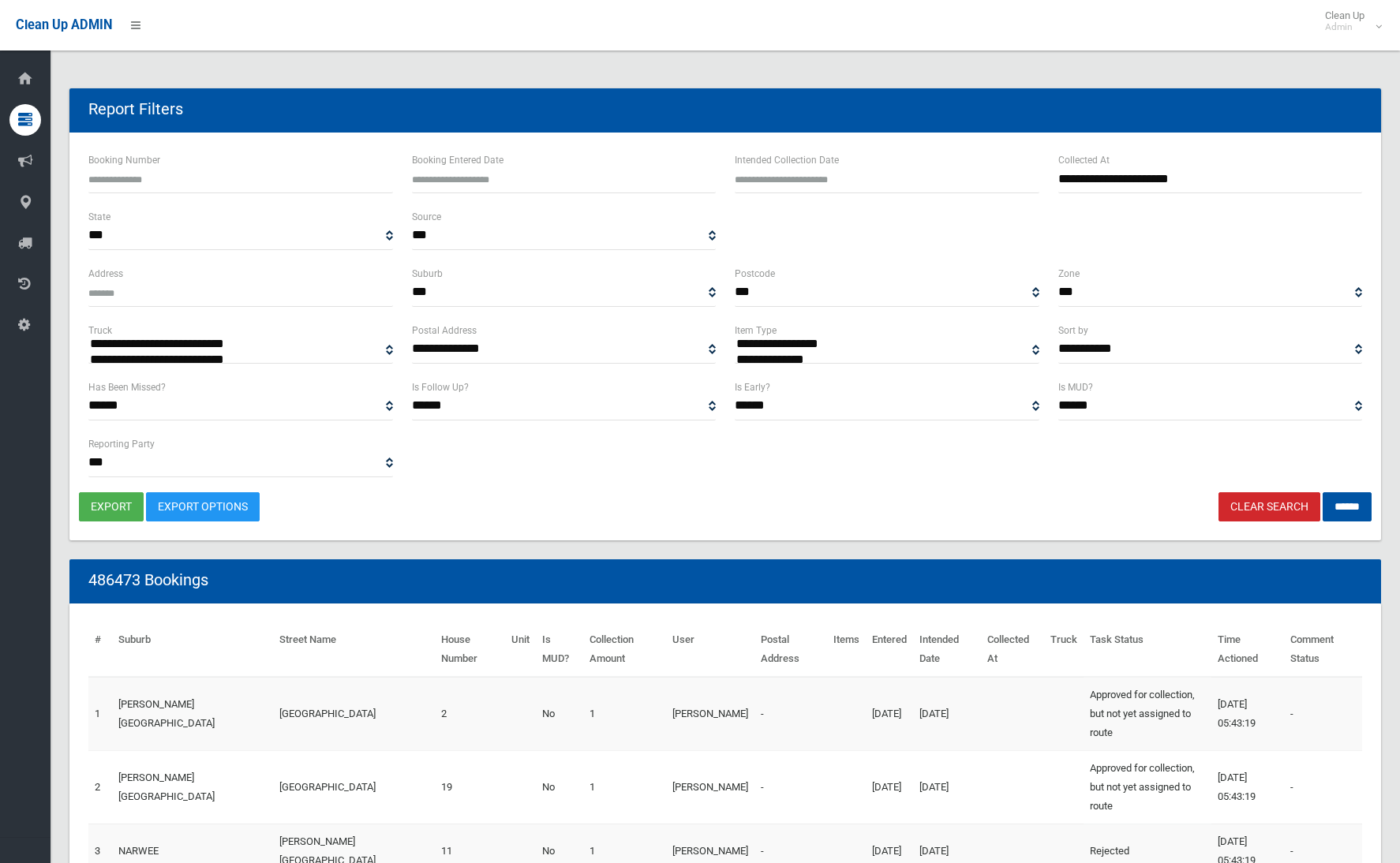
select select "**"
click at [1327, 496] on input "******" at bounding box center [1346, 506] width 49 height 29
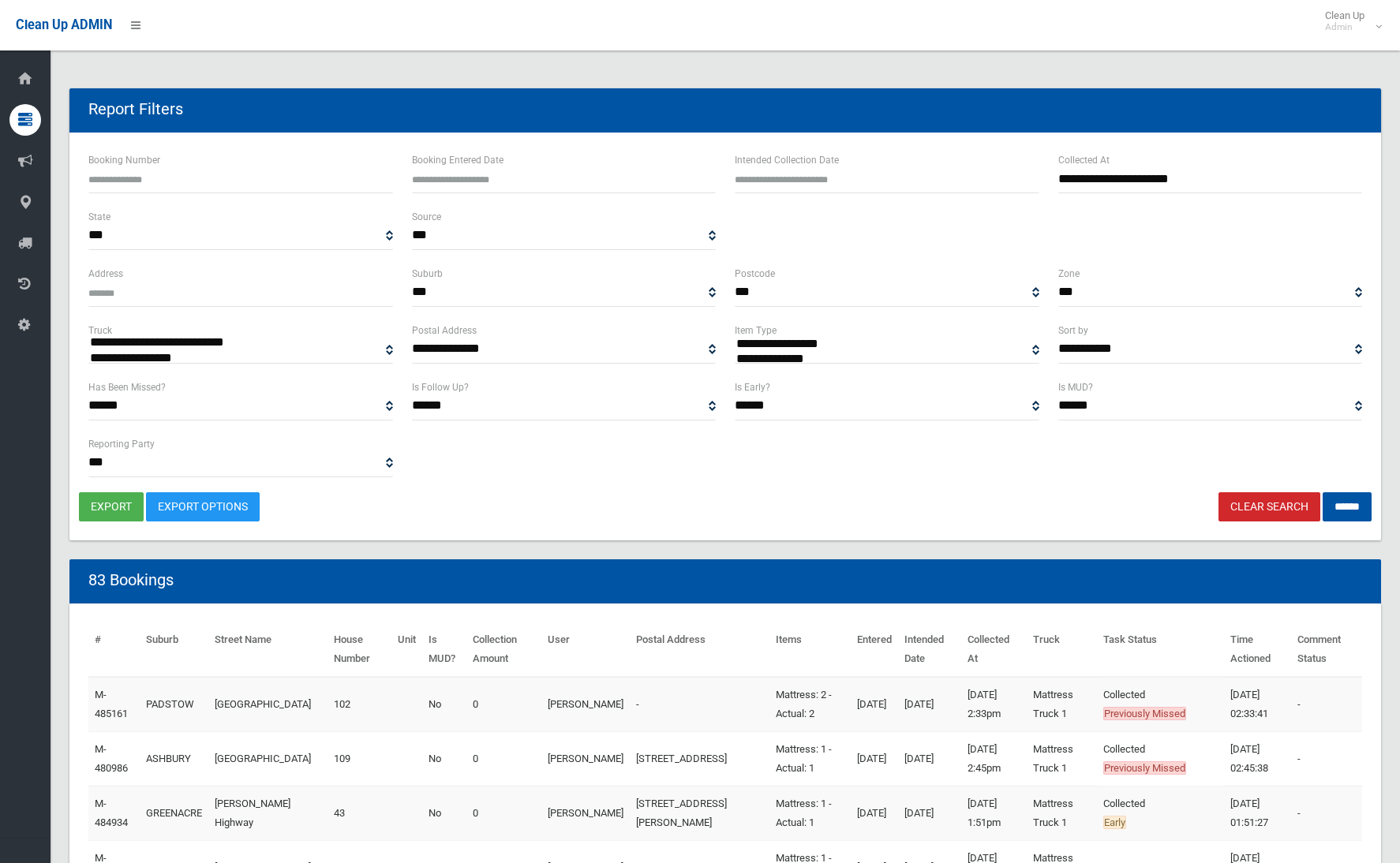
select select
click at [110, 505] on button "export" at bounding box center [111, 506] width 65 height 29
